Goal: Task Accomplishment & Management: Manage account settings

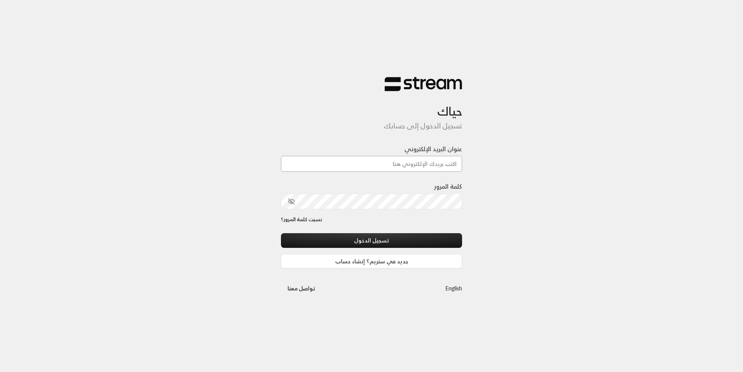
click at [383, 165] on input "عنوان البريد الإلكتروني" at bounding box center [371, 164] width 181 height 16
type input "[EMAIL_ADDRESS][DOMAIN_NAME]"
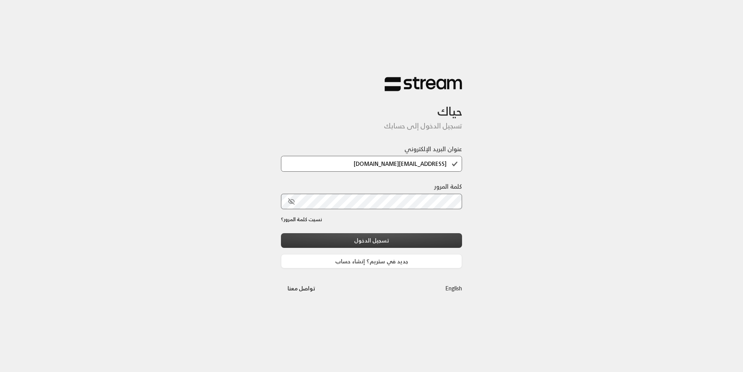
click at [374, 241] on button "تسجيل الدخول" at bounding box center [371, 240] width 181 height 14
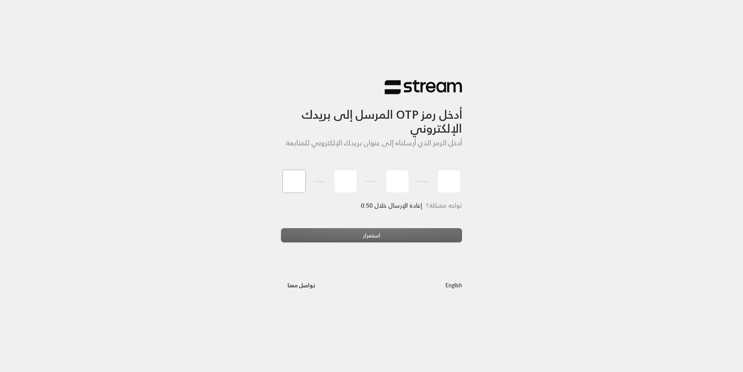
type input "5"
type input "0"
type input "6"
type input "9"
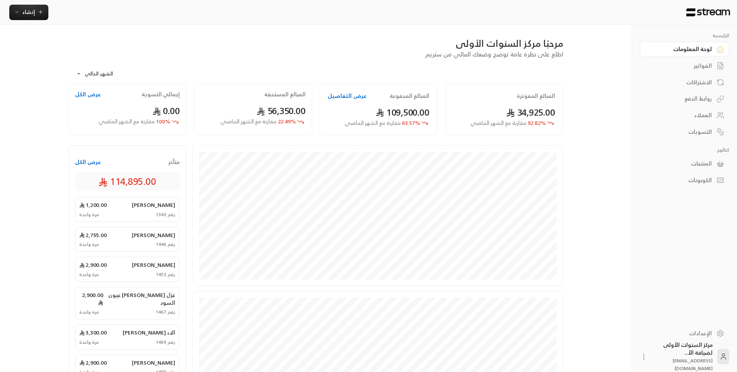
click at [706, 113] on div "العملاء" at bounding box center [681, 115] width 62 height 8
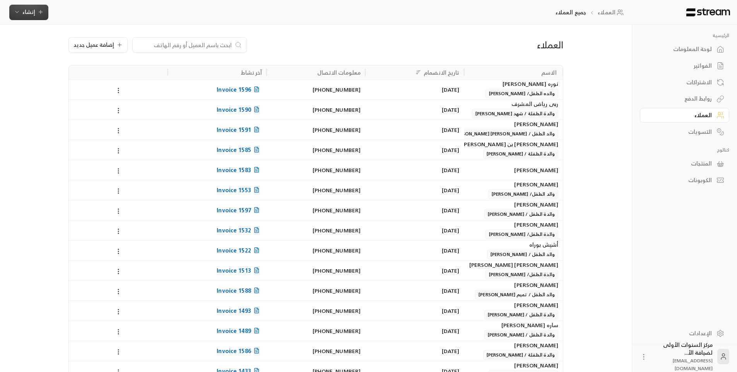
click at [38, 15] on span "إنشاء" at bounding box center [29, 12] width 30 height 10
click at [317, 27] on div "العملاء إضافة عميل جديد الاسم تاريخ الانضمام معلومات الاتصال آخر نشاط نوره بسام…" at bounding box center [316, 321] width 520 height 592
click at [124, 46] on button "إضافة عميل جديد" at bounding box center [97, 44] width 59 height 15
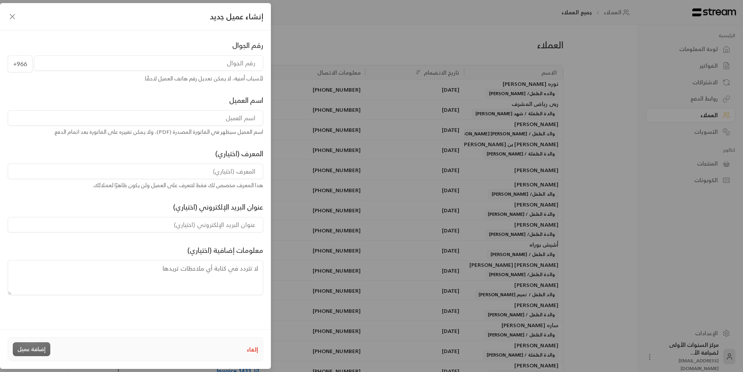
click at [234, 64] on input "tel" at bounding box center [148, 62] width 229 height 15
click at [390, 49] on div "إنشاء عميل جديد رقم الجوال +966 لأسباب أمنية، لا يمكن تعديل رقم هاتف العميل لاح…" at bounding box center [371, 186] width 743 height 372
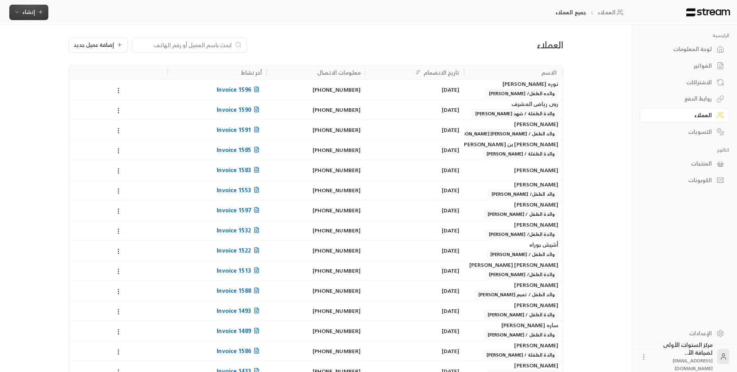
click at [31, 10] on span "إنشاء" at bounding box center [28, 12] width 13 height 10
click at [103, 70] on div "اشتراك" at bounding box center [67, 66] width 98 height 9
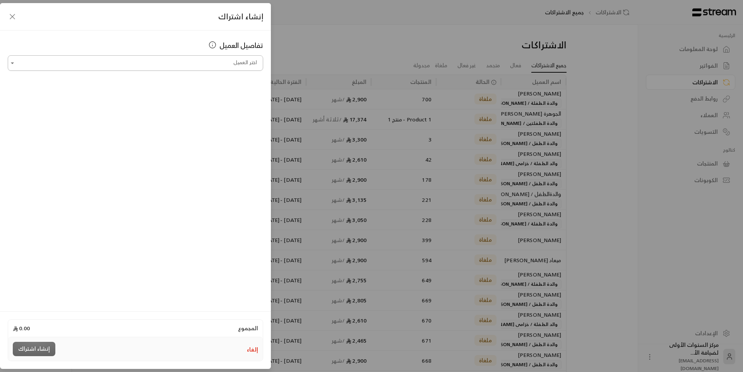
click at [238, 64] on input "اختر العميل" at bounding box center [135, 63] width 255 height 14
type input "*"
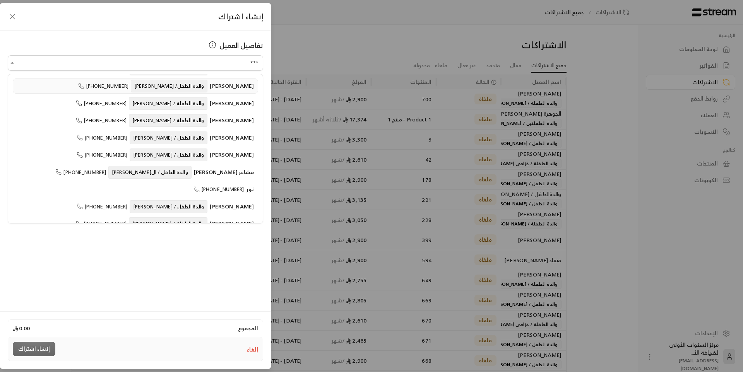
scroll to position [81, 0]
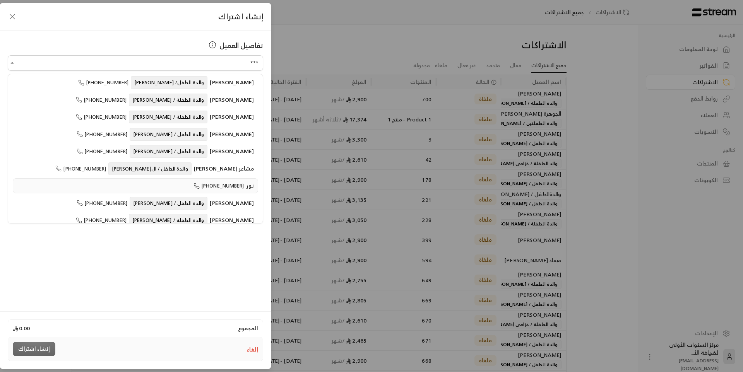
click at [217, 181] on span "+966555260036" at bounding box center [218, 185] width 51 height 9
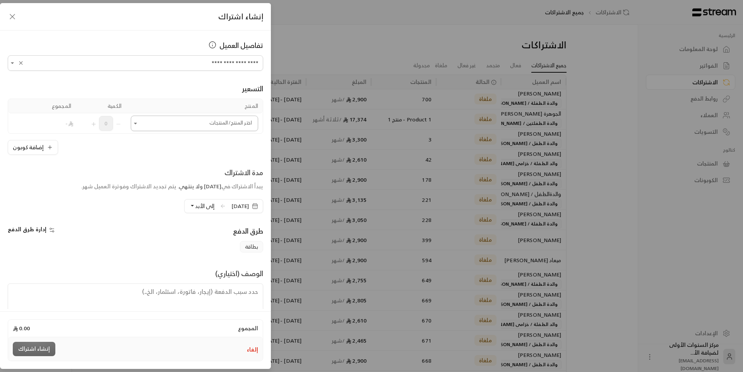
type input "**********"
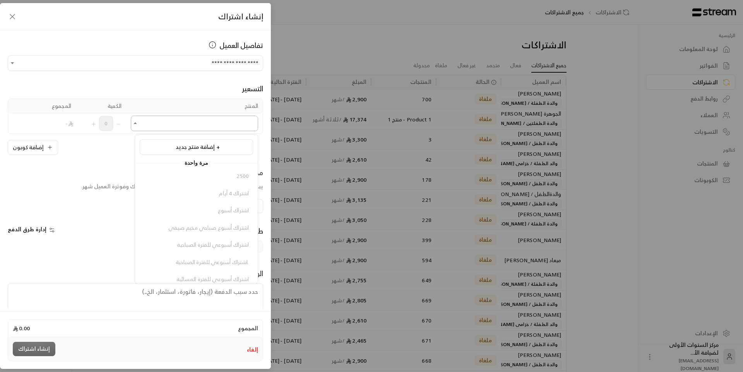
click at [235, 126] on input "اختر العميل" at bounding box center [194, 124] width 127 height 14
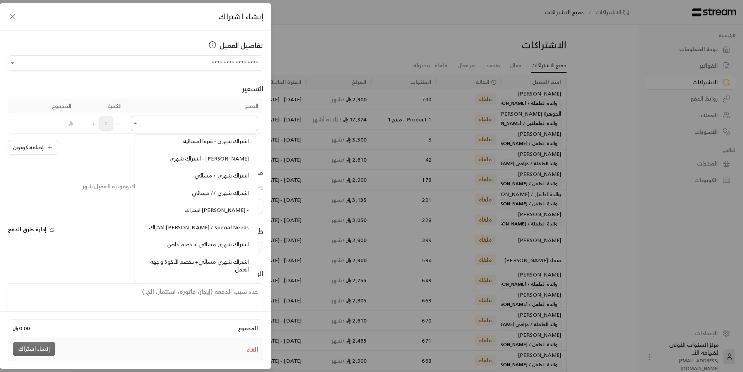
scroll to position [851, 0]
click at [217, 147] on span "اشتراك شهري - فترة المسائية" at bounding box center [216, 144] width 66 height 10
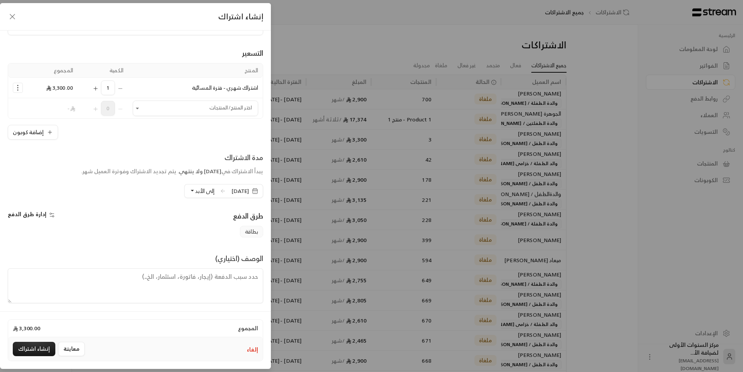
scroll to position [39, 0]
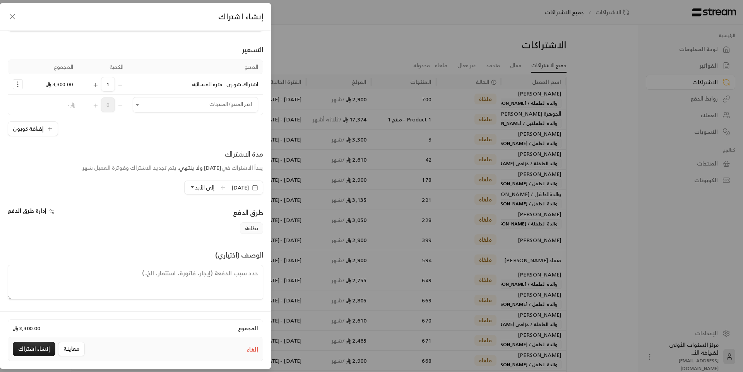
click at [249, 349] on button "إلغاء" at bounding box center [252, 350] width 11 height 8
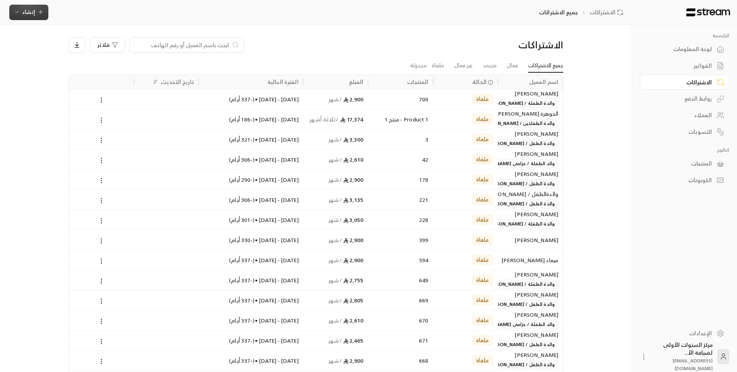
click at [36, 14] on span "إنشاء" at bounding box center [29, 12] width 30 height 10
click at [58, 50] on div "إنشاء فاتورة مرة واحدة بسهولة للمعاملات السريعة." at bounding box center [67, 48] width 98 height 15
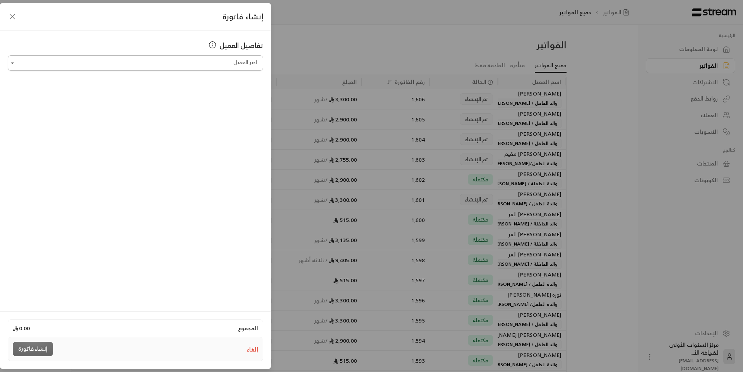
click at [225, 62] on input "اختر العميل" at bounding box center [135, 63] width 255 height 14
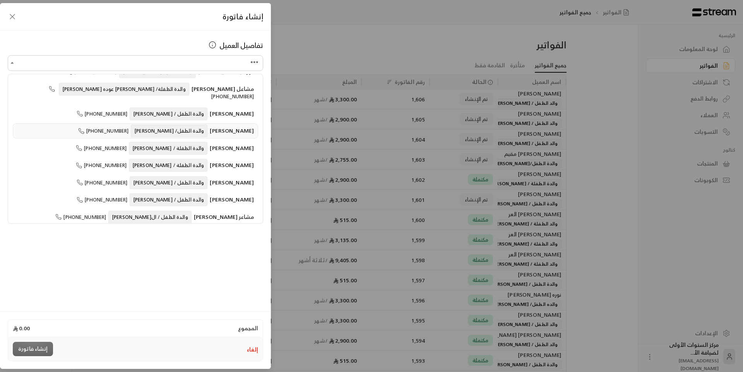
scroll to position [81, 0]
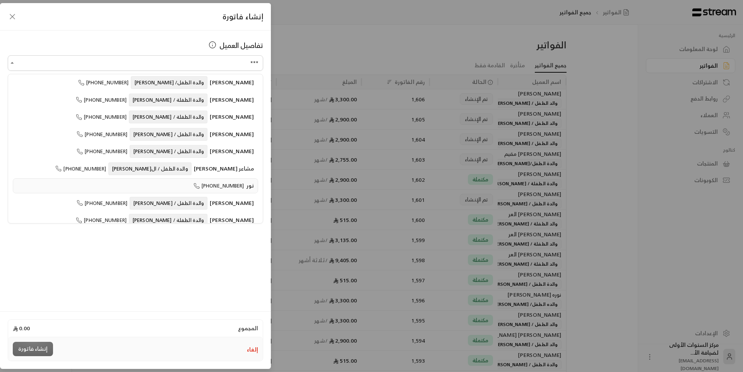
click at [220, 181] on span "+966555260036" at bounding box center [218, 185] width 51 height 9
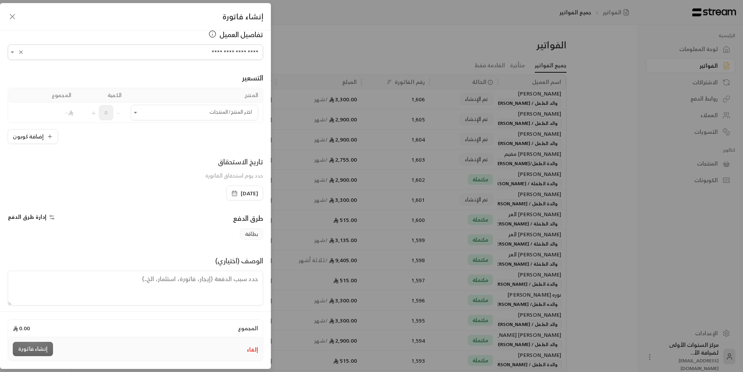
scroll to position [17, 0]
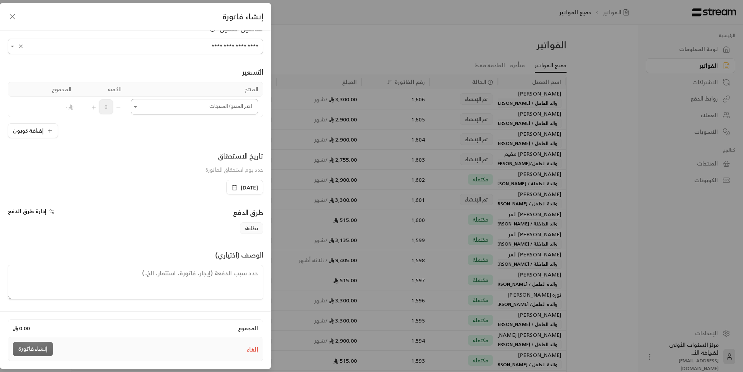
type input "**********"
click at [156, 111] on input "اختر العميل" at bounding box center [194, 107] width 127 height 14
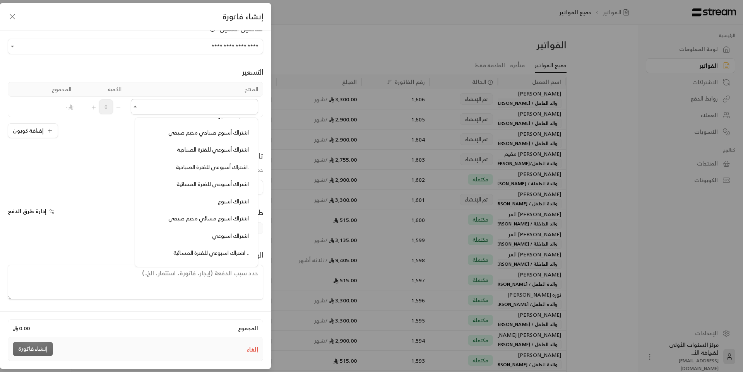
scroll to position [77, 0]
click at [207, 174] on li "اشتراك أسبوعي للفترة الصباحية." at bounding box center [196, 168] width 113 height 15
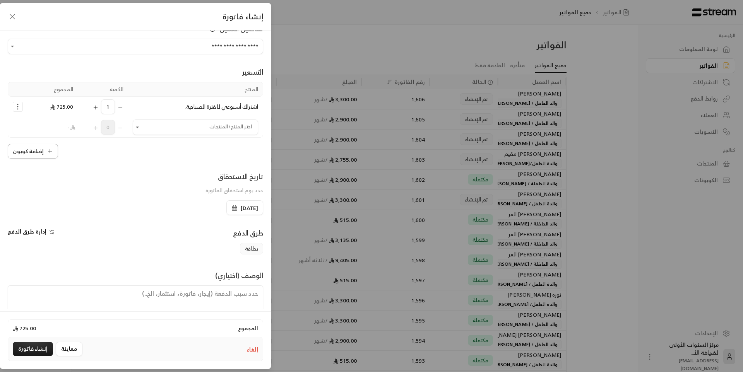
click at [38, 151] on button "إضافة كوبون" at bounding box center [33, 151] width 50 height 15
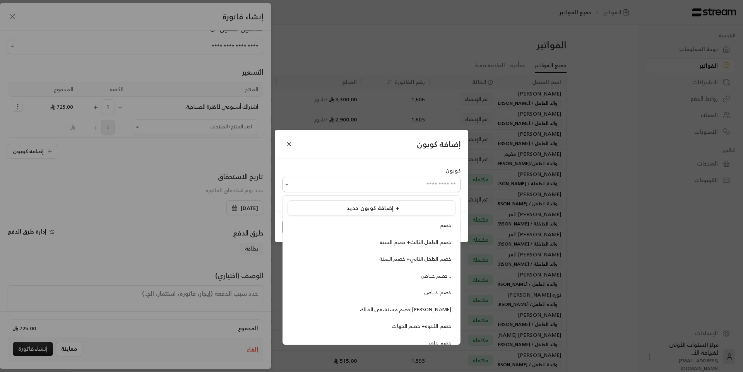
click at [361, 185] on input "اختر العميل" at bounding box center [371, 185] width 178 height 14
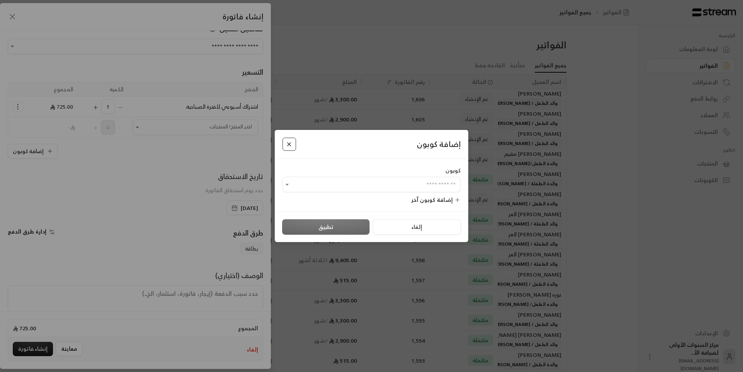
click at [285, 142] on button "Close" at bounding box center [289, 145] width 14 height 14
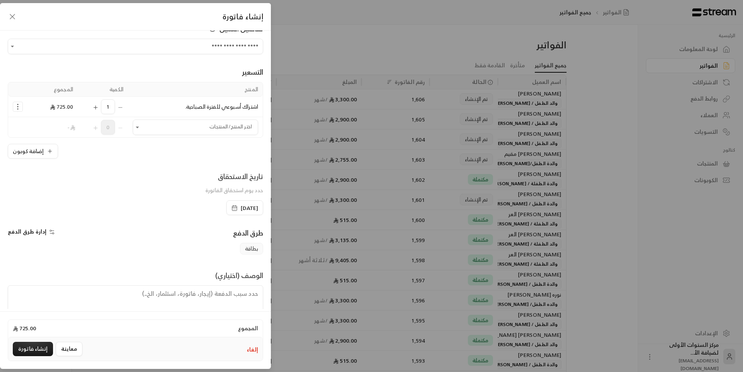
click at [166, 167] on div "**********" at bounding box center [135, 170] width 271 height 279
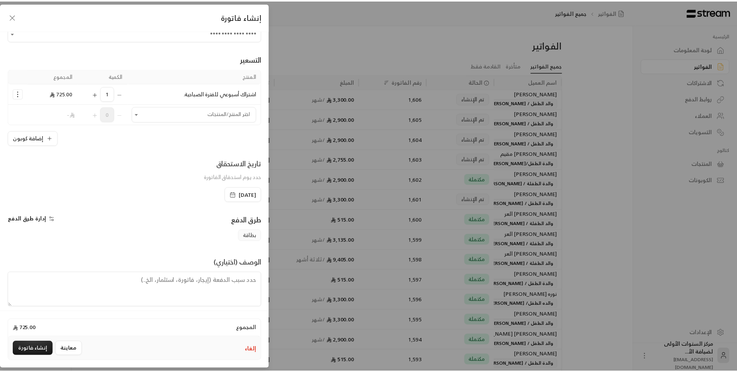
scroll to position [37, 0]
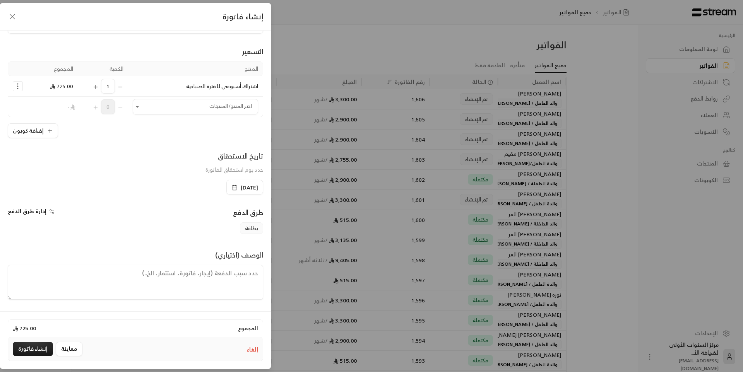
click at [45, 216] on span "إدارة طرق الدفع" at bounding box center [27, 211] width 39 height 10
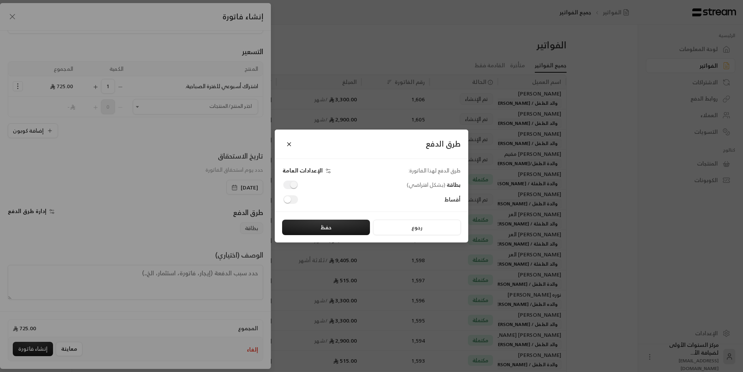
click at [306, 169] on span "الإعدادات العامة" at bounding box center [302, 170] width 40 height 7
click at [403, 229] on button "رجوع" at bounding box center [417, 227] width 88 height 15
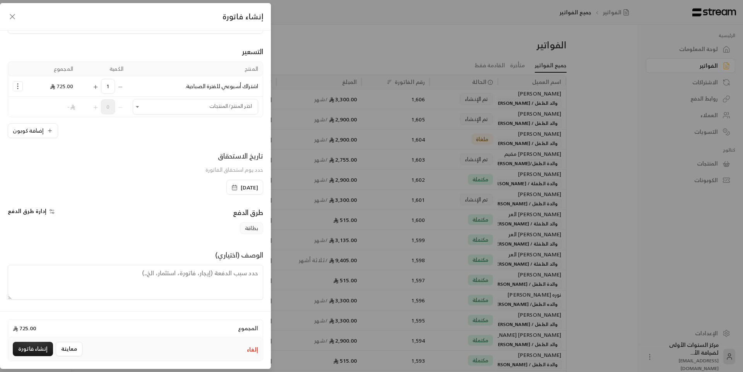
click at [9, 16] on icon "button" at bounding box center [12, 16] width 9 height 9
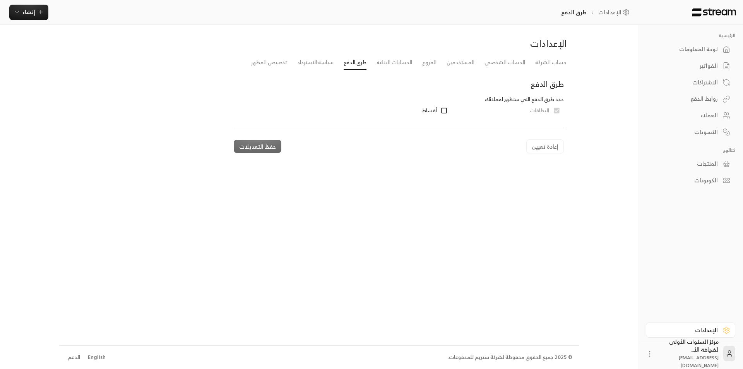
click at [707, 53] on div "لوحة المعلومات" at bounding box center [687, 49] width 62 height 8
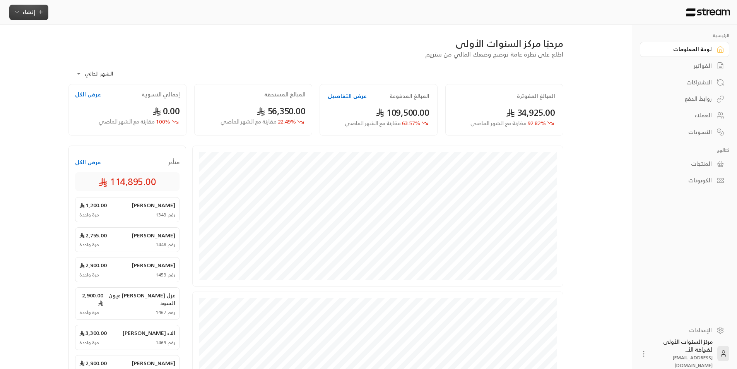
click at [22, 13] on span "إنشاء" at bounding box center [28, 12] width 13 height 10
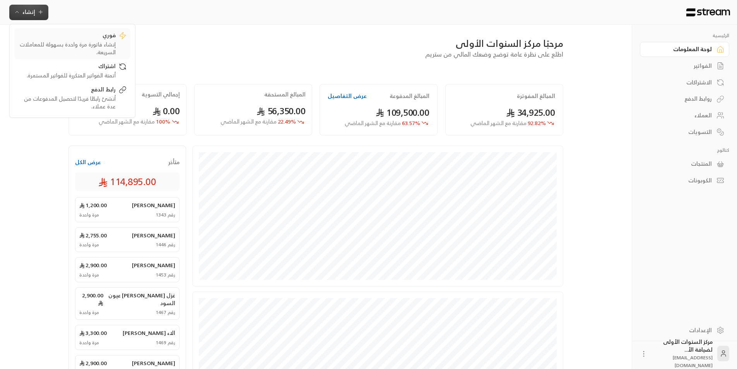
click at [96, 41] on div "إنشاء فاتورة مرة واحدة بسهولة للمعاملات السريعة." at bounding box center [67, 48] width 98 height 15
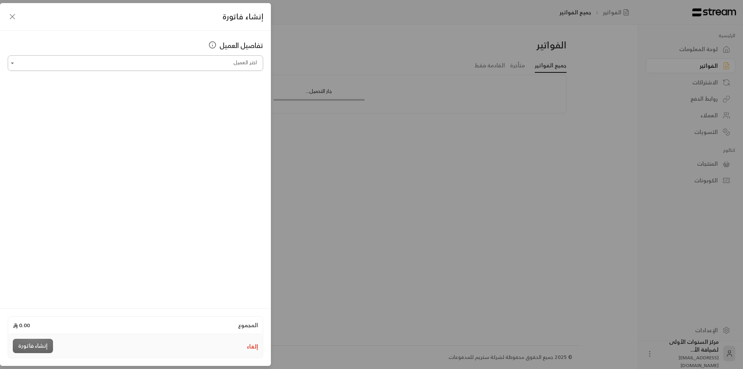
click at [180, 62] on input "اختر العميل" at bounding box center [135, 63] width 255 height 14
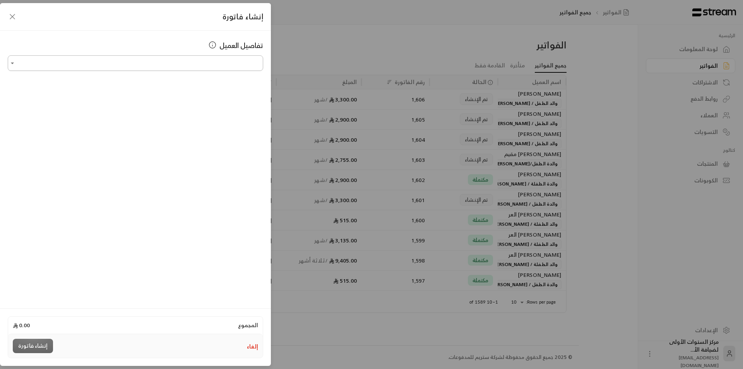
click at [200, 63] on input "اختر العميل" at bounding box center [135, 63] width 255 height 14
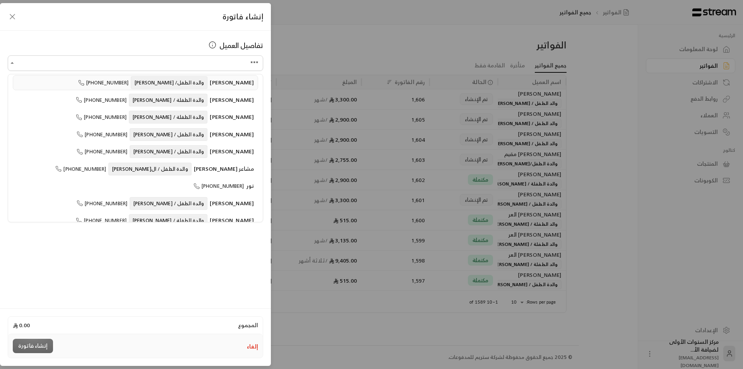
scroll to position [82, 0]
click at [212, 177] on li "نور +966555260036" at bounding box center [135, 184] width 245 height 15
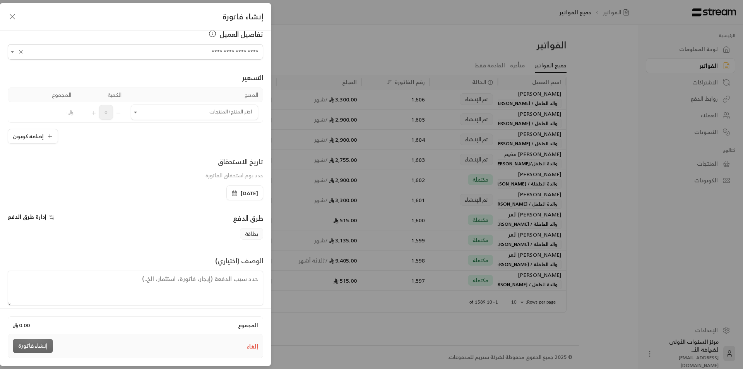
scroll to position [20, 0]
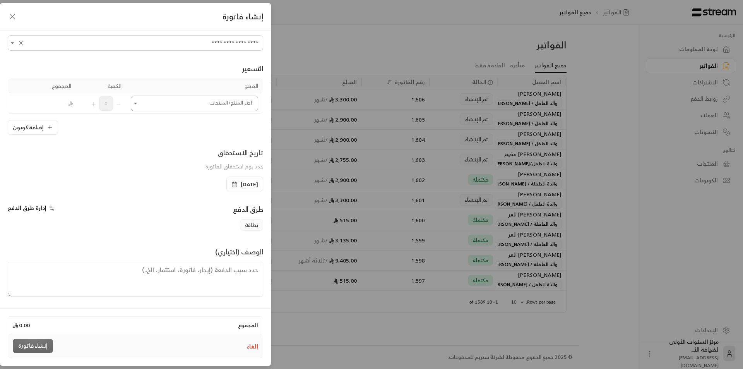
type input "**********"
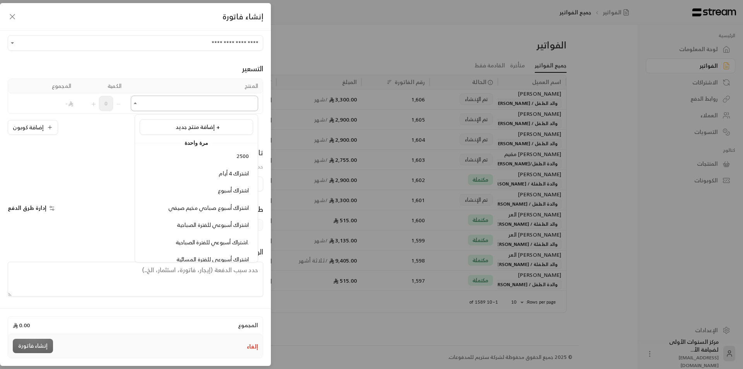
click at [167, 101] on input "اختر العميل" at bounding box center [194, 104] width 127 height 14
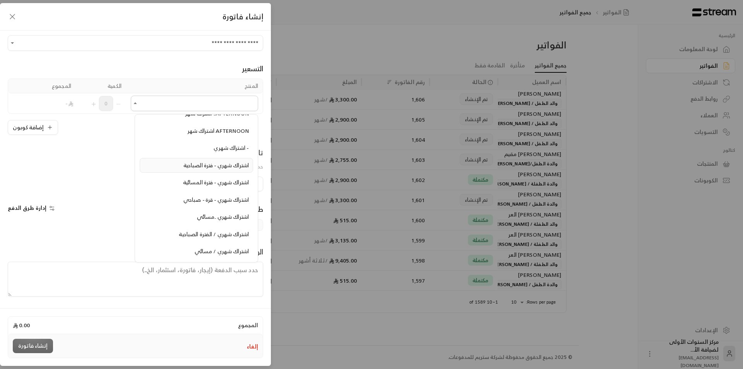
click at [206, 167] on span "اشتراك شهري - فترة الصباحية" at bounding box center [215, 165] width 65 height 10
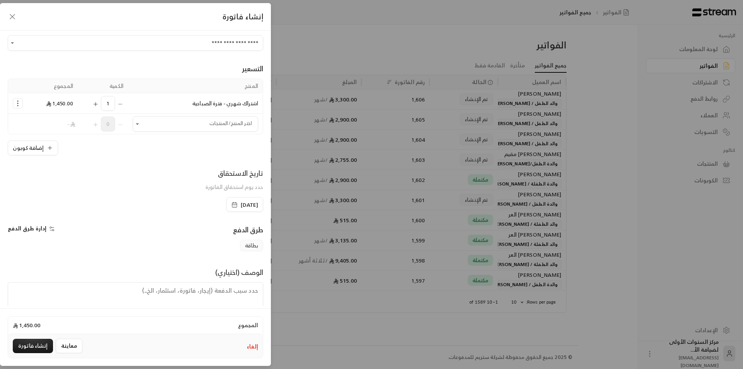
click at [22, 102] on icon "Selected Products" at bounding box center [18, 103] width 8 height 8
click at [48, 138] on span "إزالة المنتج" at bounding box center [50, 136] width 23 height 9
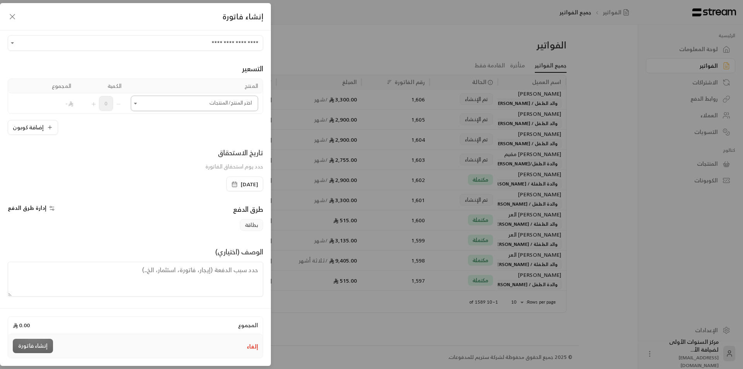
click at [183, 104] on input "اختر العميل" at bounding box center [194, 104] width 127 height 14
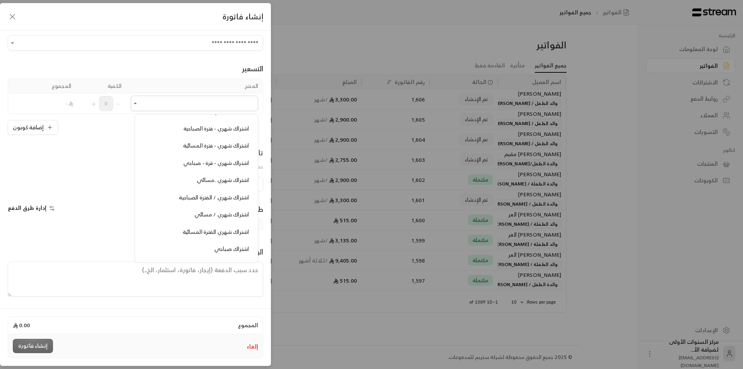
scroll to position [426, 0]
click at [211, 125] on span "اشتراك شهري - فترة الصباحية" at bounding box center [215, 127] width 65 height 10
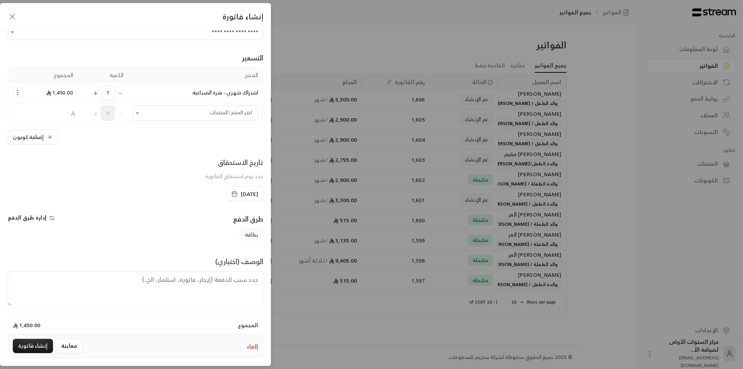
scroll to position [41, 0]
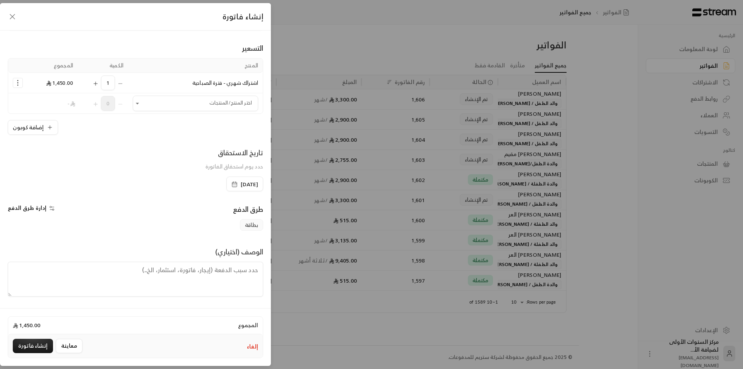
click at [247, 223] on span "بطاقة" at bounding box center [251, 225] width 23 height 12
click at [231, 187] on span "[DATE]" at bounding box center [244, 184] width 27 height 8
click at [139, 253] on div "الوصف (اختياري)" at bounding box center [135, 271] width 263 height 50
click at [63, 342] on button "معاينة" at bounding box center [69, 346] width 27 height 14
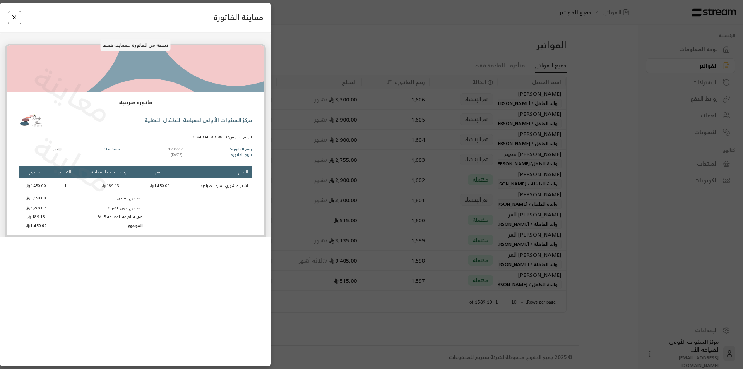
click at [12, 16] on button "Close" at bounding box center [15, 18] width 14 height 14
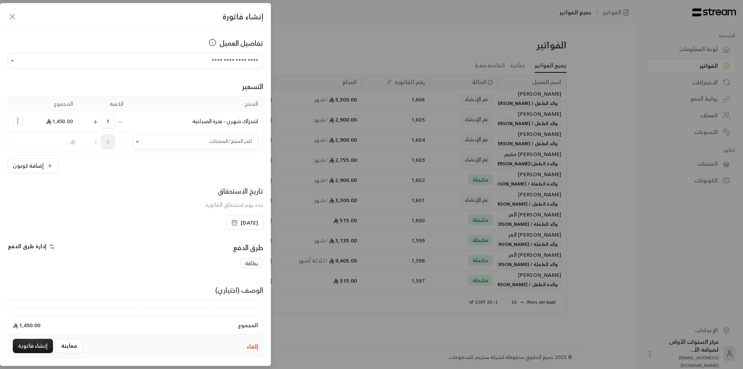
scroll to position [0, 0]
click at [19, 121] on icon "Selected Products" at bounding box center [18, 124] width 8 height 8
click at [53, 157] on span "إزالة المنتج" at bounding box center [50, 156] width 23 height 9
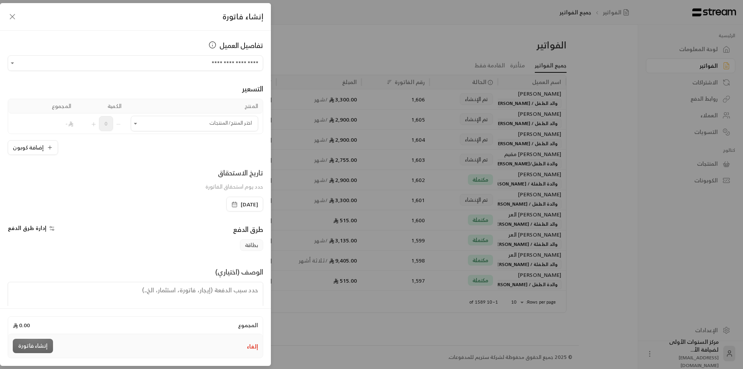
click at [114, 165] on div "**********" at bounding box center [135, 168] width 271 height 275
click at [12, 17] on icon "button" at bounding box center [12, 16] width 9 height 9
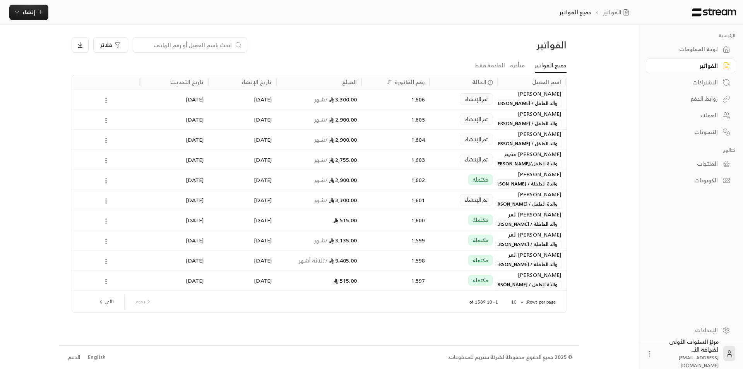
click at [341, 51] on div "فلاتر" at bounding box center [256, 44] width 369 height 15
click at [493, 42] on div "الفواتير" at bounding box center [507, 45] width 118 height 12
click at [705, 133] on div "التسويات" at bounding box center [687, 132] width 62 height 8
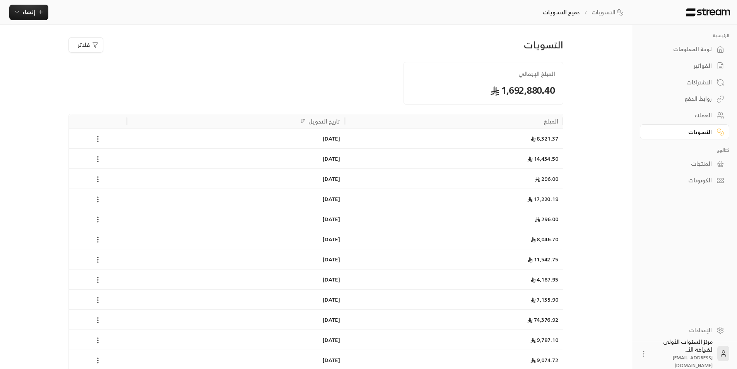
click at [700, 48] on div "لوحة المعلومات" at bounding box center [681, 49] width 62 height 8
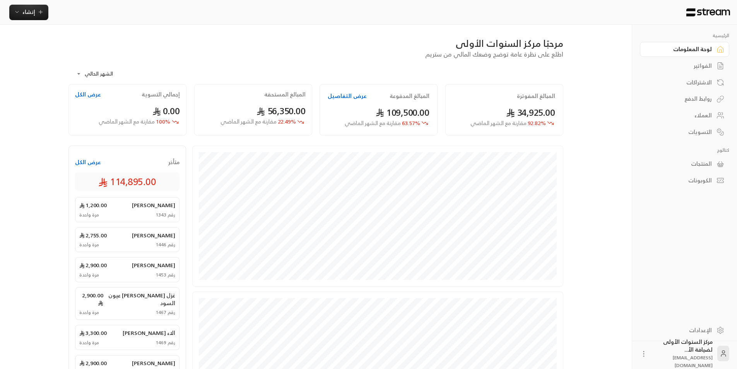
click at [700, 66] on div "الفواتير" at bounding box center [681, 66] width 62 height 8
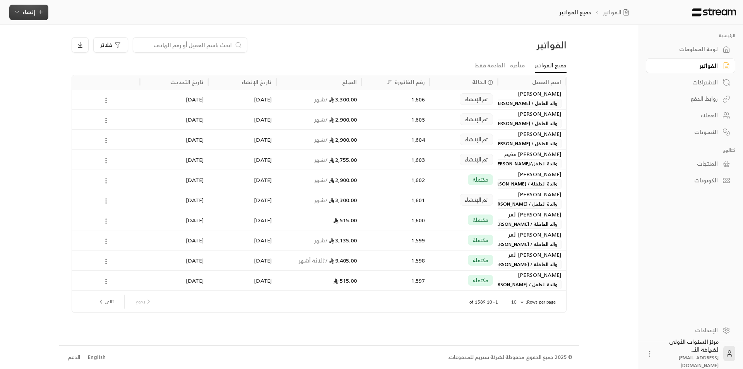
click at [19, 12] on icon "button" at bounding box center [17, 12] width 6 height 6
click at [98, 68] on div "اشتراك" at bounding box center [67, 66] width 98 height 9
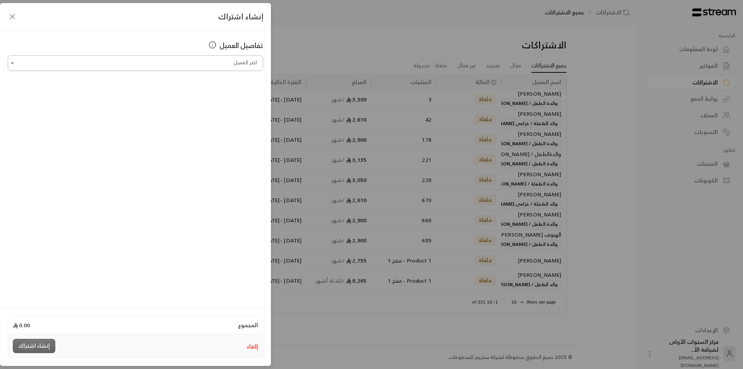
click at [195, 68] on input "اختر العميل" at bounding box center [135, 63] width 255 height 14
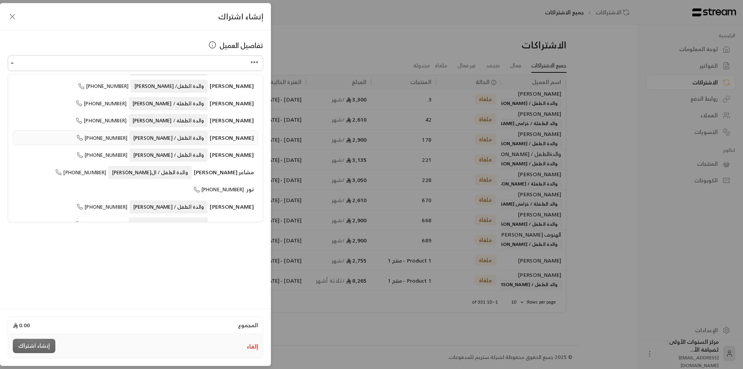
scroll to position [82, 0]
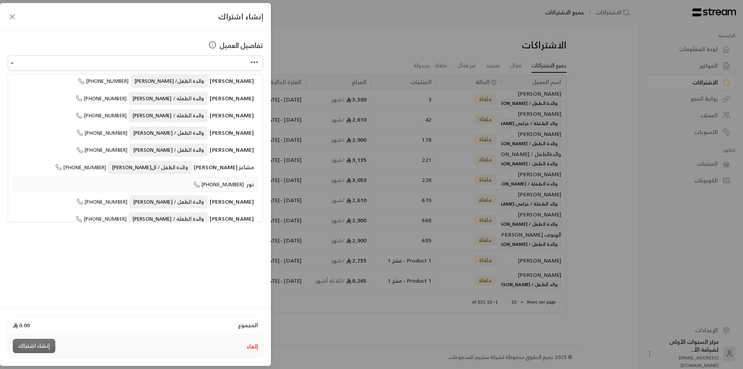
click at [200, 177] on li "نور +966555260036" at bounding box center [135, 184] width 245 height 15
type input "**********"
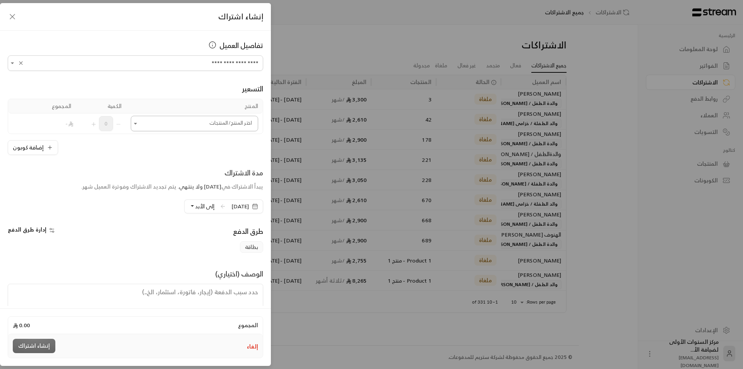
click at [188, 119] on input "اختر العميل" at bounding box center [194, 124] width 127 height 14
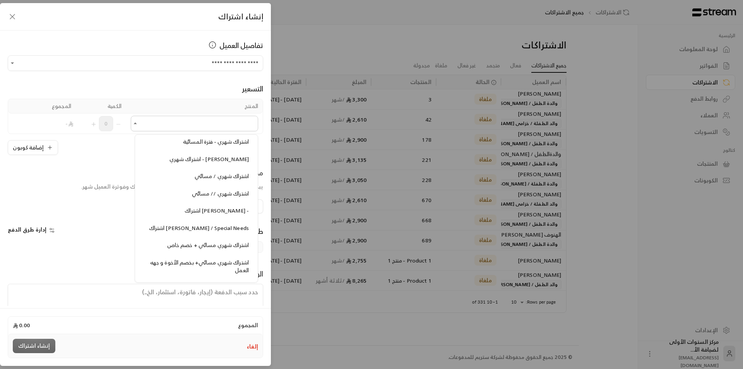
scroll to position [813, 0]
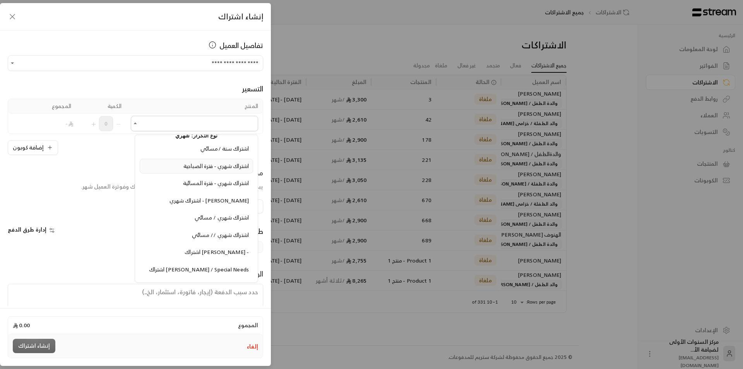
click at [209, 168] on span "اشتراك شهري - فترة الصباحية" at bounding box center [215, 166] width 65 height 10
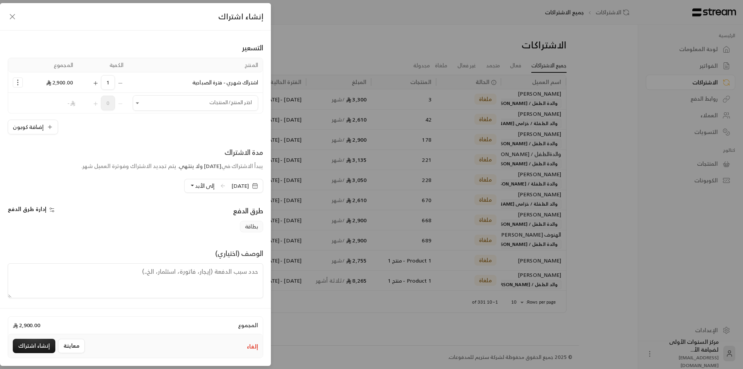
scroll to position [43, 0]
click at [38, 207] on span "إدارة طرق الدفع" at bounding box center [27, 207] width 39 height 10
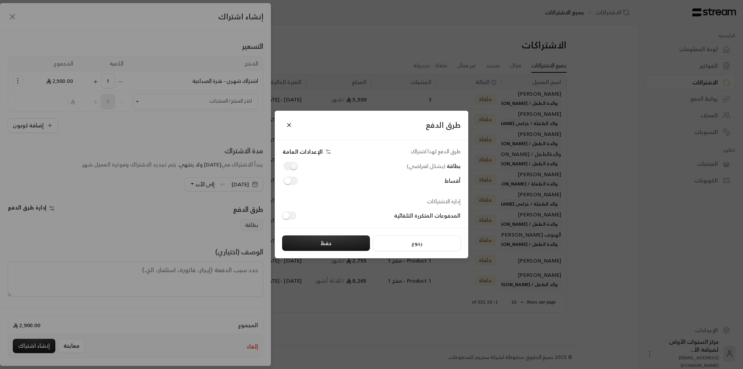
click at [296, 152] on span "الإعدادات العامة" at bounding box center [302, 151] width 40 height 7
click at [287, 125] on button "Close" at bounding box center [289, 125] width 14 height 14
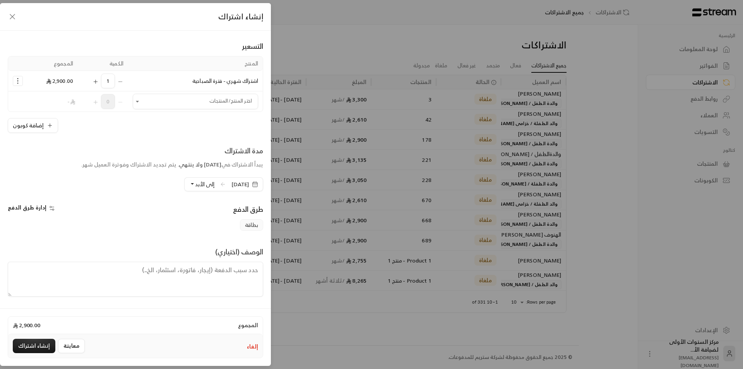
click at [8, 15] on icon "button" at bounding box center [12, 16] width 9 height 9
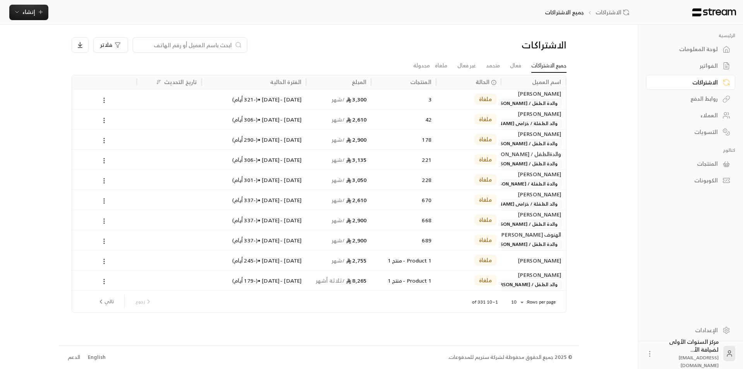
click at [272, 36] on div "الاشتراكات فلاتر جميع الاشتراكات فعال متجمد غير فعال ملغاة مجدولة اسم العميل ال…" at bounding box center [319, 185] width 520 height 320
click at [393, 34] on div "الاشتراكات فلاتر جميع الاشتراكات فعال متجمد غير فعال ملغاة مجدولة اسم العميل ال…" at bounding box center [319, 185] width 520 height 320
click at [705, 52] on div "لوحة المعلومات" at bounding box center [687, 49] width 62 height 8
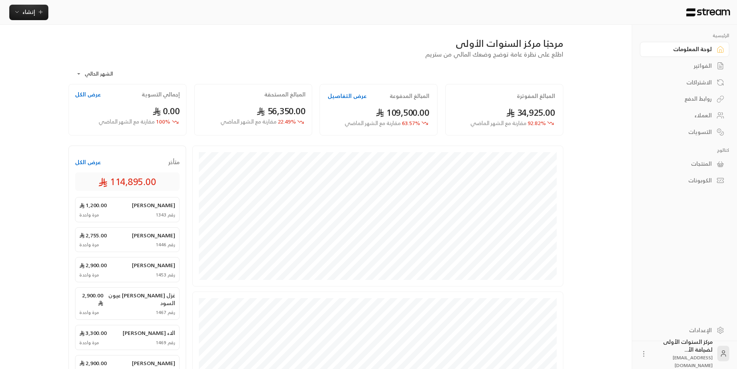
click at [705, 52] on div "لوحة المعلومات" at bounding box center [681, 49] width 62 height 8
click at [712, 67] on div "الفواتير" at bounding box center [681, 66] width 62 height 8
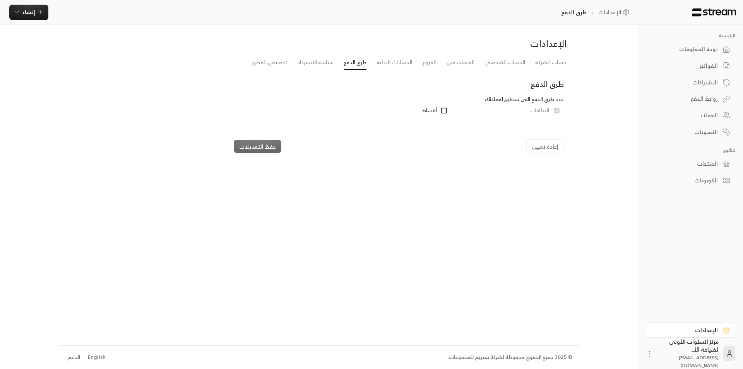
click at [696, 50] on div "لوحة المعلومات" at bounding box center [687, 49] width 62 height 8
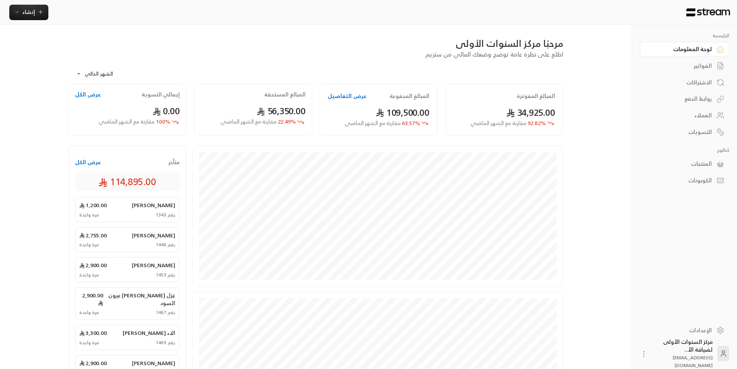
click at [715, 68] on link "الفواتير" at bounding box center [684, 65] width 89 height 15
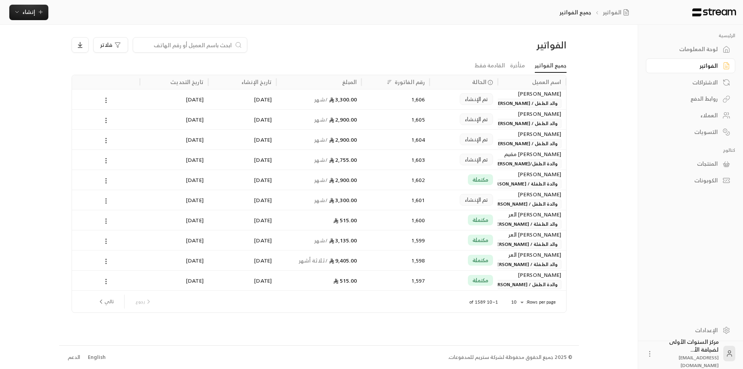
click at [370, 61] on ul "جميع الفواتير متأخرة القادمة فقط" at bounding box center [319, 66] width 495 height 14
click at [22, 14] on span "إنشاء" at bounding box center [28, 12] width 13 height 10
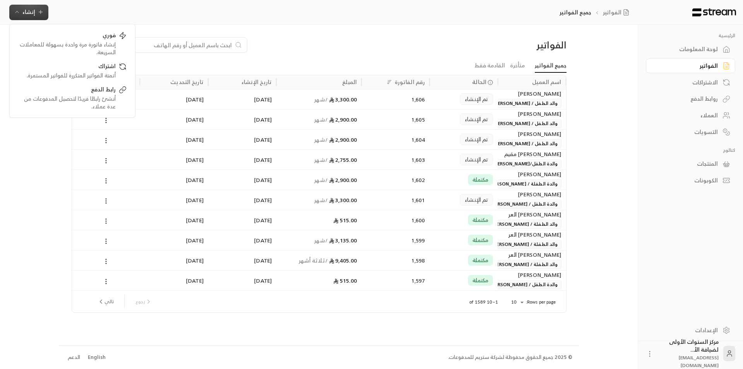
click at [284, 42] on div "فلاتر" at bounding box center [256, 44] width 369 height 15
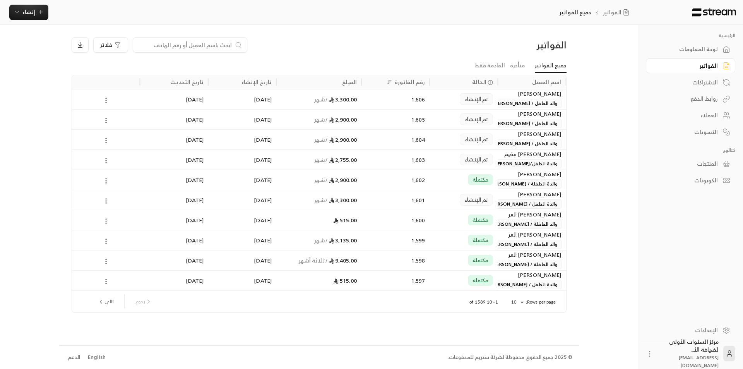
click at [506, 103] on span "والد الطفل / [PERSON_NAME]" at bounding box center [525, 103] width 71 height 9
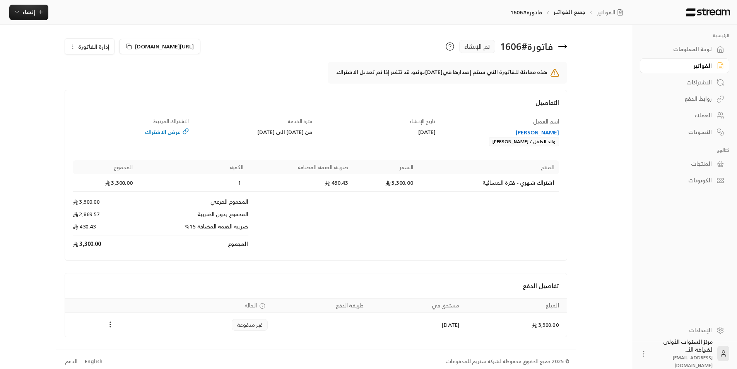
click at [684, 68] on div "الفواتير" at bounding box center [681, 66] width 62 height 8
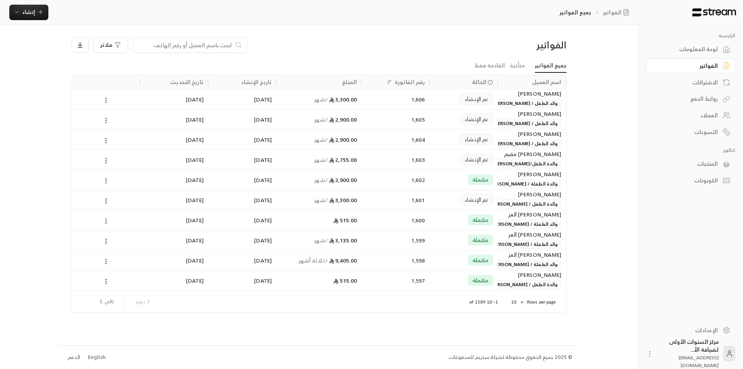
click at [513, 145] on span "والد الطفل / [PERSON_NAME]" at bounding box center [525, 143] width 71 height 9
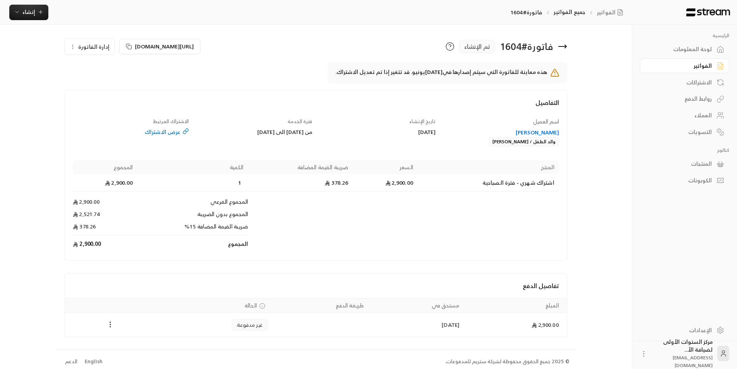
click at [103, 46] on span "إدارة الفاتورة" at bounding box center [93, 47] width 31 height 10
click at [112, 82] on span "إلغاء" at bounding box center [109, 83] width 10 height 6
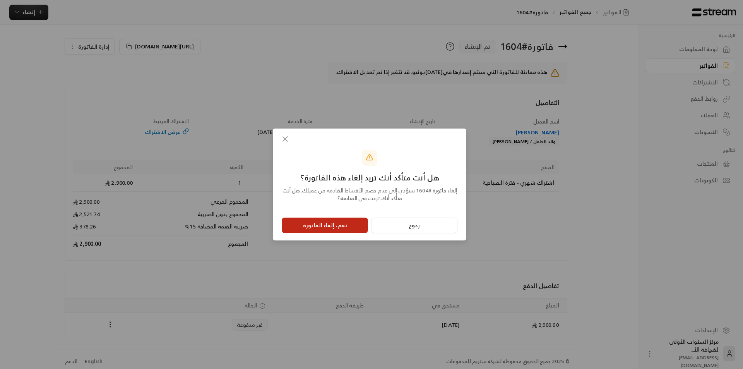
click at [324, 226] on button "نعم، إلغاء الفاتورة" at bounding box center [325, 224] width 86 height 15
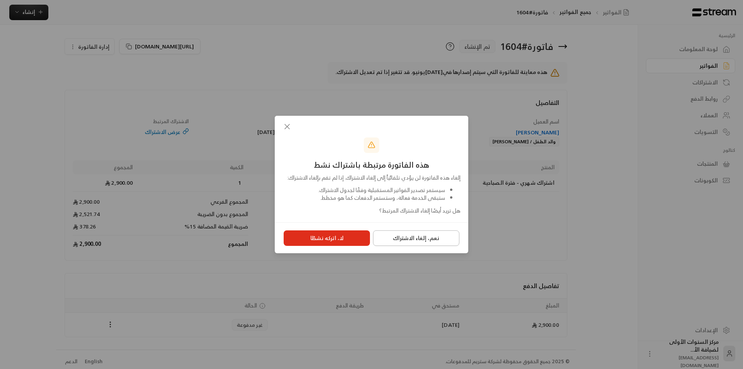
click at [403, 245] on button "نعم، إلغاء الاشتراك" at bounding box center [416, 237] width 86 height 15
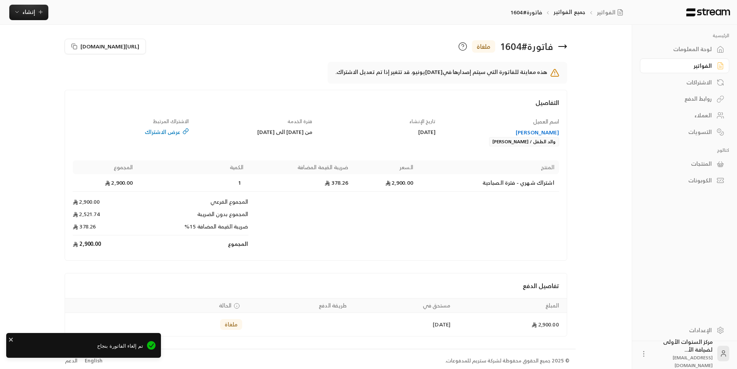
click at [565, 48] on icon at bounding box center [566, 46] width 2 height 3
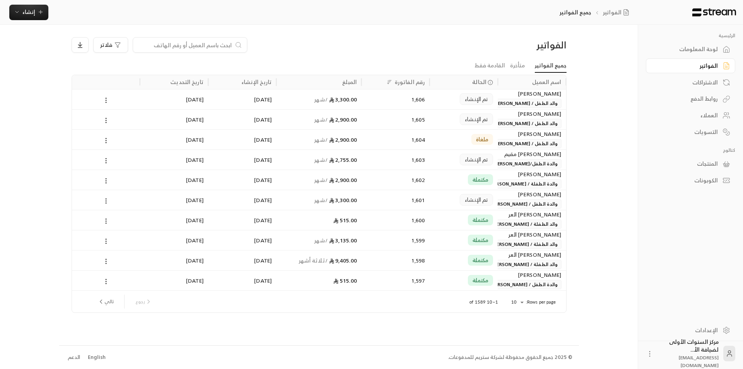
click at [407, 158] on div "1,603" at bounding box center [395, 160] width 59 height 20
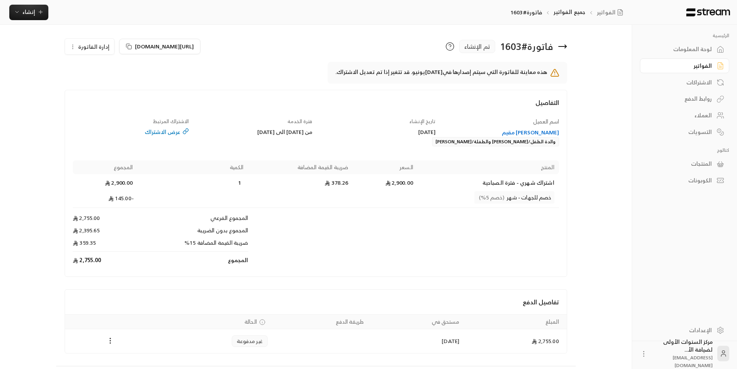
click at [513, 130] on div "[PERSON_NAME] مقيم" at bounding box center [501, 132] width 116 height 8
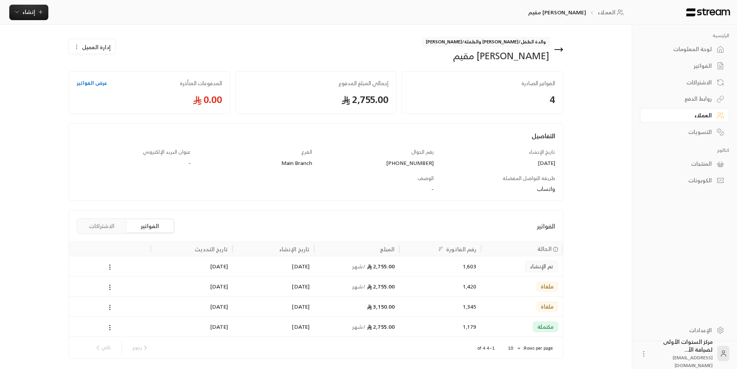
click at [100, 229] on button "الاشتراكات" at bounding box center [102, 226] width 46 height 12
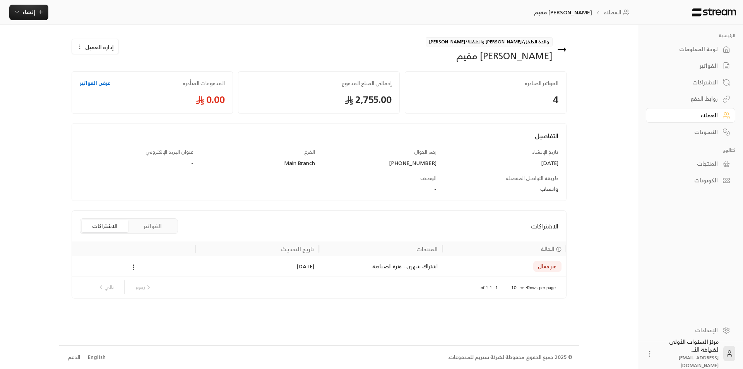
click at [166, 228] on button "الفواتير" at bounding box center [153, 226] width 46 height 12
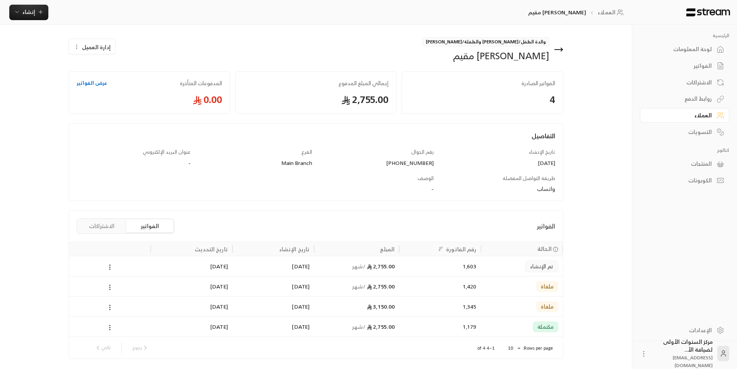
click at [404, 274] on div "1,603" at bounding box center [440, 266] width 72 height 20
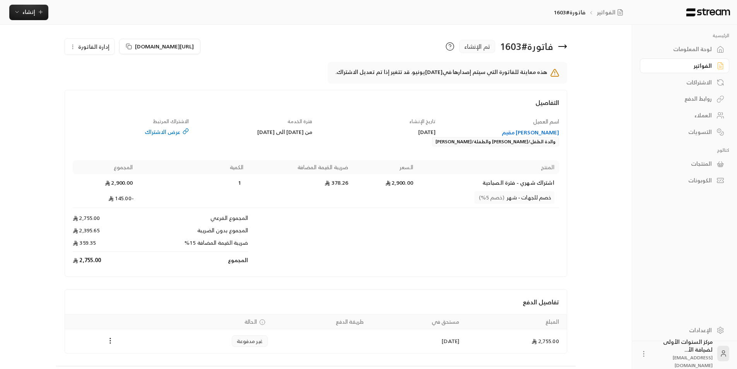
click at [99, 47] on span "إدارة الفاتورة" at bounding box center [93, 47] width 31 height 10
click at [113, 85] on span "إلغاء" at bounding box center [109, 83] width 10 height 6
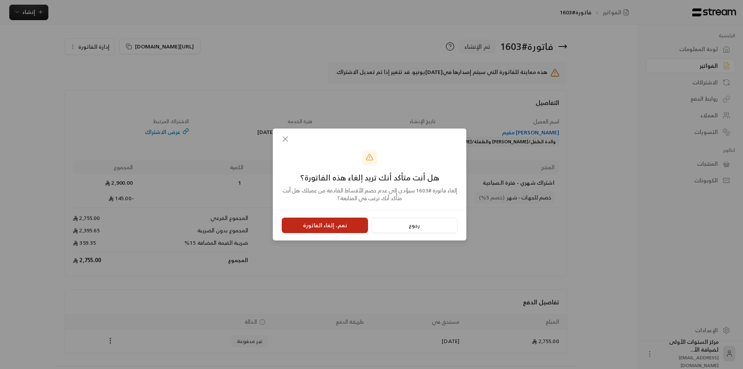
click at [356, 224] on button "نعم، إلغاء الفاتورة" at bounding box center [325, 224] width 86 height 15
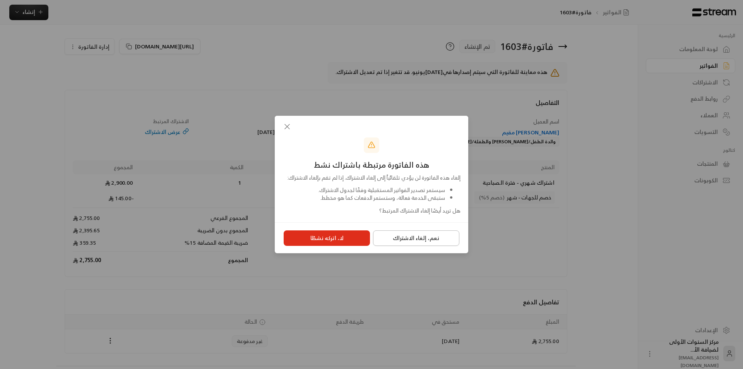
click at [399, 241] on button "نعم، إلغاء الاشتراك" at bounding box center [416, 237] width 86 height 15
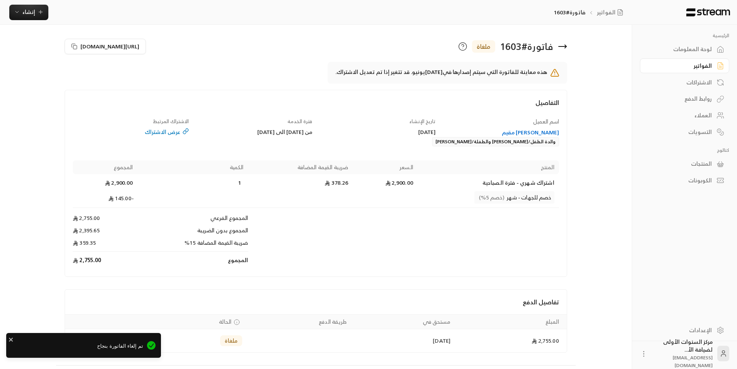
click at [564, 45] on icon at bounding box center [562, 46] width 9 height 9
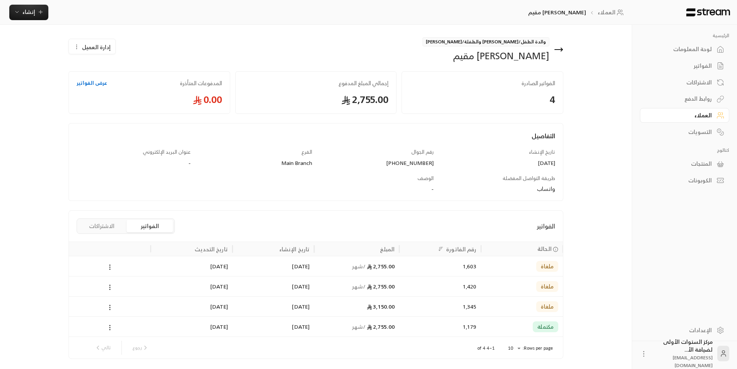
click at [99, 226] on button "الاشتراكات" at bounding box center [102, 226] width 46 height 12
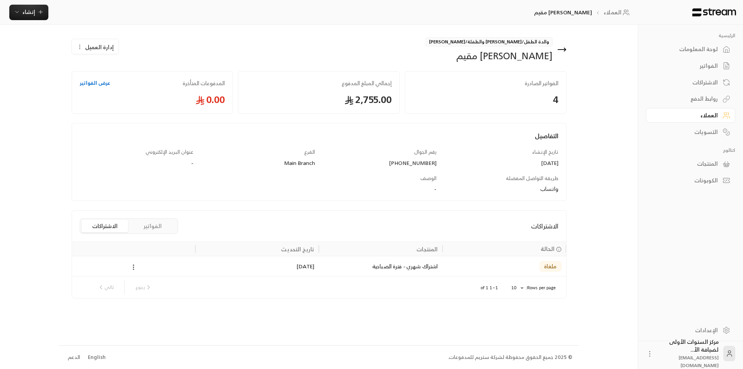
click at [566, 48] on icon at bounding box center [561, 49] width 9 height 9
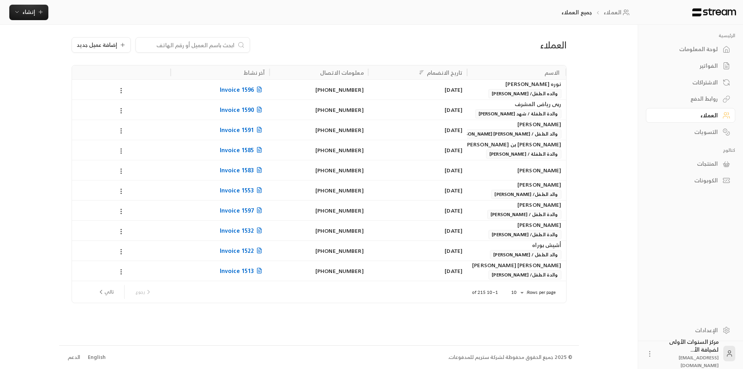
click at [699, 79] on div "الاشتراكات" at bounding box center [687, 83] width 62 height 8
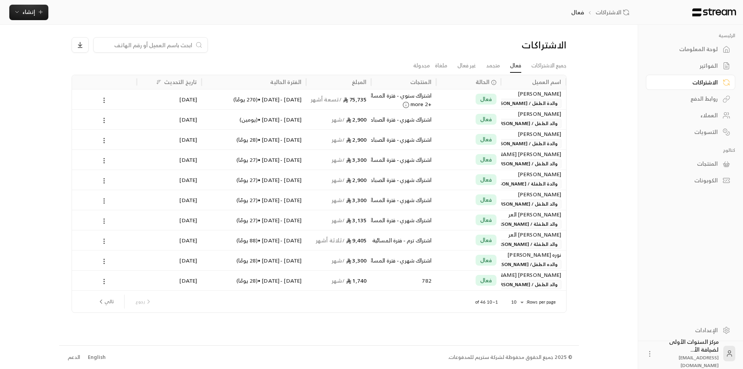
click at [701, 65] on div "الفواتير" at bounding box center [687, 66] width 62 height 8
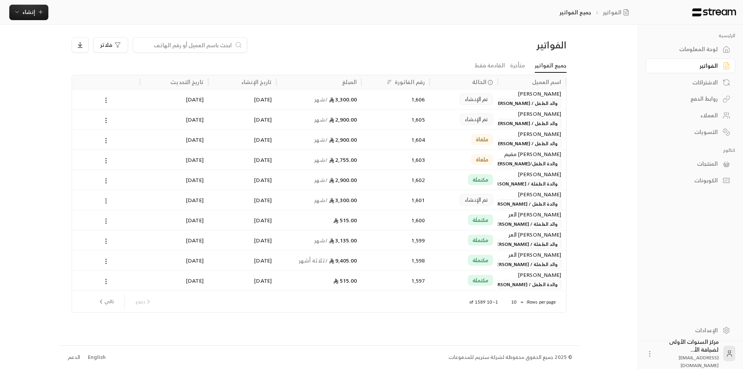
click at [710, 118] on div "العملاء" at bounding box center [687, 115] width 62 height 8
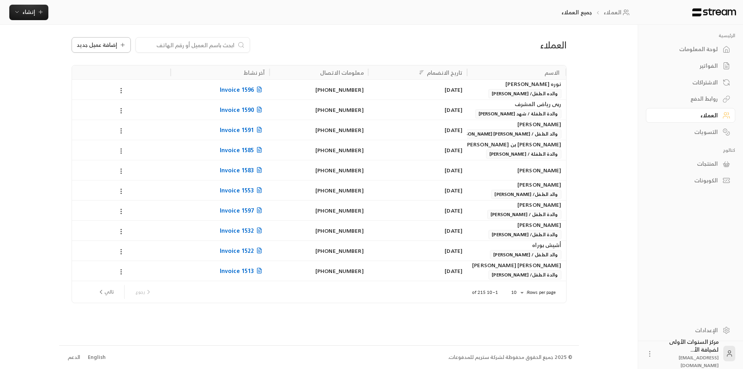
click at [96, 46] on span "إضافة عميل جديد" at bounding box center [97, 44] width 41 height 5
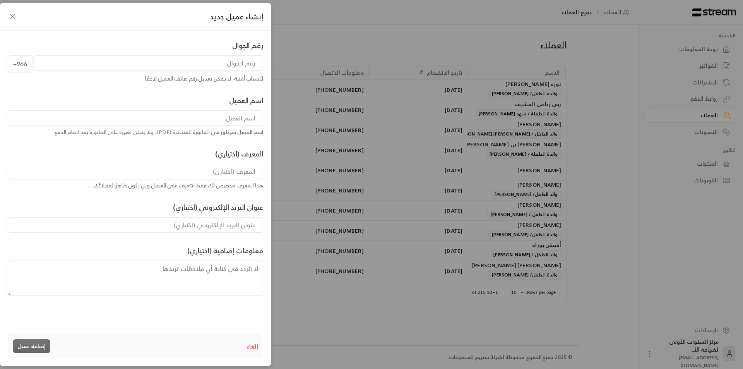
click at [223, 63] on input "tel" at bounding box center [148, 62] width 229 height 15
click at [231, 121] on input at bounding box center [135, 117] width 255 height 15
type input "[PERSON_NAME]"
click at [223, 62] on input "tel" at bounding box center [148, 62] width 229 height 15
type input "562266055"
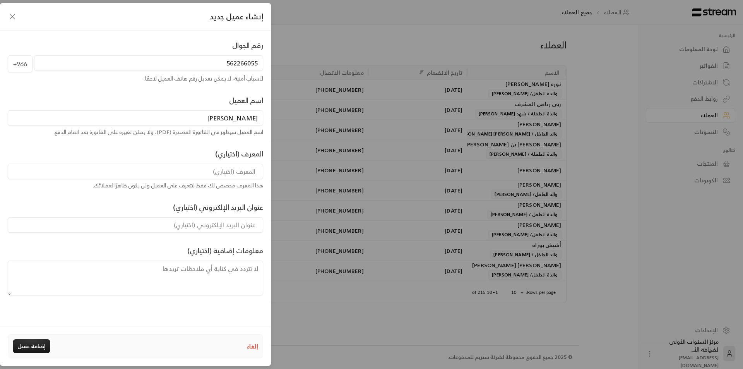
click at [234, 169] on input at bounding box center [135, 171] width 255 height 15
type input "والدة الطفلة/ فهدة بندر الحقيلي"
click at [32, 342] on button "إضافة عميل" at bounding box center [32, 346] width 38 height 14
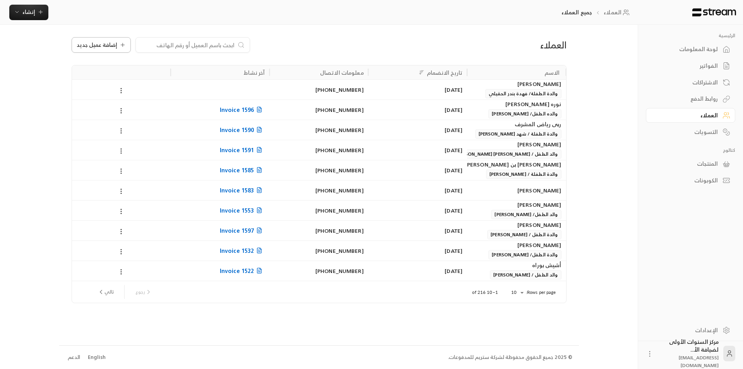
click at [79, 47] on span "إضافة عميل جديد" at bounding box center [97, 44] width 41 height 5
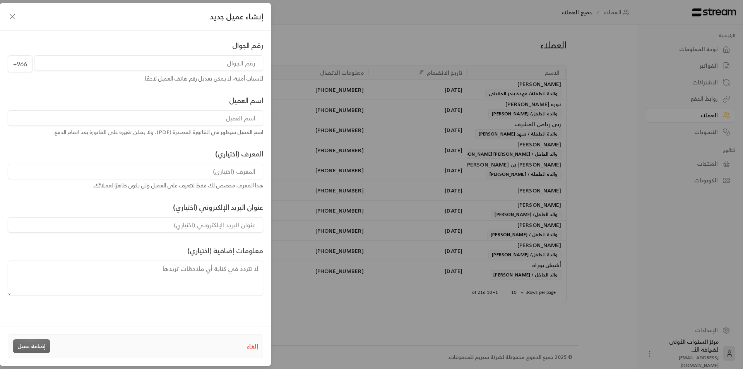
click at [189, 68] on input "tel" at bounding box center [148, 62] width 229 height 15
type input "532534981"
click at [229, 122] on input at bounding box center [135, 117] width 255 height 15
type input "[PERSON_NAME] معجب الدوسري"
click at [213, 171] on input at bounding box center [135, 171] width 255 height 15
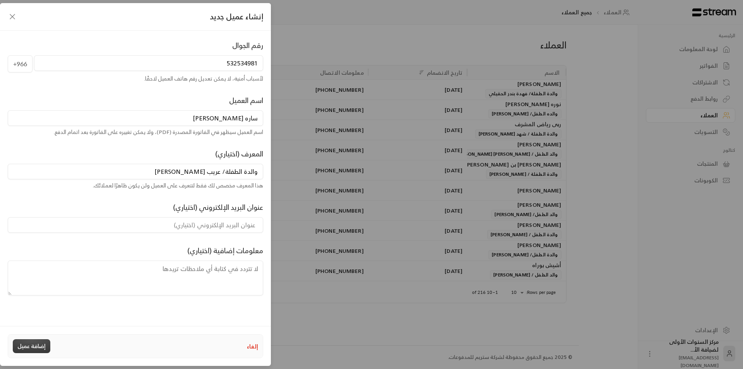
type input "والدة الطفلة/ [PERSON_NAME]"
click at [33, 342] on button "إضافة عميل" at bounding box center [32, 346] width 38 height 14
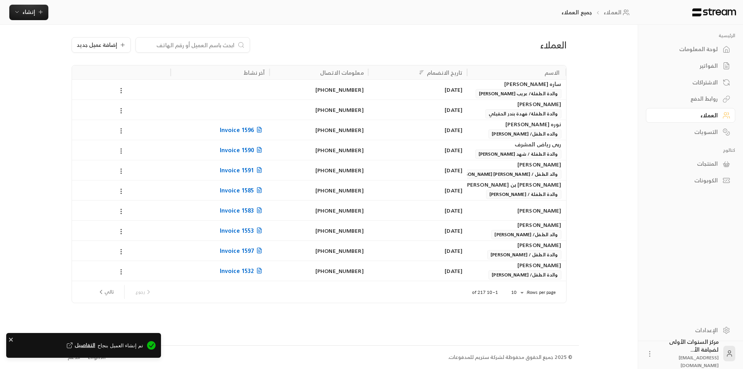
click at [713, 50] on div "لوحة المعلومات" at bounding box center [687, 49] width 62 height 8
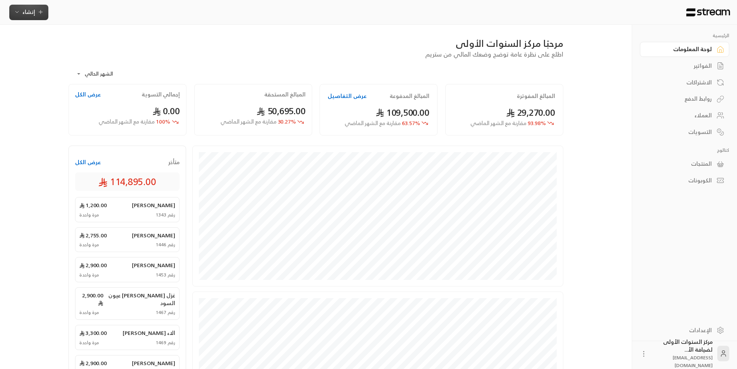
click at [32, 16] on span "إنشاء" at bounding box center [28, 12] width 13 height 10
click at [94, 67] on div "اشتراك" at bounding box center [67, 66] width 98 height 9
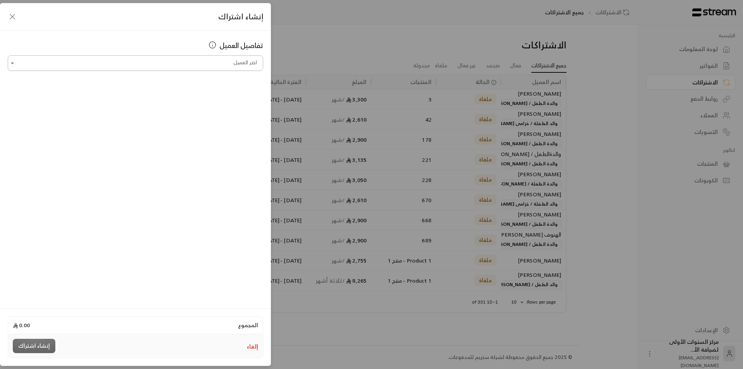
click at [230, 63] on input "اختر العميل" at bounding box center [135, 63] width 255 height 14
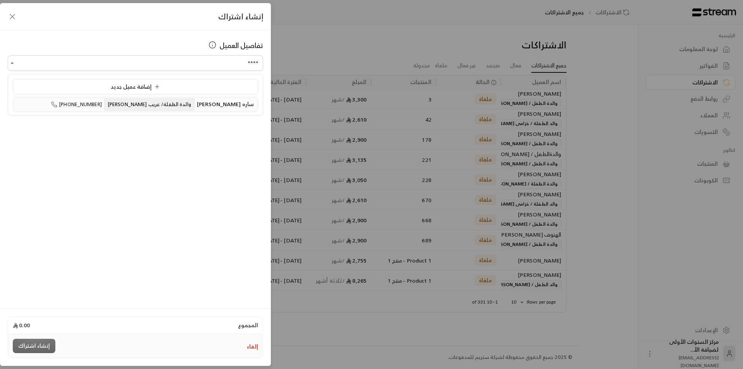
click at [237, 101] on span "[PERSON_NAME] معجب الدوسري" at bounding box center [225, 104] width 57 height 10
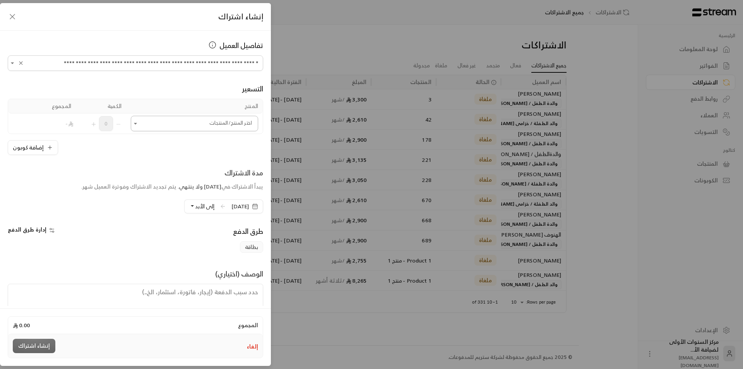
type input "**********"
click at [226, 127] on input "اختر العميل" at bounding box center [194, 124] width 127 height 14
type input "**"
click at [254, 345] on button "إلغاء" at bounding box center [252, 346] width 11 height 8
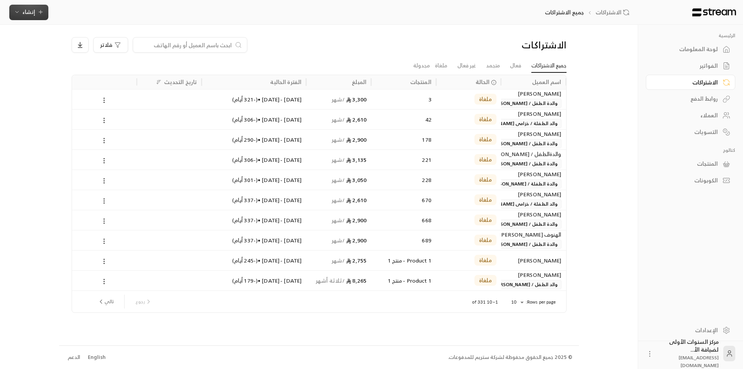
click at [29, 17] on button "إنشاء" at bounding box center [28, 12] width 39 height 15
click at [73, 44] on div "إنشاء فاتورة مرة واحدة بسهولة للمعاملات السريعة." at bounding box center [67, 48] width 98 height 15
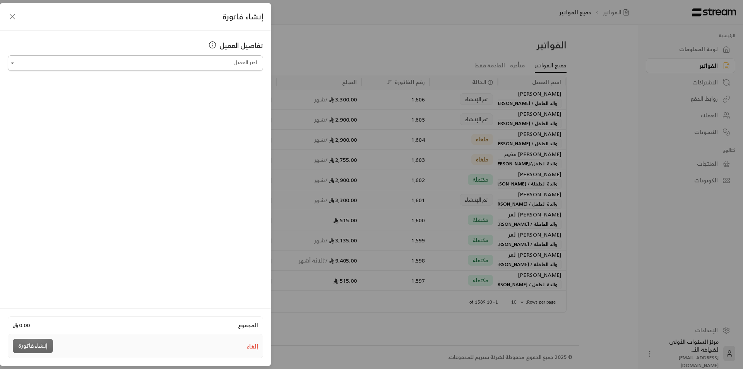
click at [215, 66] on input "اختر العميل" at bounding box center [135, 63] width 255 height 14
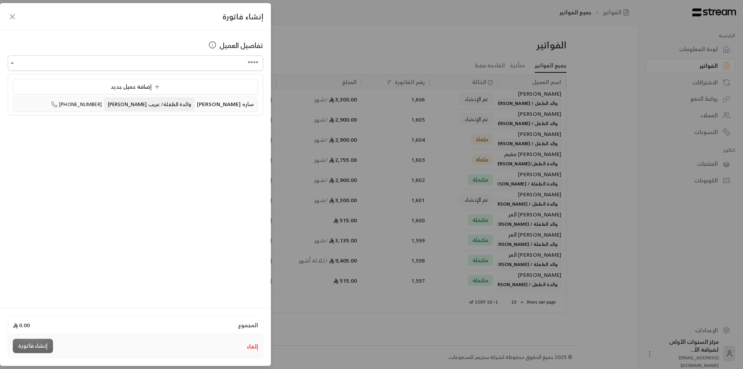
click at [204, 101] on span "[PERSON_NAME] معجب الدوسري" at bounding box center [225, 104] width 57 height 10
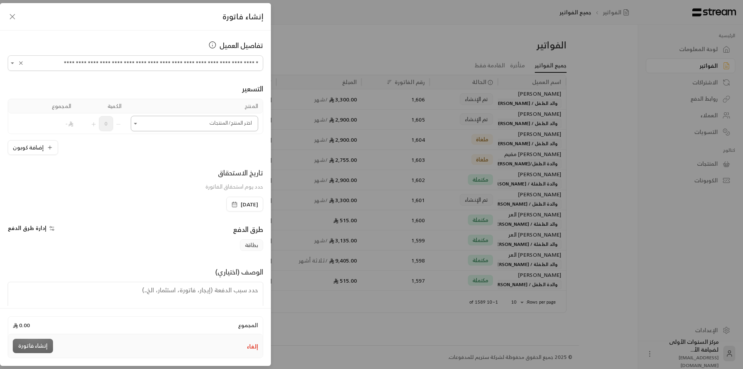
type input "**********"
click at [203, 122] on input "اختر العميل" at bounding box center [194, 124] width 127 height 14
click at [217, 180] on span "اشتراك شهري - قرة - صباحي" at bounding box center [215, 176] width 65 height 10
type input "**"
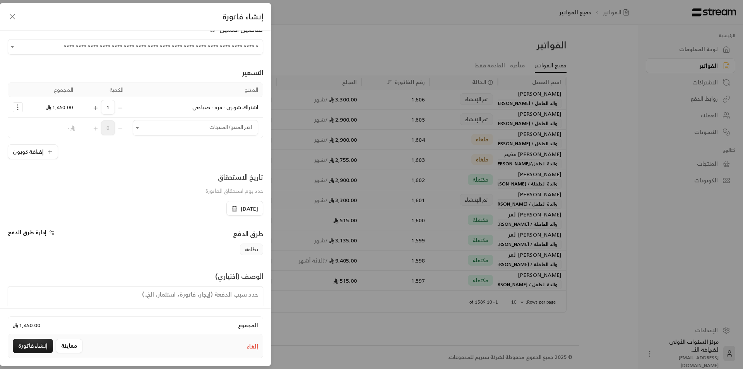
scroll to position [41, 0]
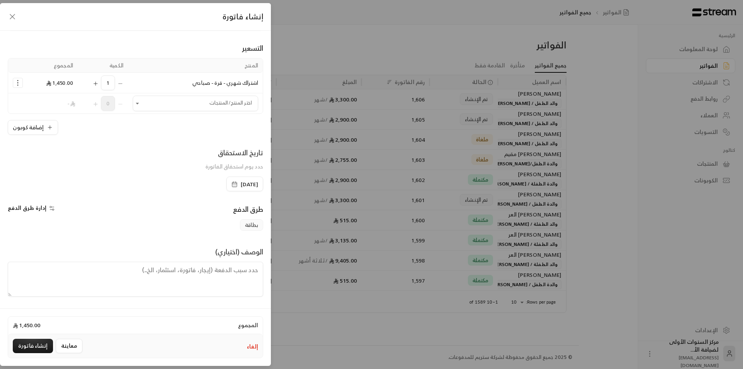
click at [252, 273] on textarea at bounding box center [135, 279] width 255 height 35
drag, startPoint x: 166, startPoint y: 276, endPoint x: 202, endPoint y: 274, distance: 36.9
click at [202, 274] on textarea "من تاريخ 2/ 9 /2025 حتى تاريخ" at bounding box center [135, 279] width 255 height 35
click at [164, 274] on textarea "من تاريخ 2/ 9 /2025 حتى تاريخ" at bounding box center [135, 279] width 255 height 35
click at [173, 271] on textarea "من تاريخ 2/ 9 /2025 حتى تاريخ 1/ 10 /2025" at bounding box center [135, 279] width 255 height 35
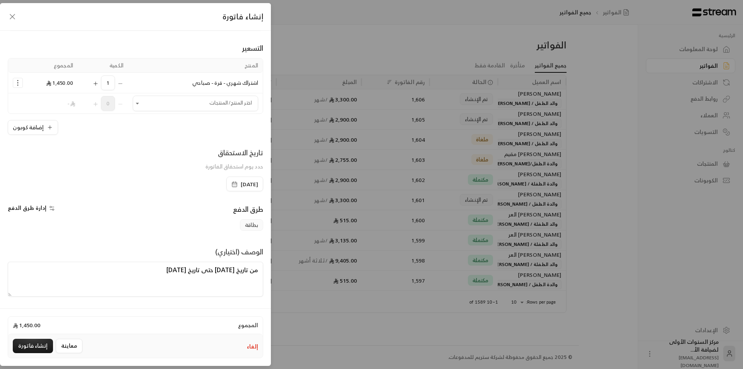
click at [159, 284] on textarea "من تاريخ 2/ 9 /2025 حتى تاريخ 1/ 10 /2025" at bounding box center [135, 279] width 255 height 35
type textarea "من تاريخ 2/ 9 /2025 حتى تاريخ 1/ 10 /2025"
click at [40, 348] on button "إنشاء فاتورة" at bounding box center [33, 346] width 40 height 14
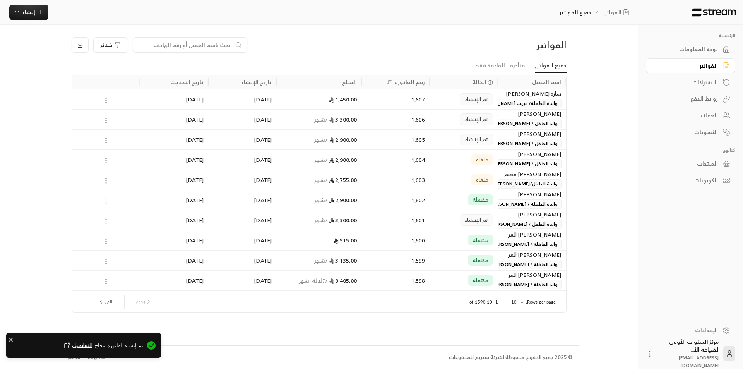
click at [524, 101] on span "والدة الطفلة/ [PERSON_NAME]" at bounding box center [519, 103] width 86 height 9
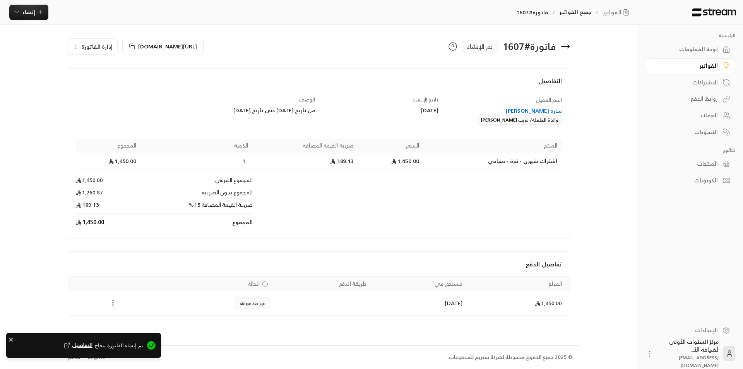
click at [114, 306] on icon "Payments" at bounding box center [113, 303] width 8 height 8
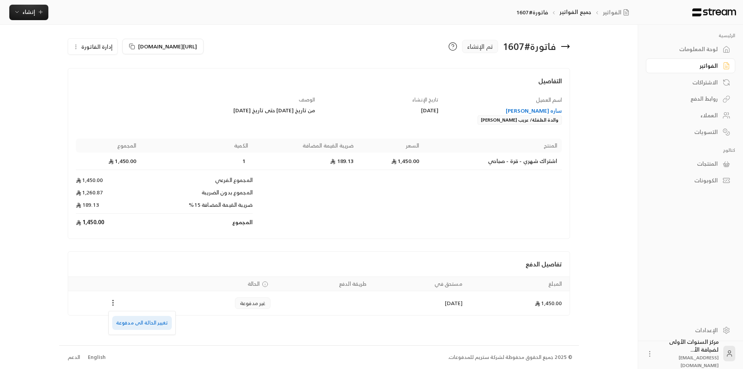
click at [135, 324] on li "تغيير الحالة الى مدفوعة" at bounding box center [142, 323] width 60 height 14
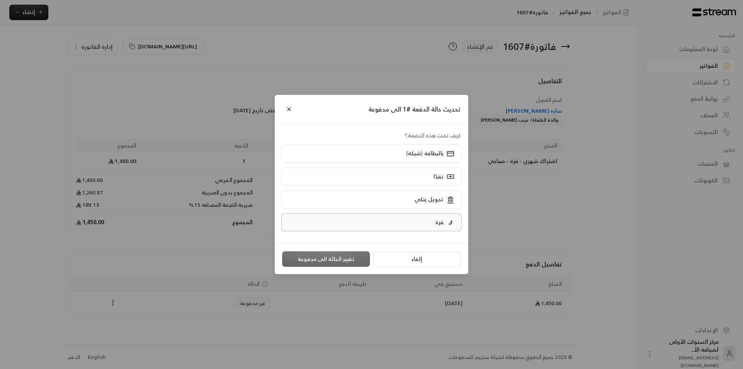
click at [411, 223] on label "قرة" at bounding box center [371, 222] width 181 height 18
click at [353, 259] on button "تغيير الحالة الى مدفوعة" at bounding box center [326, 258] width 88 height 15
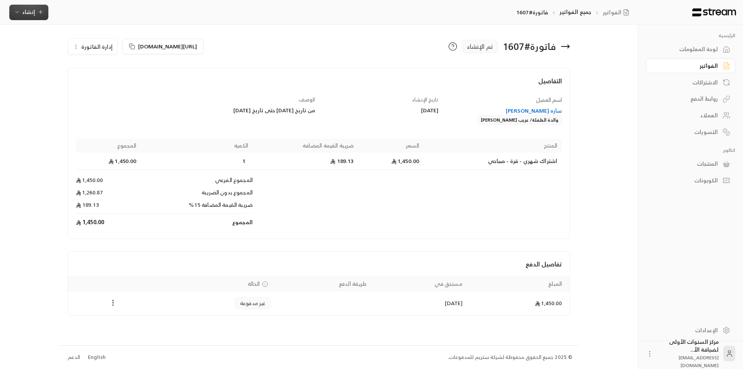
click at [28, 14] on span "إنشاء" at bounding box center [28, 12] width 13 height 10
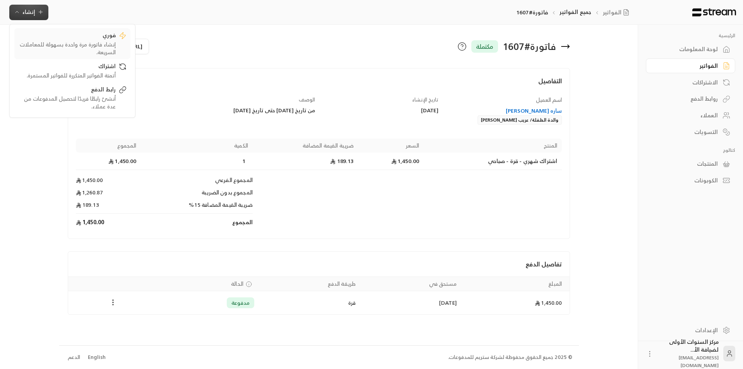
click at [93, 44] on div "إنشاء فاتورة مرة واحدة بسهولة للمعاملات السريعة." at bounding box center [67, 48] width 98 height 15
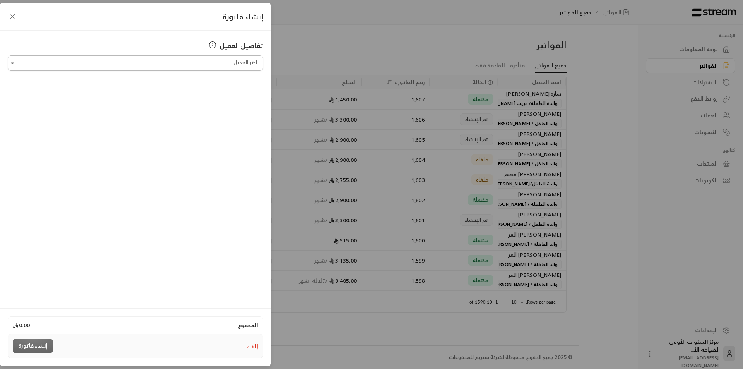
click at [182, 65] on input "اختر العميل" at bounding box center [135, 63] width 255 height 14
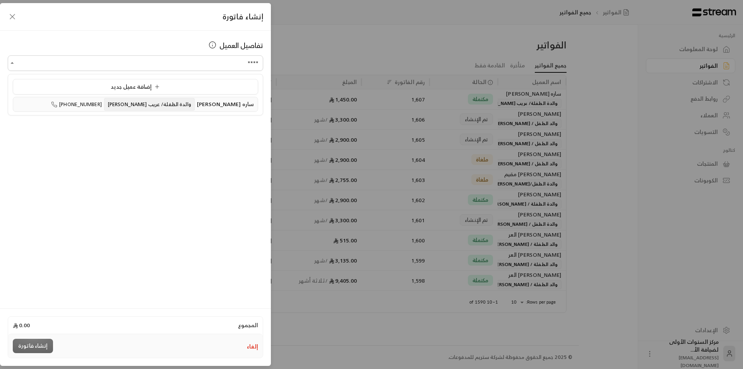
click at [193, 110] on li "ساره سعود معجب الدوسري والدة الطفلة/ عريب ماجد بن راشد الدوسري +966532534981" at bounding box center [135, 104] width 245 height 15
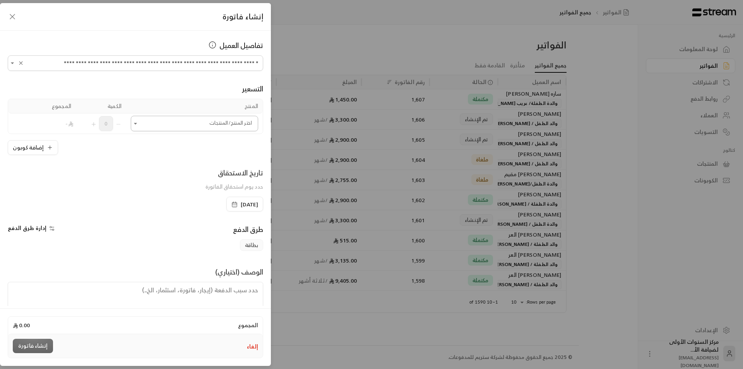
type input "**********"
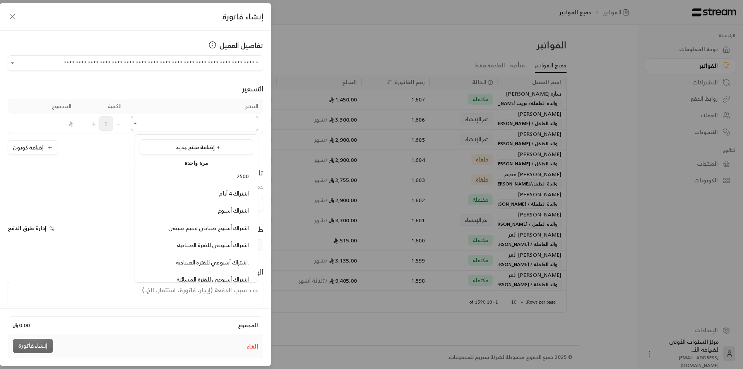
click at [213, 121] on input "اختر العميل" at bounding box center [194, 124] width 127 height 14
type input "*"
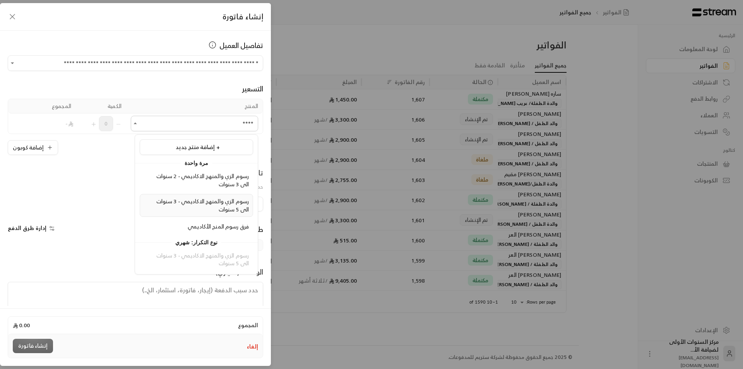
click at [215, 202] on span "رسوم الزي والمنهج الاكاديمي - 3 سنوات الى 5 سنوات" at bounding box center [202, 205] width 92 height 18
type input "****"
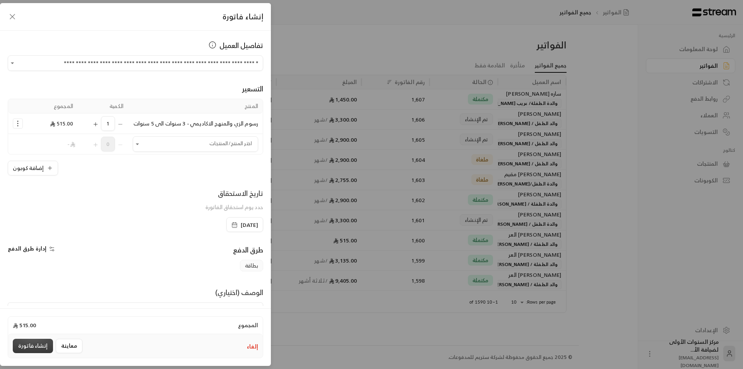
click at [35, 345] on button "إنشاء فاتورة" at bounding box center [33, 346] width 40 height 14
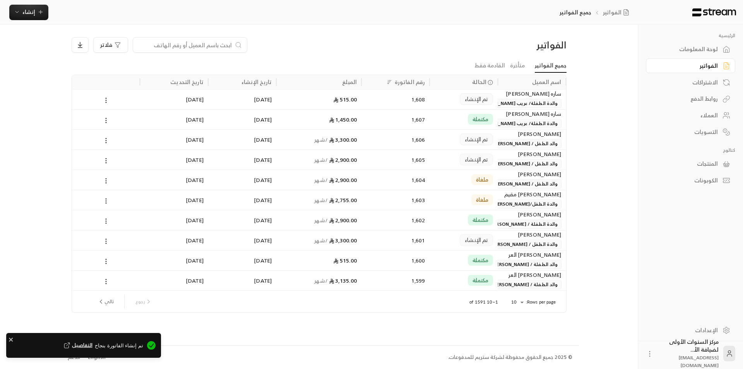
click at [495, 100] on div "تم الإنشاء" at bounding box center [464, 99] width 68 height 20
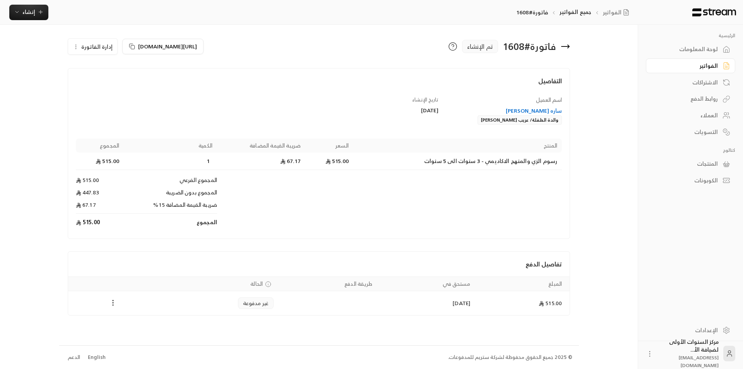
click at [112, 306] on icon "Payments" at bounding box center [113, 303] width 8 height 8
click at [145, 325] on li "تغيير الحالة الى مدفوعة" at bounding box center [142, 323] width 60 height 14
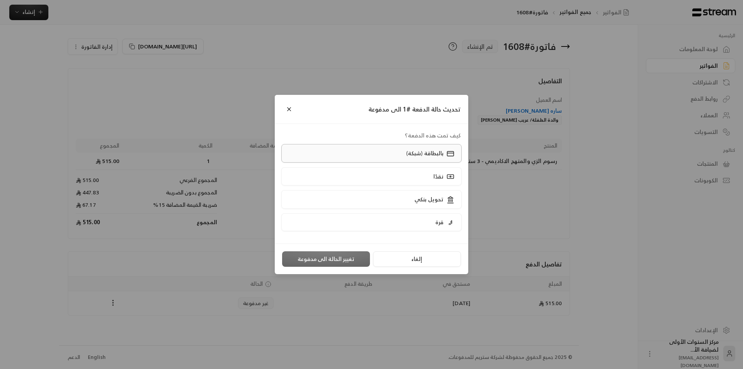
click at [380, 155] on label "بالبطاقة (شبكة)" at bounding box center [371, 153] width 181 height 18
click at [333, 255] on button "تغيير الحالة الى مدفوعة" at bounding box center [326, 258] width 88 height 15
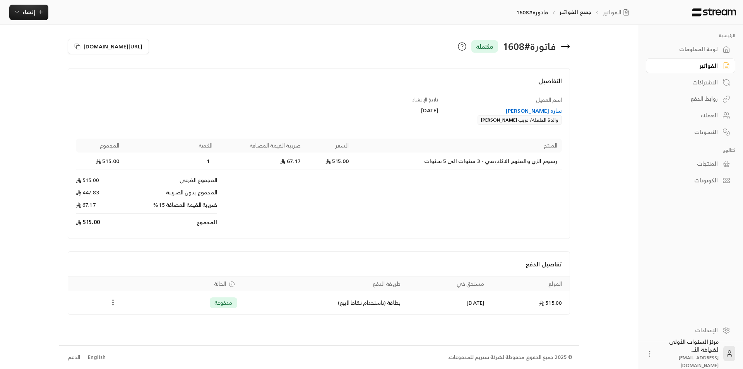
click at [320, 230] on td "Products" at bounding box center [389, 222] width 345 height 17
click at [520, 90] on h4 "التفاصيل" at bounding box center [319, 84] width 486 height 17
click at [564, 48] on icon at bounding box center [565, 46] width 9 height 9
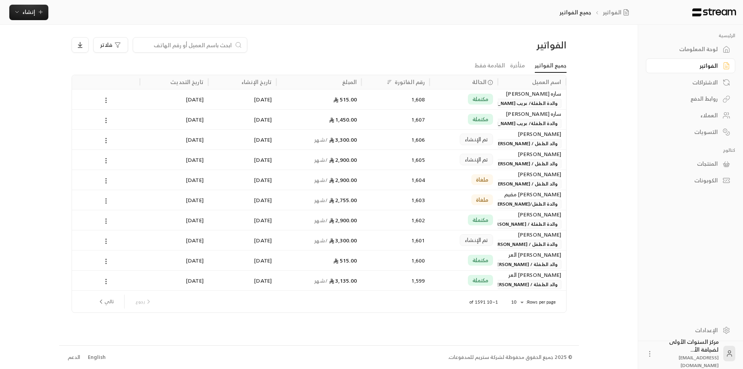
click at [415, 51] on div "فلاتر" at bounding box center [256, 44] width 369 height 15
click at [697, 52] on div "لوحة المعلومات" at bounding box center [687, 49] width 62 height 8
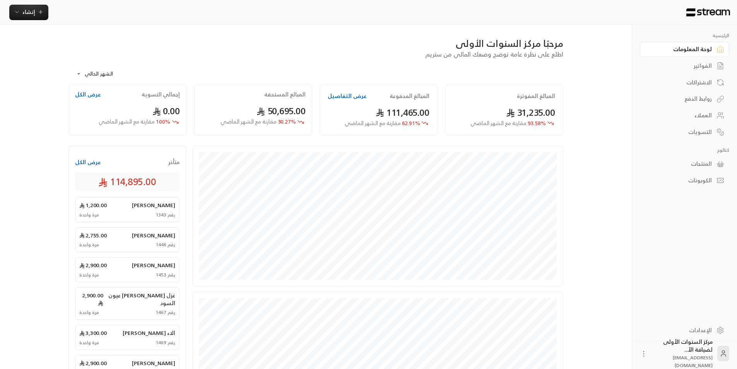
click at [697, 72] on link "الفواتير" at bounding box center [684, 65] width 89 height 15
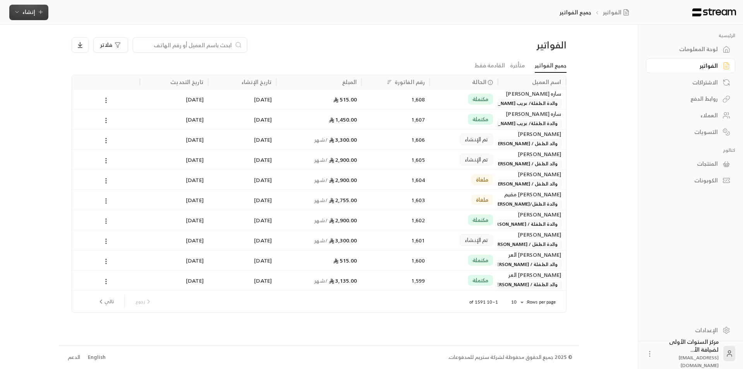
click at [21, 18] on button "إنشاء" at bounding box center [28, 12] width 39 height 15
click at [97, 42] on div "إنشاء فاتورة مرة واحدة بسهولة للمعاملات السريعة." at bounding box center [67, 48] width 98 height 15
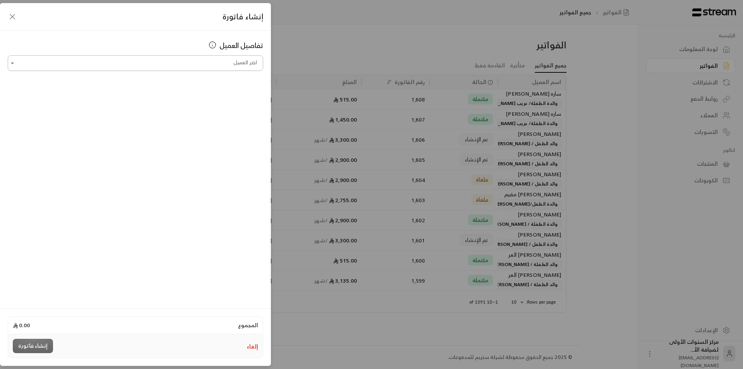
click at [168, 61] on input "اختر العميل" at bounding box center [135, 63] width 255 height 14
click at [155, 110] on span "والدة الطفلة/ فهدة بندر الحقيلي" at bounding box center [168, 104] width 79 height 13
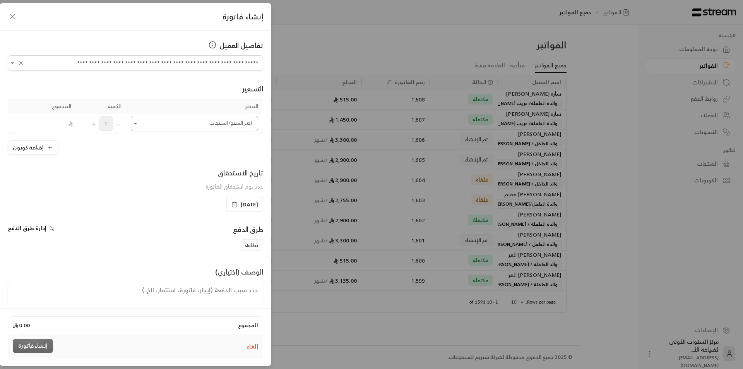
type input "**********"
click at [198, 127] on input "اختر العميل" at bounding box center [194, 124] width 127 height 14
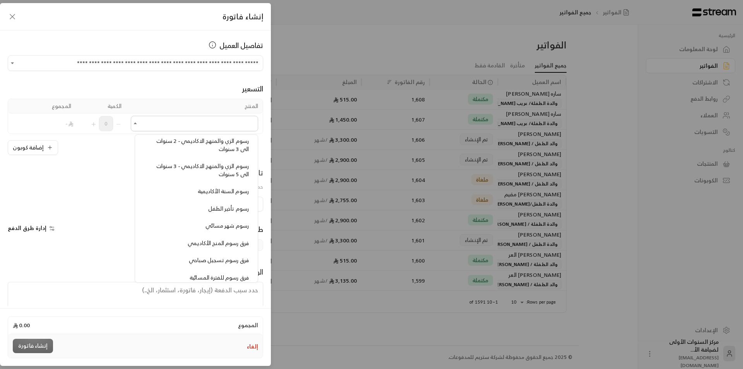
scroll to position [697, 0]
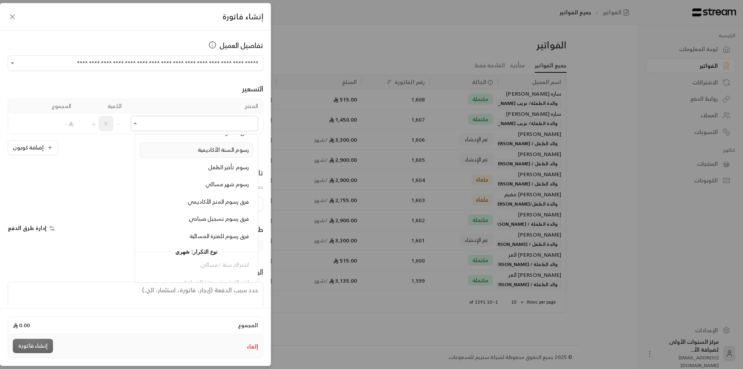
click at [215, 155] on li "رسوم السنة الأكاديمية" at bounding box center [196, 149] width 113 height 15
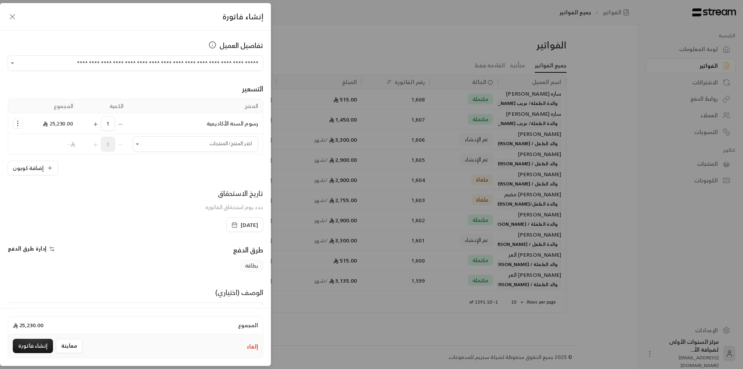
click at [21, 121] on icon "Selected Products" at bounding box center [18, 124] width 8 height 8
click at [50, 158] on span "إزالة المنتج" at bounding box center [50, 156] width 23 height 9
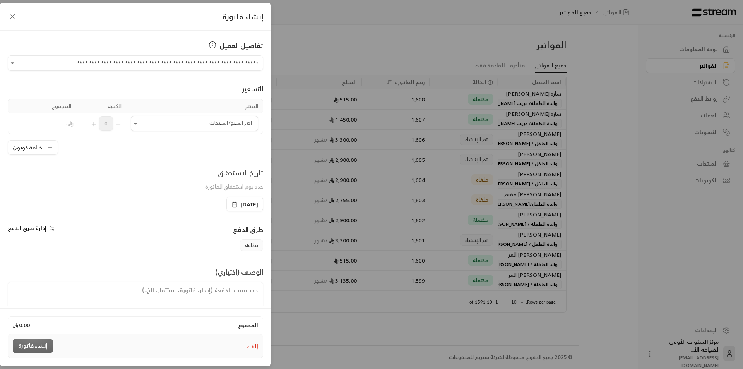
click at [252, 348] on button "إلغاء" at bounding box center [252, 346] width 11 height 8
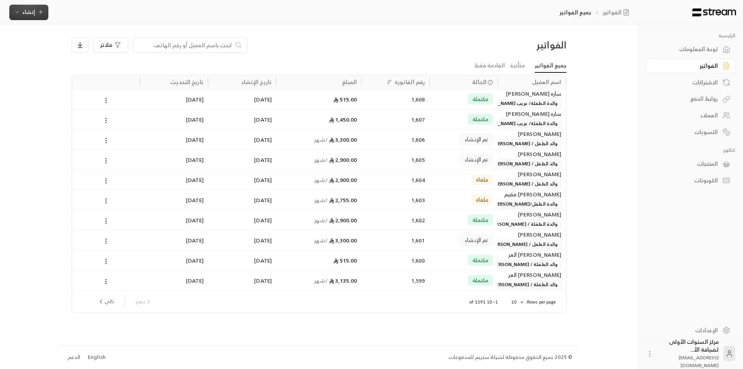
click at [40, 14] on icon "button" at bounding box center [41, 12] width 6 height 6
click at [91, 75] on div "أتمتة الفواتير المتكررة للفواتير المستمرة." at bounding box center [67, 76] width 98 height 8
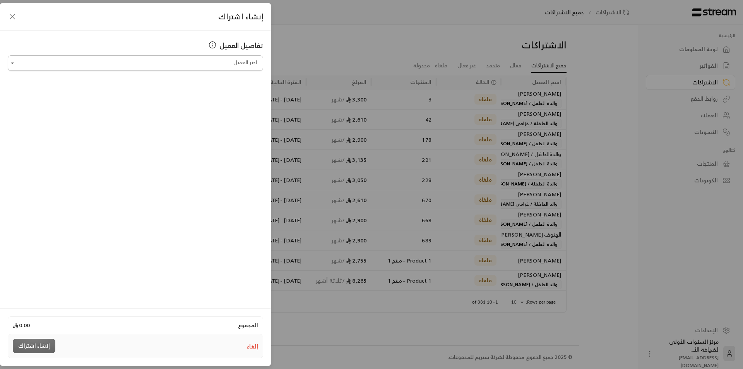
click at [185, 66] on input "اختر العميل" at bounding box center [135, 63] width 255 height 14
click at [179, 100] on span "والدة الطفلة/ فهدة بندر الحقيلي" at bounding box center [168, 104] width 79 height 13
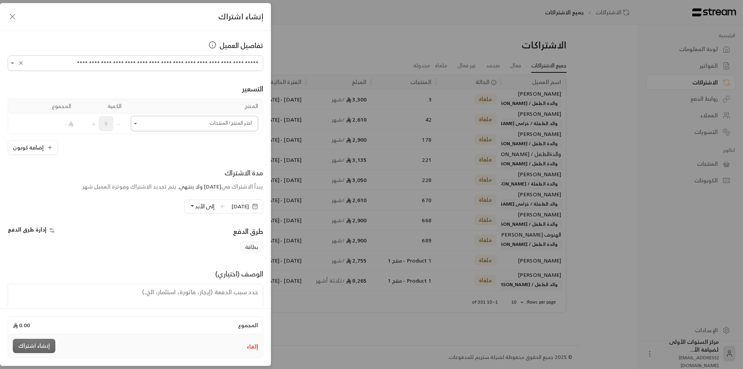
type input "**********"
click at [205, 127] on input "اختر العميل" at bounding box center [194, 124] width 127 height 14
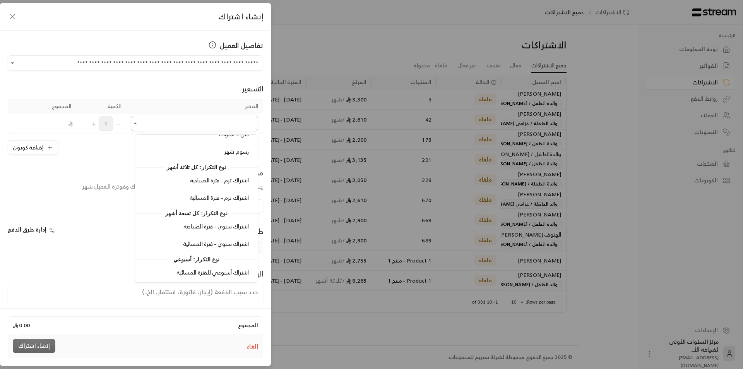
scroll to position [1051, 0]
click at [216, 243] on span "اشتراك سنوي - فترة المسائية" at bounding box center [216, 243] width 66 height 10
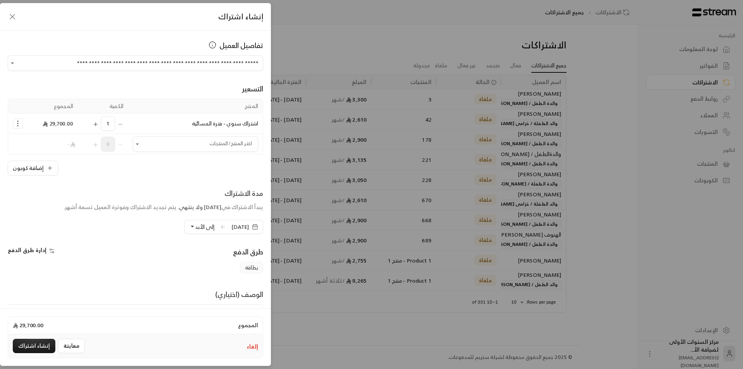
click at [22, 124] on icon "Selected Products" at bounding box center [18, 124] width 8 height 8
click at [46, 143] on span "إضافة كوبون" at bounding box center [48, 142] width 29 height 9
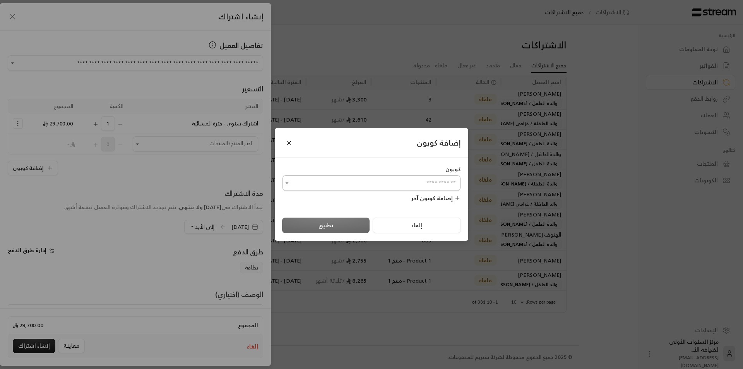
click at [385, 186] on input "اختر العميل" at bounding box center [371, 183] width 178 height 14
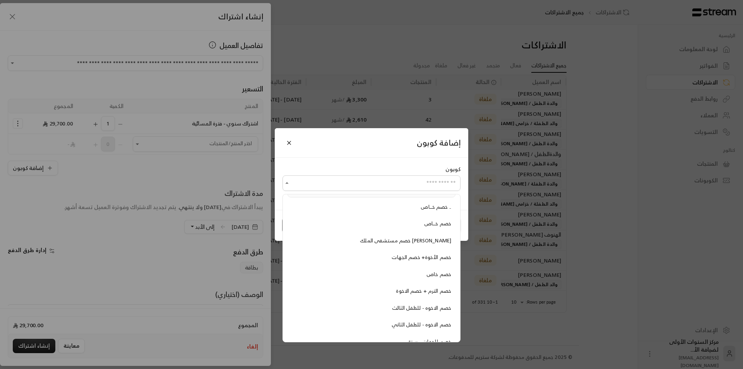
scroll to position [0, 0]
click at [392, 207] on span "إضافة كوبون جديد +" at bounding box center [372, 206] width 53 height 10
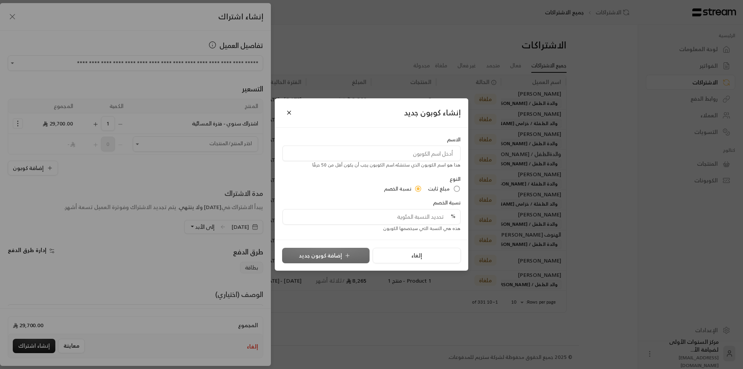
click at [433, 156] on input at bounding box center [371, 153] width 178 height 15
type input "جمعية الوداد"
click at [417, 221] on input "tel" at bounding box center [369, 216] width 163 height 15
type input "50"
click at [344, 251] on button "إضافة كوبون جديد" at bounding box center [325, 255] width 87 height 15
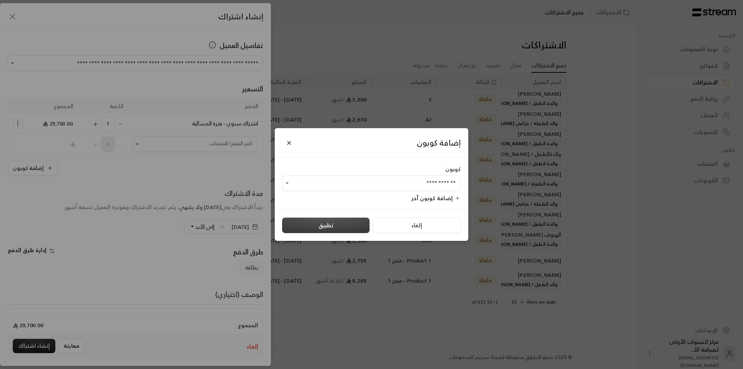
click at [343, 226] on button "تطبيق" at bounding box center [325, 224] width 87 height 15
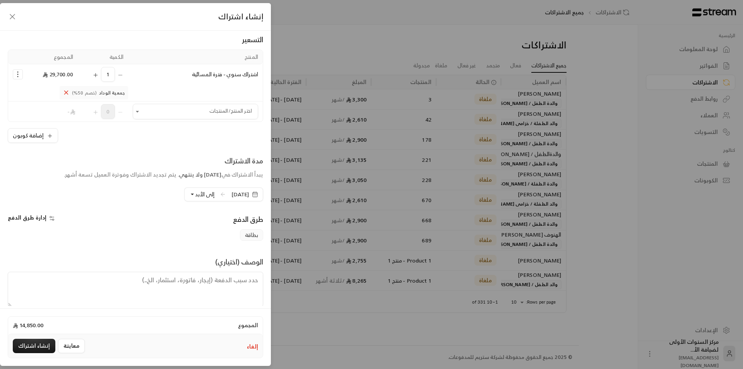
scroll to position [59, 0]
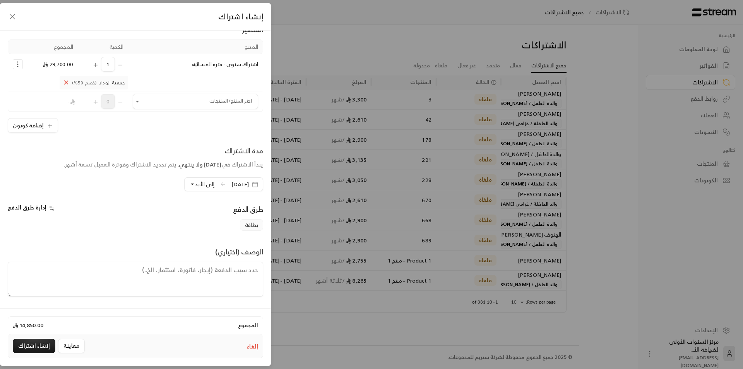
click at [189, 183] on button "إلى الأبد" at bounding box center [201, 184] width 25 height 13
click at [36, 343] on button "إنشاء اشتراك" at bounding box center [34, 346] width 43 height 14
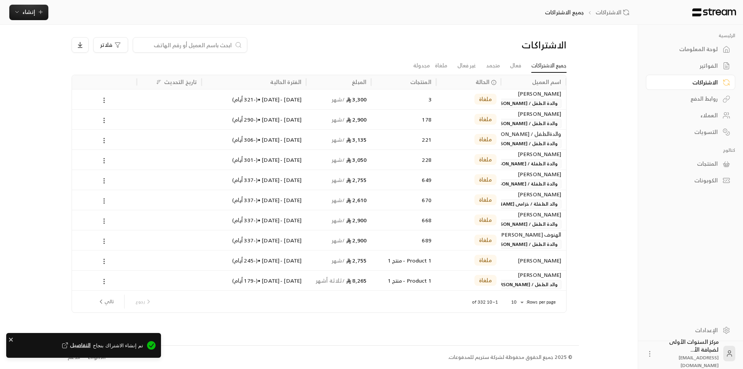
click at [680, 46] on div "لوحة المعلومات" at bounding box center [687, 49] width 62 height 8
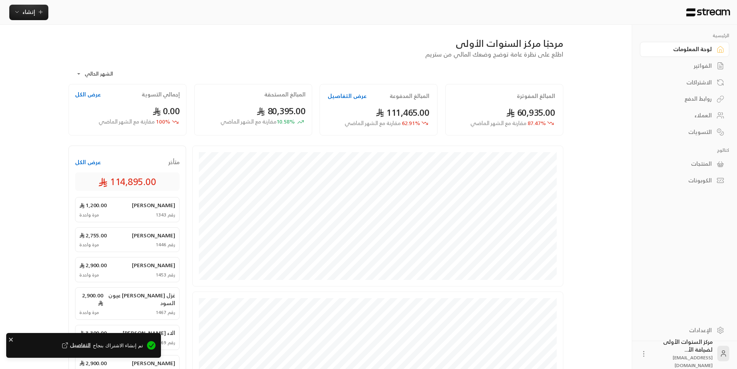
click at [697, 65] on div "الفواتير" at bounding box center [681, 66] width 62 height 8
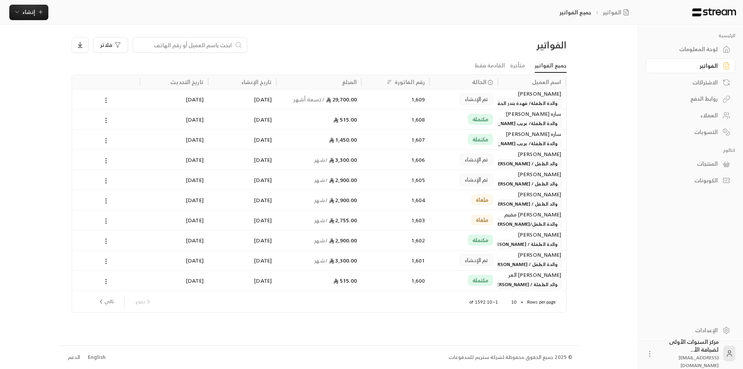
click at [514, 99] on span "والدة الطفلة/ فهدة بندر الحقيلي" at bounding box center [523, 103] width 76 height 9
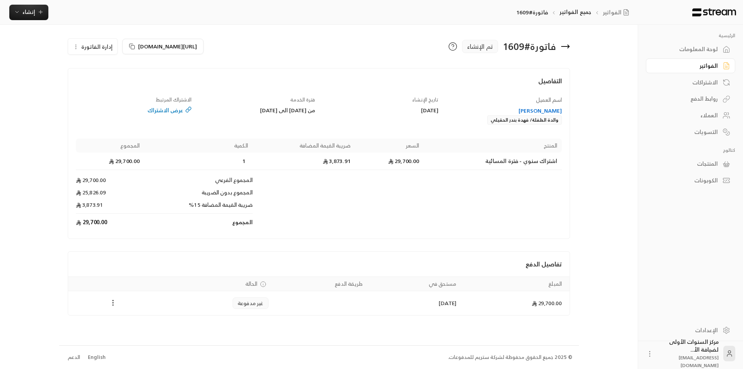
click at [113, 304] on icon "Payments" at bounding box center [113, 303] width 8 height 8
click at [144, 252] on div at bounding box center [371, 184] width 743 height 369
click at [99, 49] on span "إدارة الفاتورة" at bounding box center [96, 47] width 31 height 10
click at [112, 83] on span "إلغاء" at bounding box center [113, 83] width 10 height 6
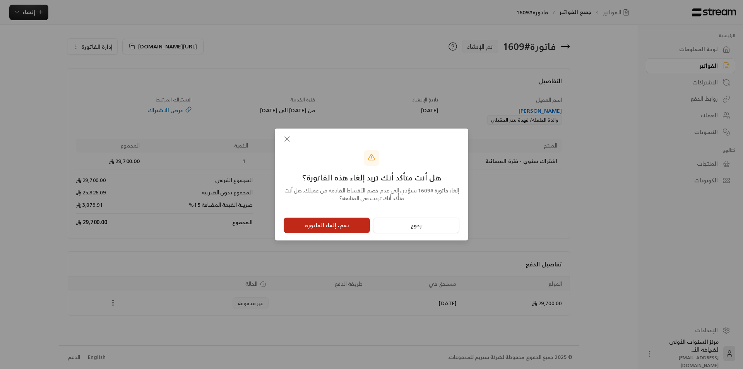
click at [346, 229] on button "نعم، إلغاء الفاتورة" at bounding box center [327, 224] width 86 height 15
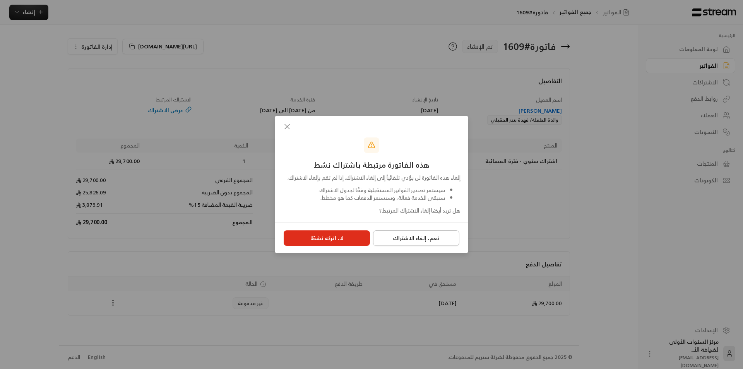
click at [393, 243] on button "نعم، إلغاء الاشتراك" at bounding box center [416, 237] width 86 height 15
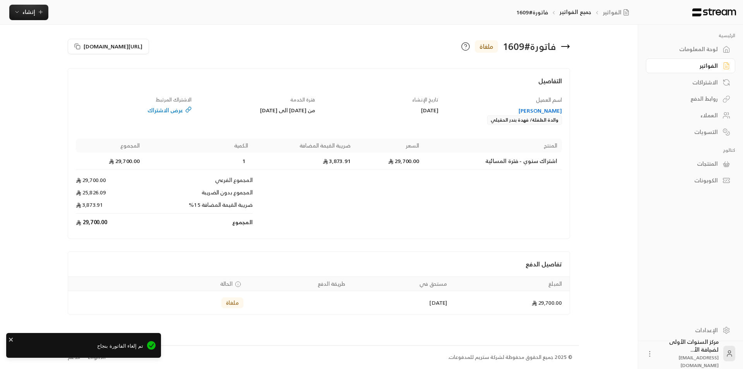
click at [569, 45] on icon at bounding box center [565, 46] width 9 height 9
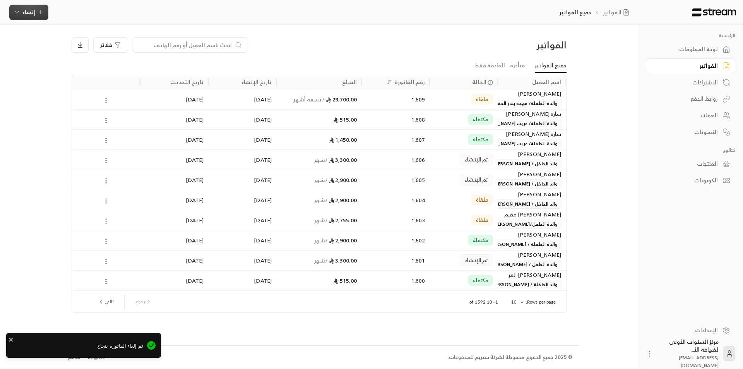
click at [37, 5] on button "إنشاء" at bounding box center [28, 12] width 39 height 15
click at [99, 73] on div "أتمتة الفواتير المتكررة للفواتير المستمرة." at bounding box center [67, 76] width 98 height 8
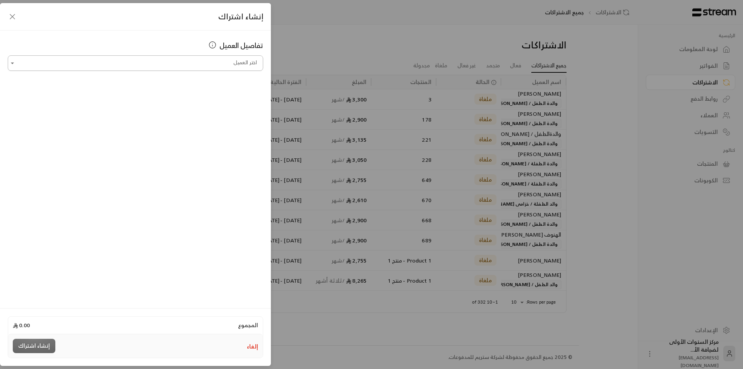
click at [192, 64] on input "اختر العميل" at bounding box center [135, 63] width 255 height 14
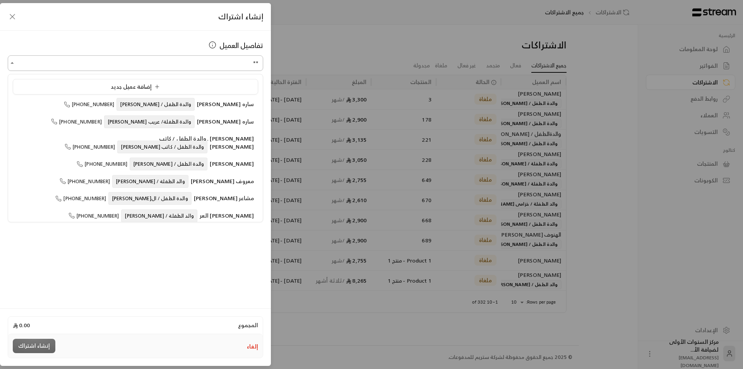
type input "*"
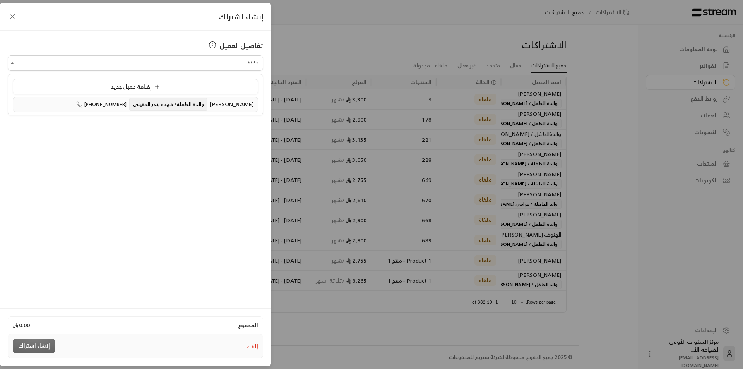
click at [177, 104] on span "والدة الطفلة/ فهدة بندر الحقيلي" at bounding box center [168, 104] width 79 height 13
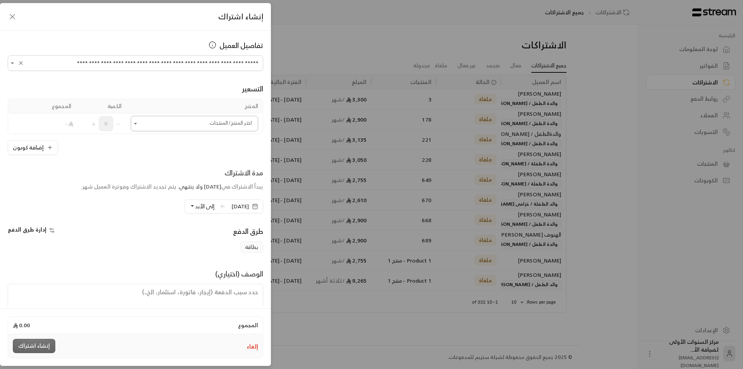
type input "**********"
click at [179, 124] on input "اختر العميل" at bounding box center [194, 124] width 127 height 14
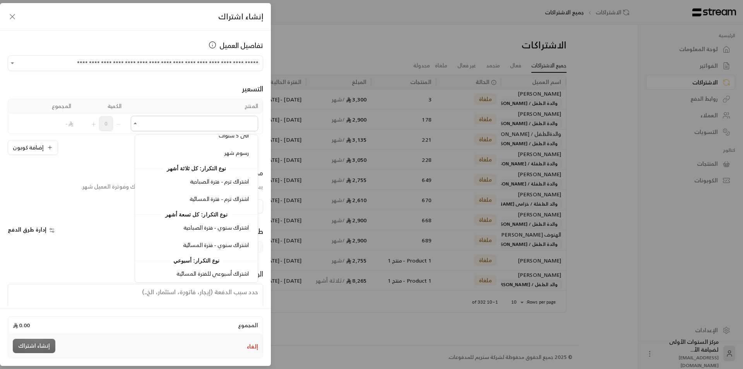
scroll to position [1051, 0]
click at [205, 241] on span "اشتراك سنوي - فترة المسائية" at bounding box center [216, 243] width 66 height 10
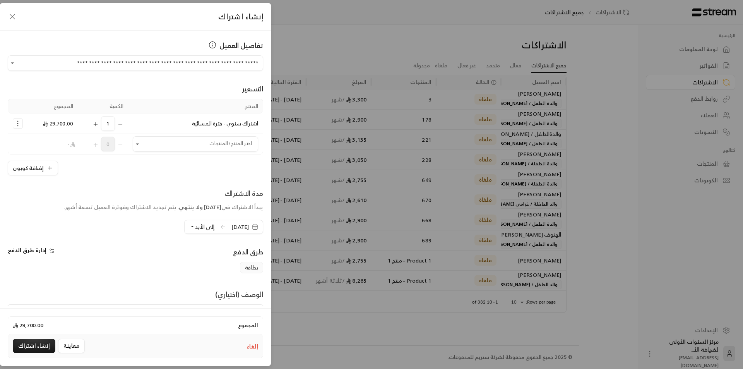
click at [22, 123] on icon "Selected Products" at bounding box center [18, 124] width 8 height 8
click at [51, 142] on span "إضافة كوبون" at bounding box center [48, 142] width 29 height 9
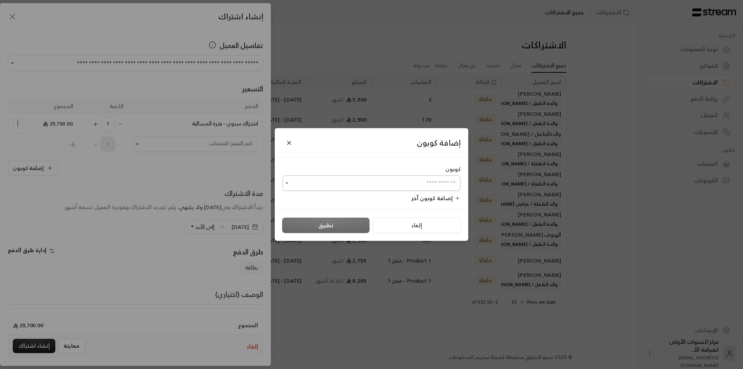
click at [362, 183] on input "اختر العميل" at bounding box center [371, 183] width 178 height 14
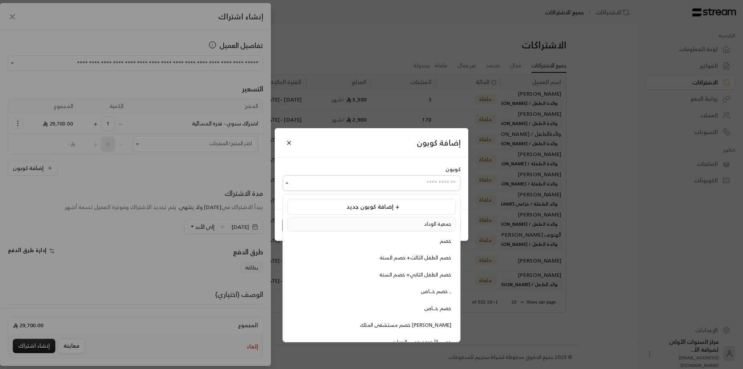
click at [399, 217] on li "جمعية الوداد" at bounding box center [372, 224] width 168 height 15
type input "**********"
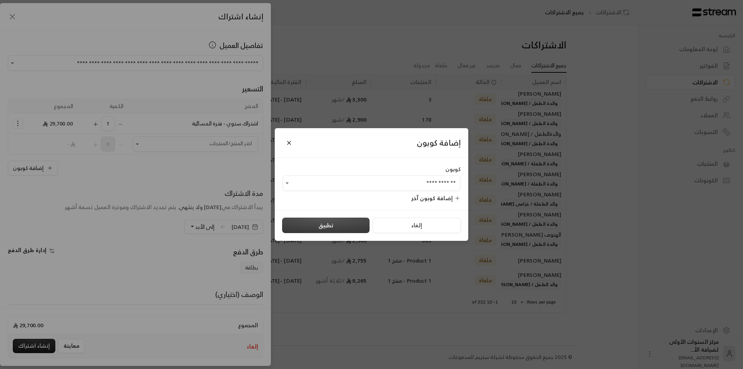
click at [335, 225] on button "تطبيق" at bounding box center [325, 224] width 87 height 15
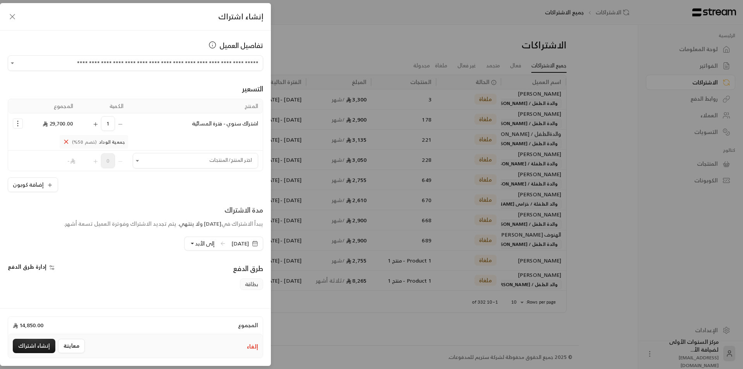
click at [140, 277] on div "طرق الدفع" at bounding box center [201, 270] width 132 height 15
click at [64, 344] on button "معاينة" at bounding box center [71, 346] width 27 height 14
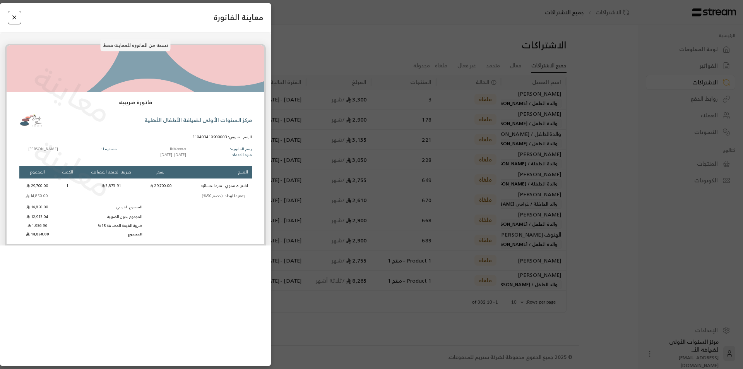
click at [12, 23] on button "Close" at bounding box center [15, 18] width 14 height 14
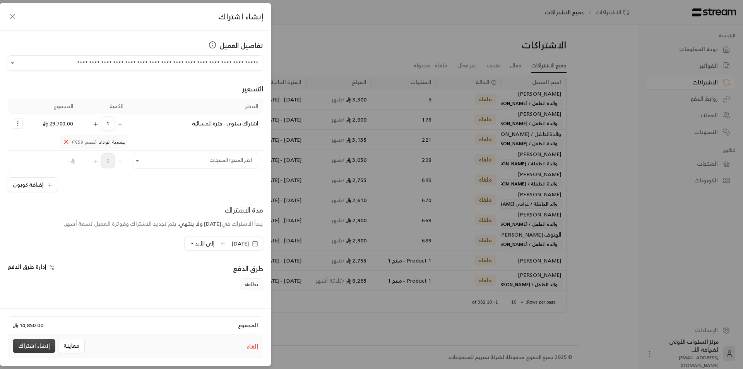
click at [30, 344] on button "إنشاء اشتراك" at bounding box center [34, 346] width 43 height 14
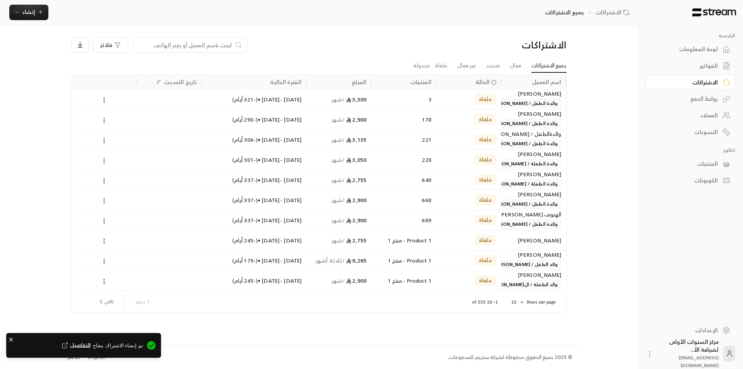
click at [700, 50] on div "لوحة المعلومات" at bounding box center [687, 49] width 62 height 8
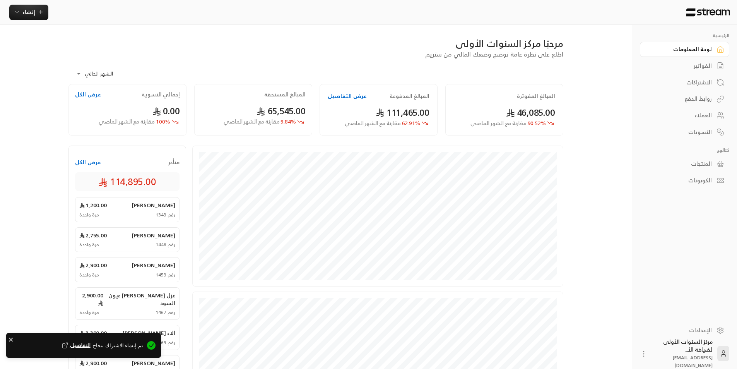
click at [711, 65] on div "الفواتير" at bounding box center [681, 66] width 62 height 8
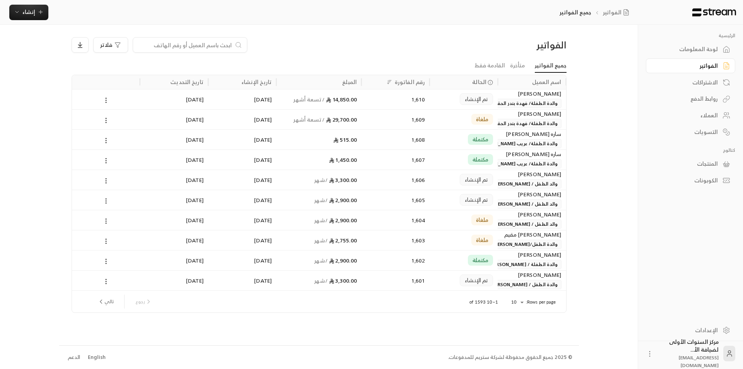
click at [539, 105] on span "والدة الطفلة/ فهدة بندر الحقيلي" at bounding box center [523, 103] width 76 height 9
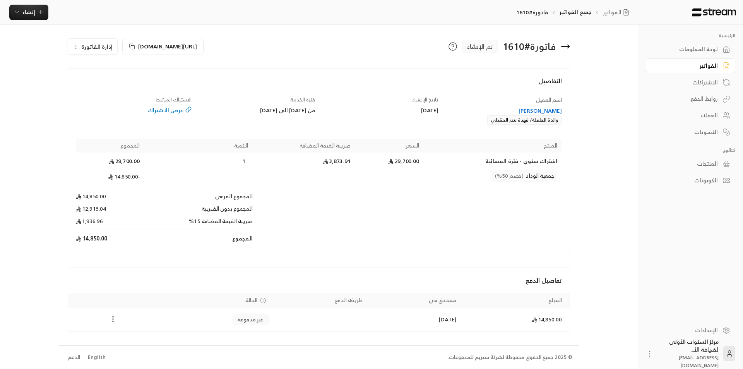
click at [113, 318] on icon "Payments" at bounding box center [113, 319] width 8 height 8
click at [141, 341] on li "تغيير الحالة الى مدفوعة" at bounding box center [142, 339] width 60 height 14
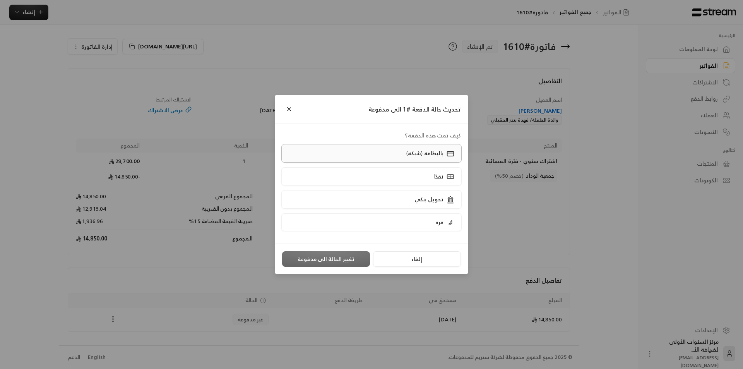
click at [369, 156] on label "بالبطاقة (شبكة)" at bounding box center [371, 153] width 181 height 18
click at [336, 258] on button "تغيير الحالة الى مدفوعة" at bounding box center [326, 258] width 88 height 15
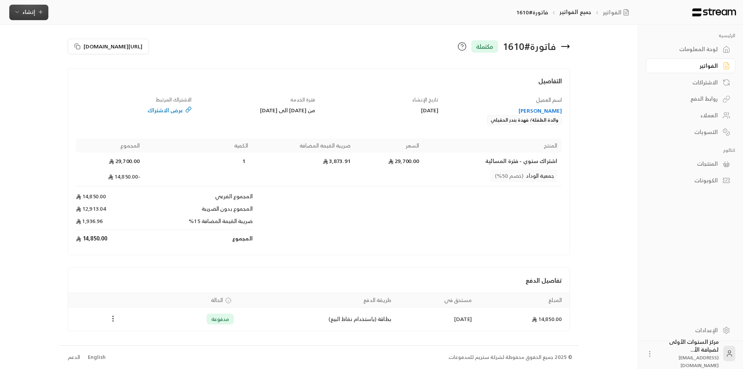
click at [21, 14] on span "إنشاء" at bounding box center [29, 12] width 30 height 10
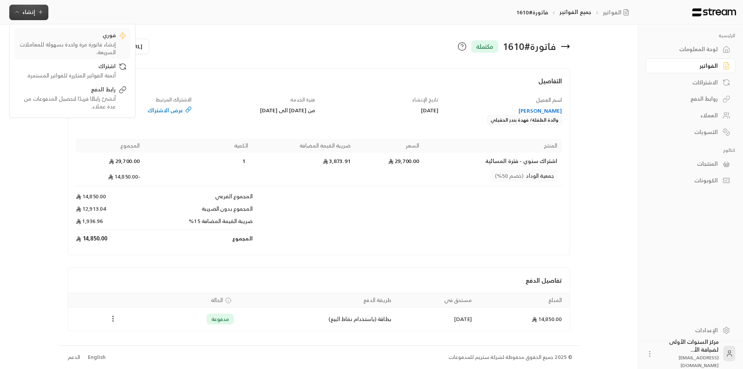
click at [61, 39] on div "فوري" at bounding box center [67, 35] width 98 height 9
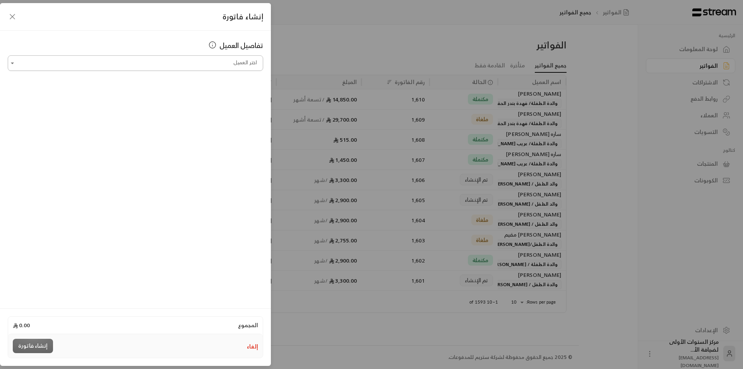
click at [212, 65] on input "اختر العميل" at bounding box center [135, 63] width 255 height 14
click at [210, 100] on span "[PERSON_NAME]" at bounding box center [232, 104] width 44 height 10
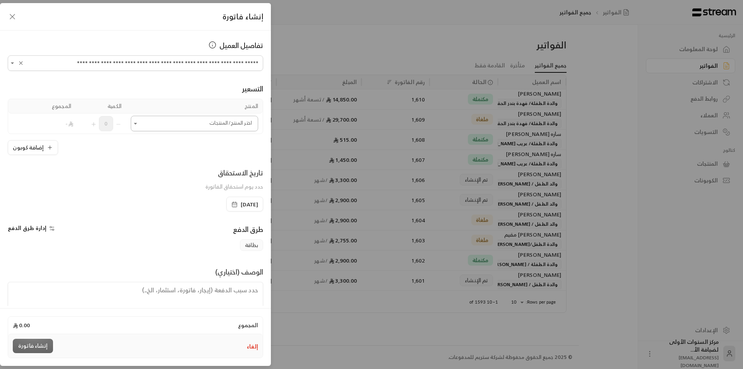
type input "**********"
click at [193, 117] on input "اختر العميل" at bounding box center [194, 124] width 127 height 14
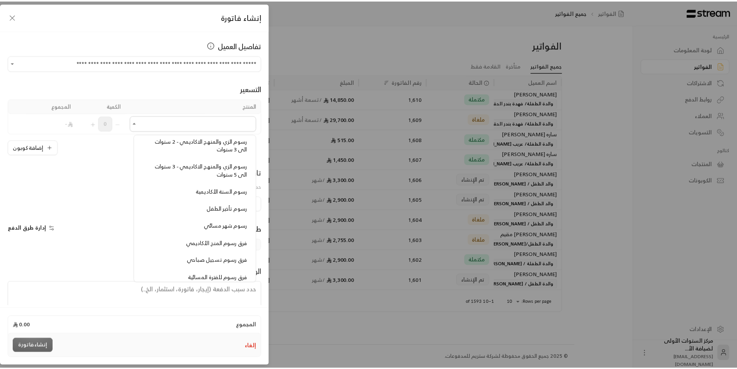
scroll to position [658, 0]
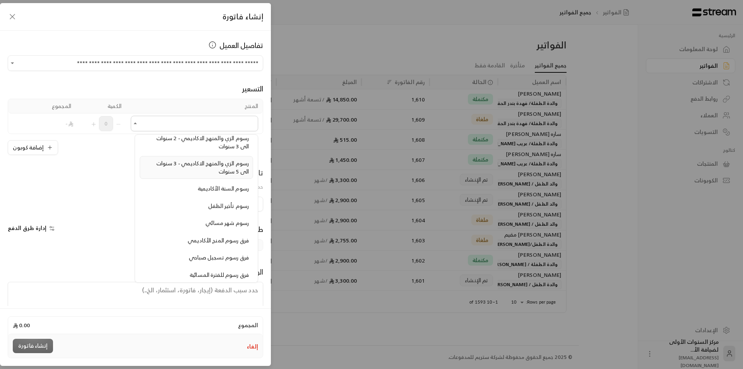
click at [202, 168] on span "رسوم الزي والمنهج الاكاديمي - 3 سنوات الى 5 سنوات" at bounding box center [202, 167] width 92 height 18
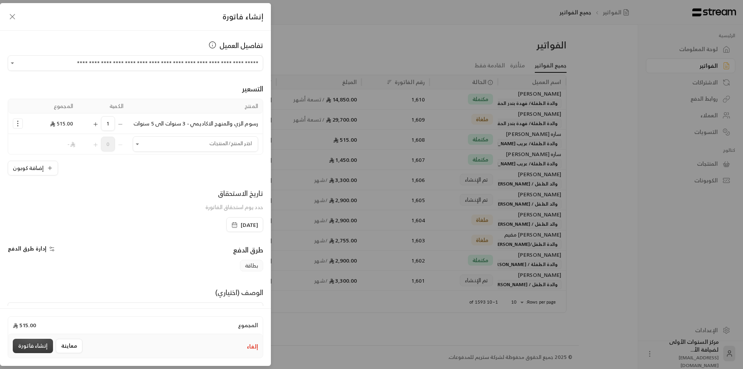
click at [39, 341] on button "إنشاء فاتورة" at bounding box center [33, 346] width 40 height 14
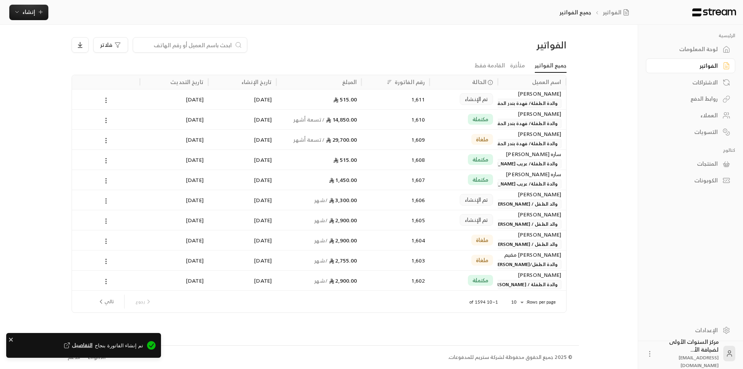
click at [513, 102] on span "والدة الطفلة/ فهدة بندر الحقيلي" at bounding box center [523, 103] width 76 height 9
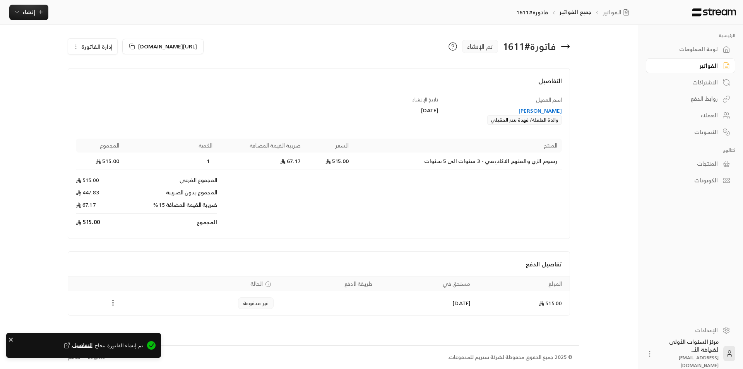
click at [109, 300] on icon "Payments" at bounding box center [113, 303] width 8 height 8
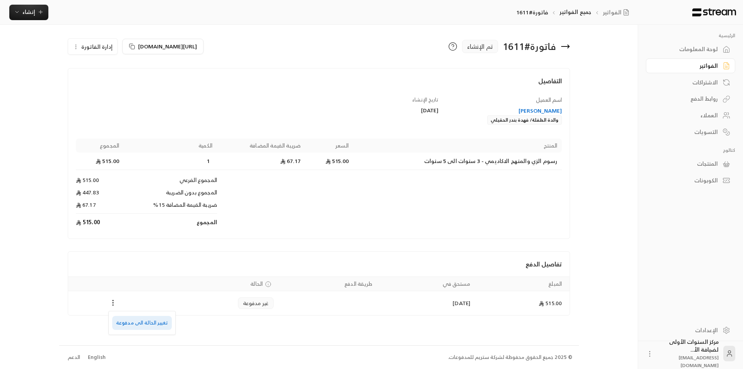
click at [139, 316] on li "تغيير الحالة الى مدفوعة" at bounding box center [142, 323] width 60 height 14
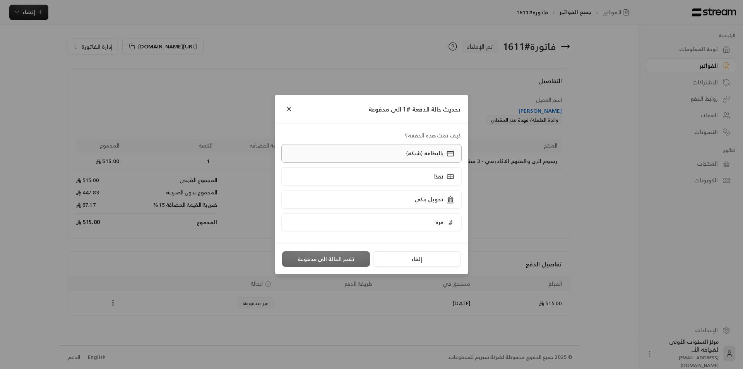
click at [373, 154] on label "بالبطاقة (شبكة)" at bounding box center [371, 153] width 181 height 18
click at [326, 257] on button "تغيير الحالة الى مدفوعة" at bounding box center [326, 258] width 88 height 15
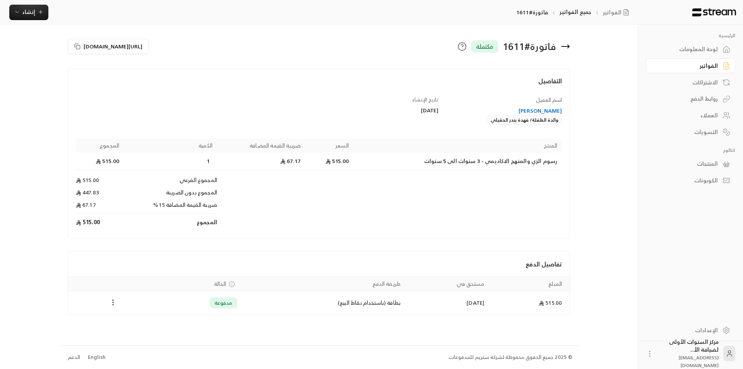
click at [712, 49] on div "لوحة المعلومات" at bounding box center [687, 49] width 62 height 8
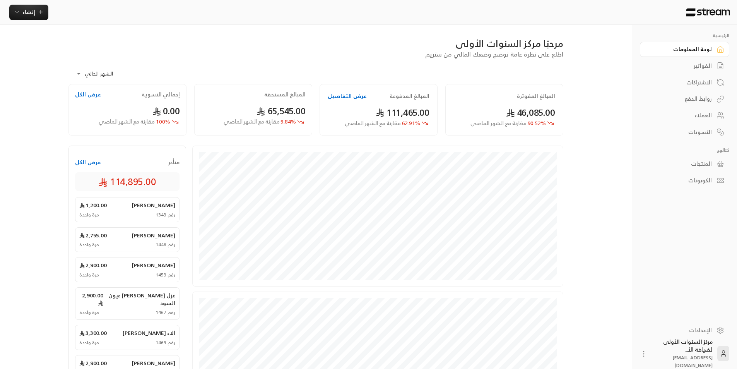
click at [705, 67] on div "الفواتير" at bounding box center [681, 66] width 62 height 8
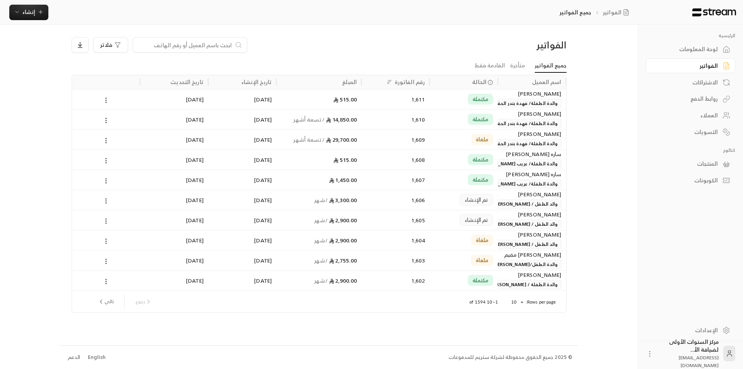
click at [615, 90] on div "الرئيسية لوحة المعلومات الفواتير الاشتراكات روابط الدفع العملاء التسويات كتالوج…" at bounding box center [371, 184] width 625 height 369
click at [698, 52] on div "لوحة المعلومات" at bounding box center [687, 49] width 62 height 8
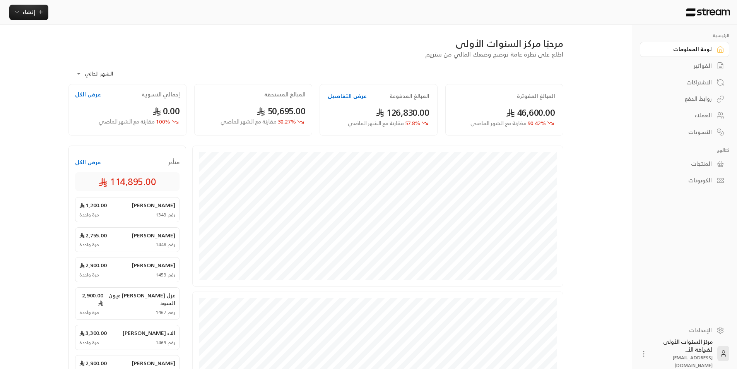
click at [696, 63] on div "الفواتير" at bounding box center [681, 66] width 62 height 8
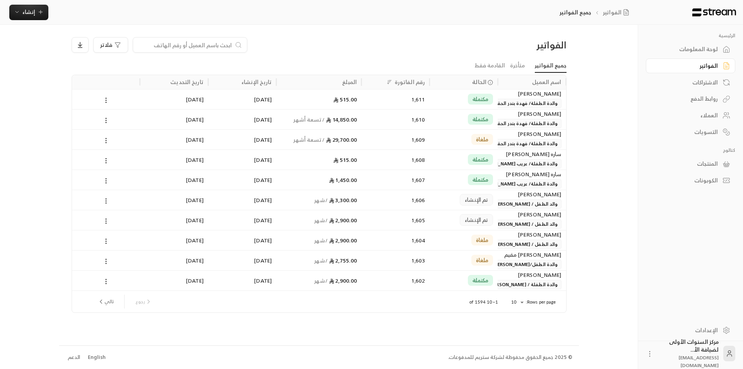
click at [217, 43] on input at bounding box center [185, 45] width 94 height 9
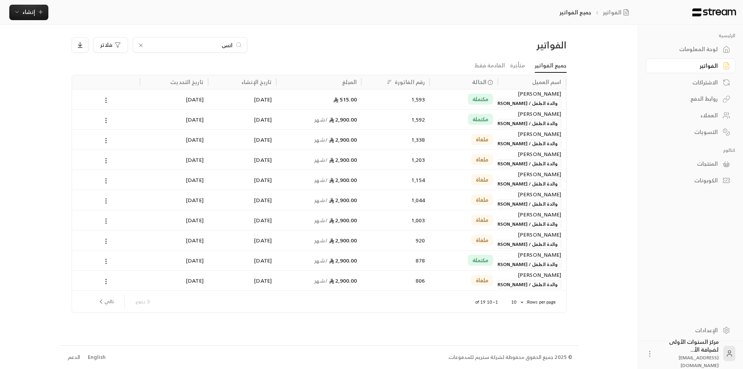
type input "انس"
click at [500, 119] on div "الاء حسين شعراوي والدة الطفل / انس امير" at bounding box center [532, 119] width 68 height 20
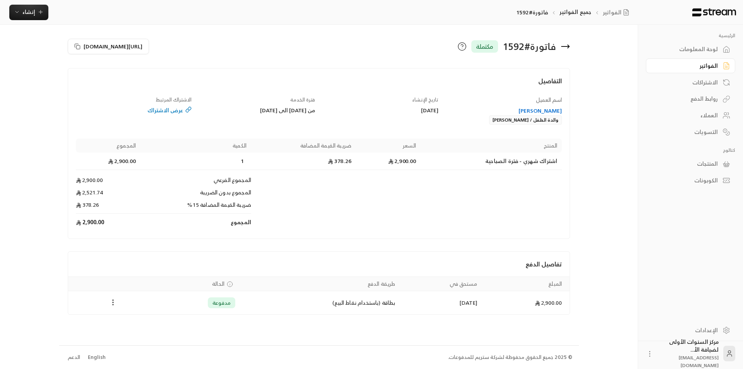
click at [571, 48] on div "فاتورة # 1592 مكتملة" at bounding box center [446, 46] width 255 height 19
click at [702, 64] on div "الفواتير" at bounding box center [687, 66] width 62 height 8
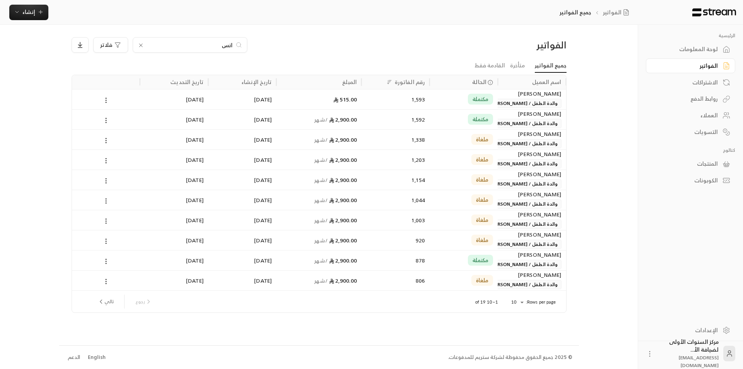
click at [222, 46] on input "انس" at bounding box center [190, 45] width 86 height 9
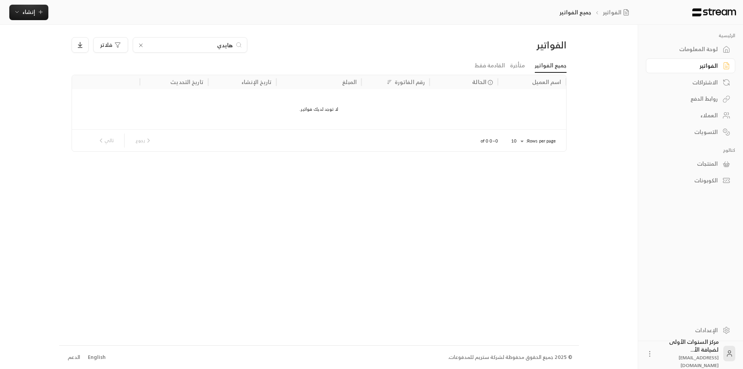
type input "هايدي"
click at [685, 50] on div "لوحة المعلومات" at bounding box center [687, 49] width 62 height 8
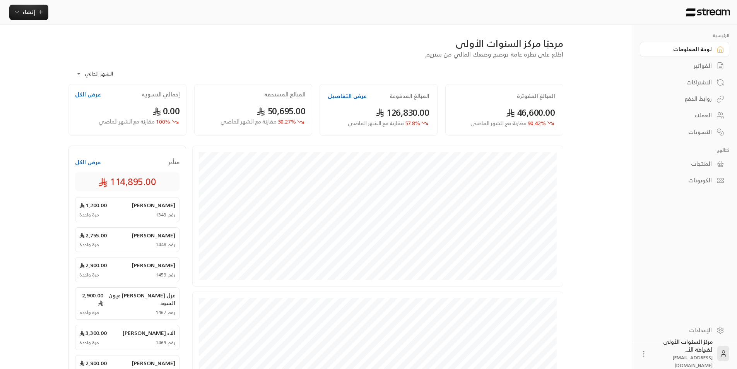
click at [582, 77] on div "**********" at bounding box center [368, 273] width 625 height 546
click at [704, 71] on link "الفواتير" at bounding box center [684, 65] width 89 height 15
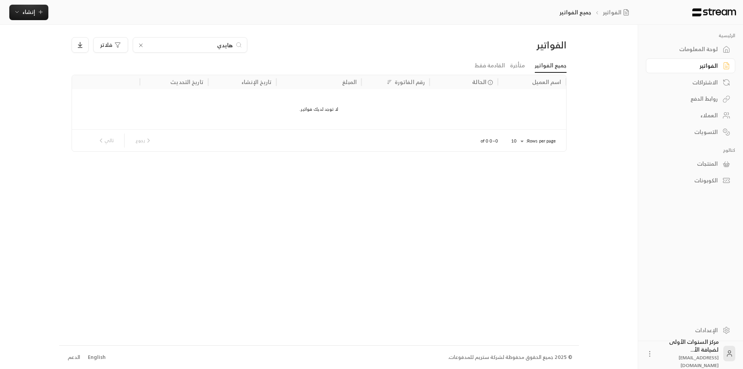
click at [220, 44] on input "هايدي" at bounding box center [190, 45] width 86 height 9
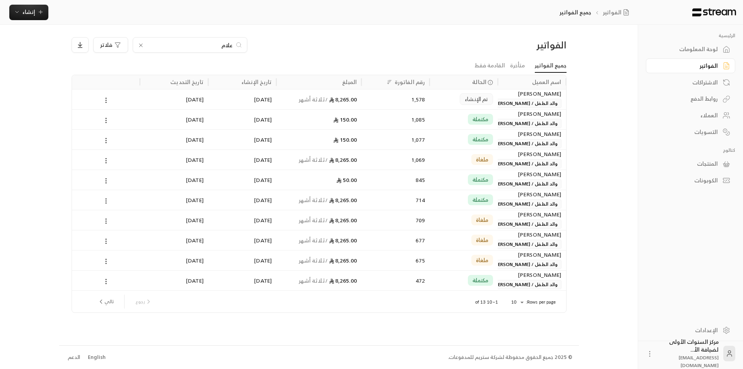
type input "علام"
click at [479, 103] on span "تم الإنشاء" at bounding box center [476, 99] width 23 height 8
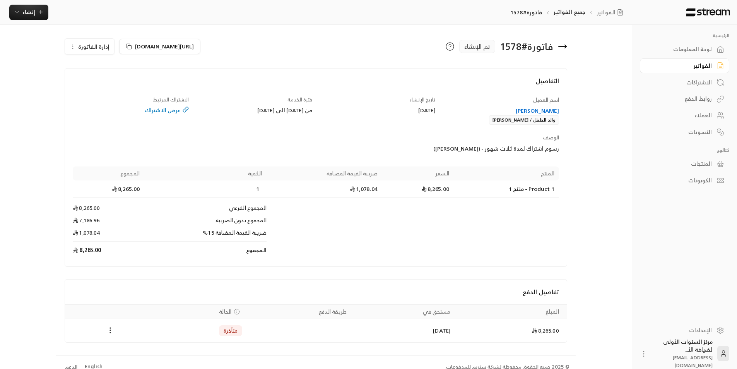
click at [103, 46] on span "إدارة الفاتورة" at bounding box center [93, 47] width 31 height 10
click at [91, 84] on link "إلغاء" at bounding box center [94, 83] width 48 height 14
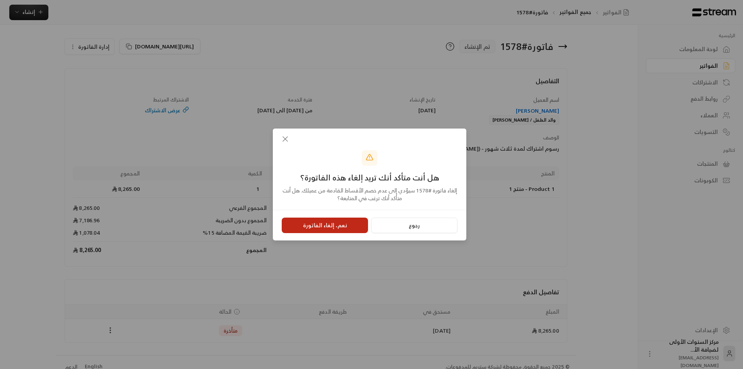
click at [330, 226] on button "نعم، إلغاء الفاتورة" at bounding box center [325, 224] width 86 height 15
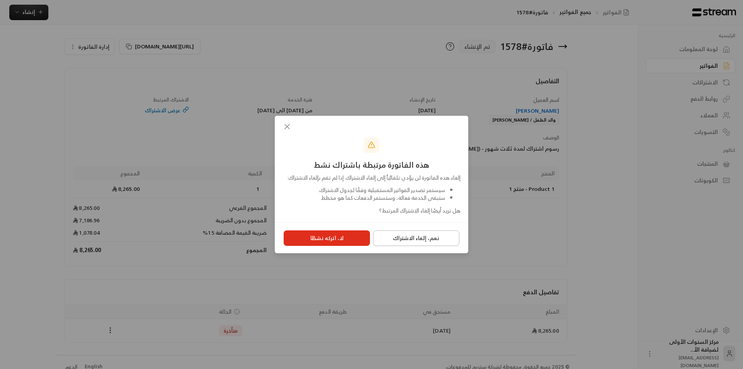
click at [404, 242] on button "نعم، إلغاء الاشتراك" at bounding box center [416, 237] width 86 height 15
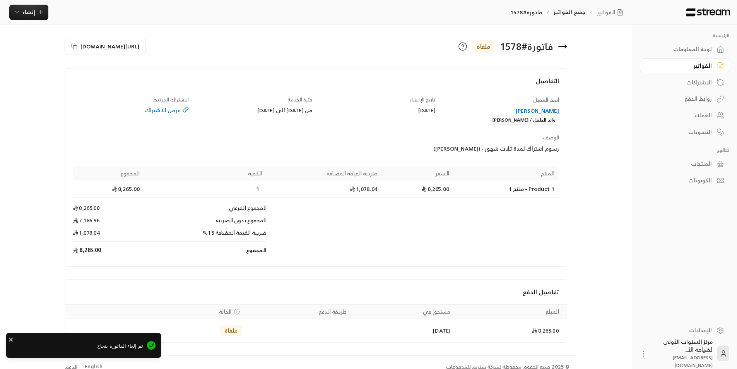
click at [532, 108] on div "[PERSON_NAME]" at bounding box center [501, 111] width 116 height 8
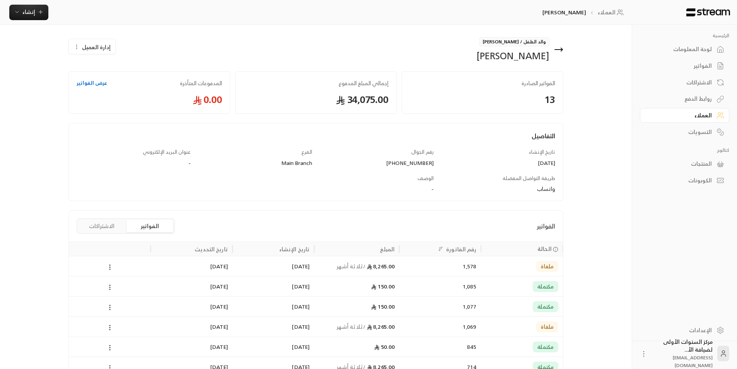
click at [104, 228] on button "الاشتراكات" at bounding box center [102, 226] width 46 height 12
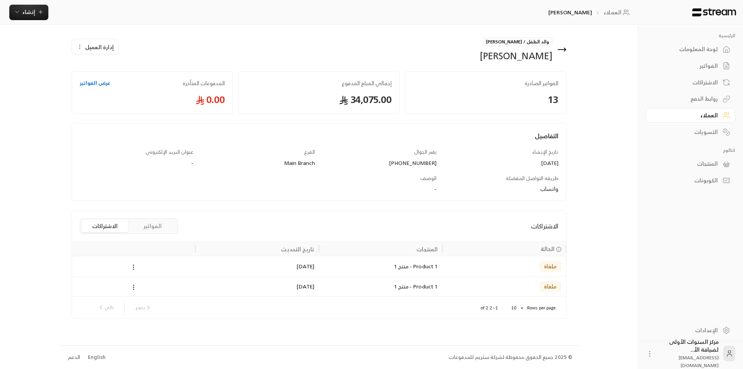
click at [562, 51] on icon at bounding box center [561, 49] width 9 height 9
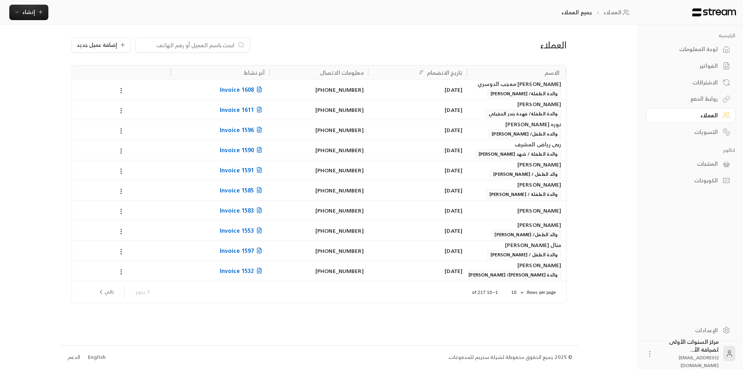
click at [394, 38] on div "إضافة عميل جديد" at bounding box center [235, 44] width 327 height 15
click at [700, 43] on link "لوحة المعلومات" at bounding box center [690, 49] width 89 height 15
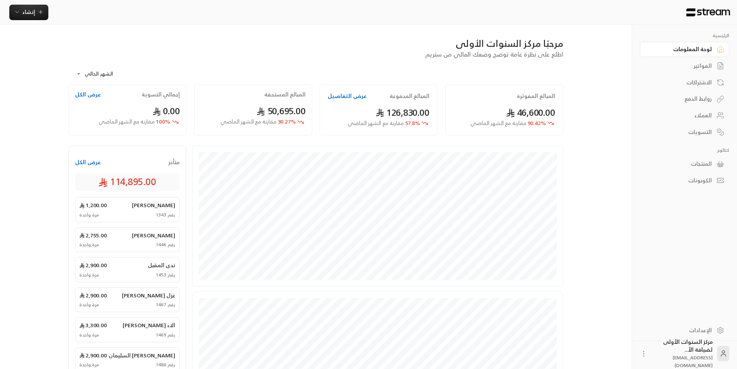
click at [702, 67] on div "الفواتير" at bounding box center [681, 66] width 62 height 8
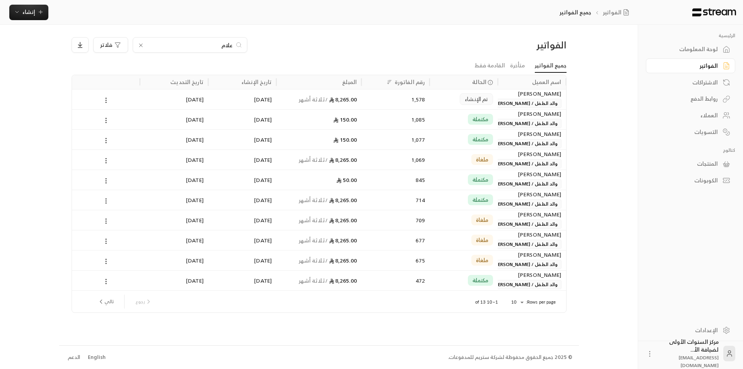
click at [485, 48] on div "الفواتير" at bounding box center [507, 45] width 118 height 12
click at [531, 104] on span "والد الطفل / [PERSON_NAME]" at bounding box center [525, 103] width 71 height 9
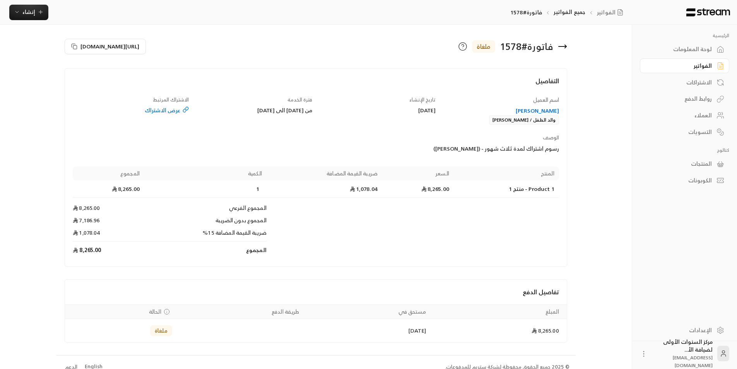
click at [560, 46] on icon at bounding box center [563, 46] width 8 height 0
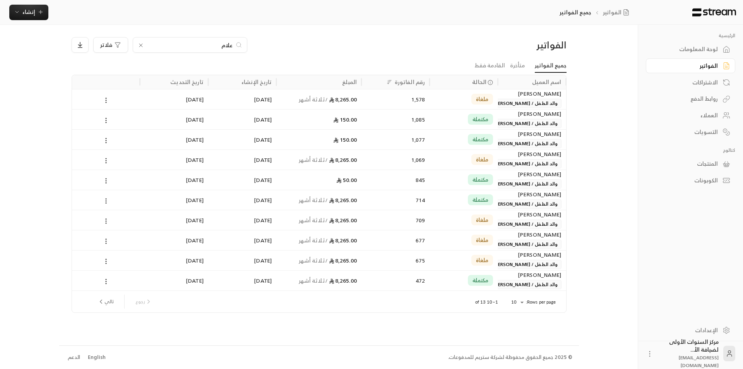
click at [693, 79] on div "الاشتراكات" at bounding box center [687, 83] width 62 height 8
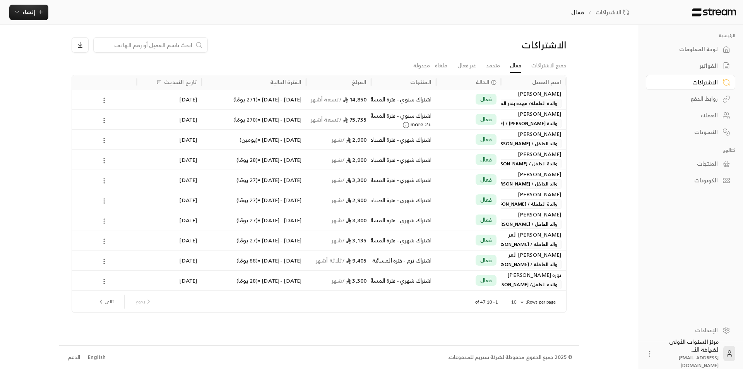
click at [699, 65] on div "الفواتير" at bounding box center [687, 66] width 62 height 8
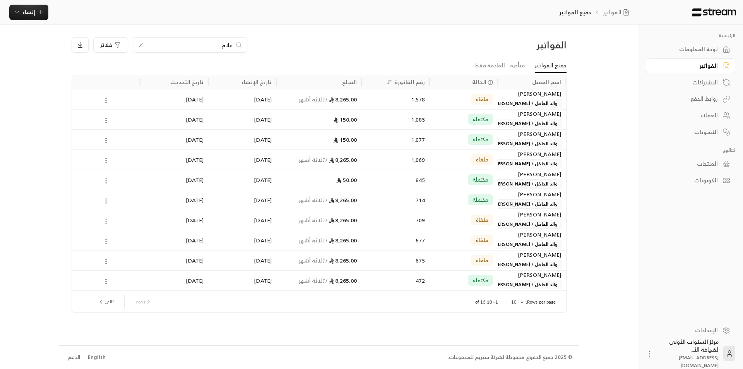
click at [140, 46] on icon at bounding box center [140, 45] width 3 height 3
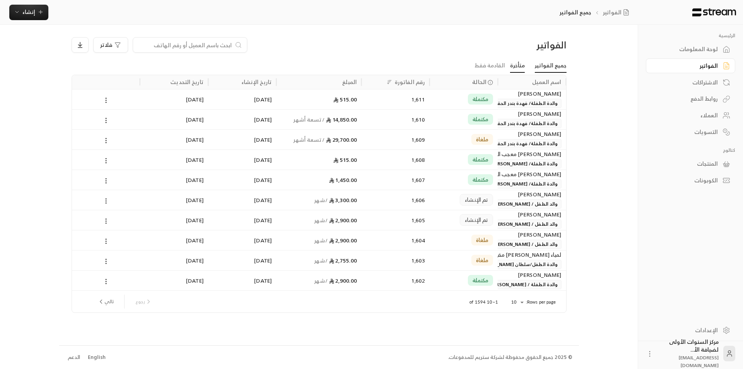
click at [522, 70] on link "متأخرة" at bounding box center [517, 66] width 15 height 14
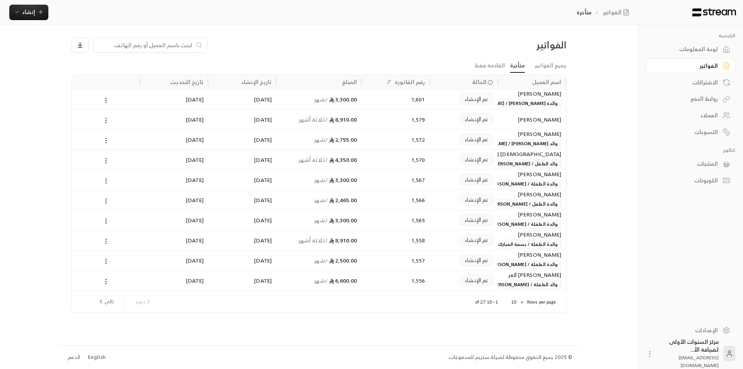
click at [510, 185] on span "والدة الطفلة / [PERSON_NAME]" at bounding box center [523, 183] width 75 height 9
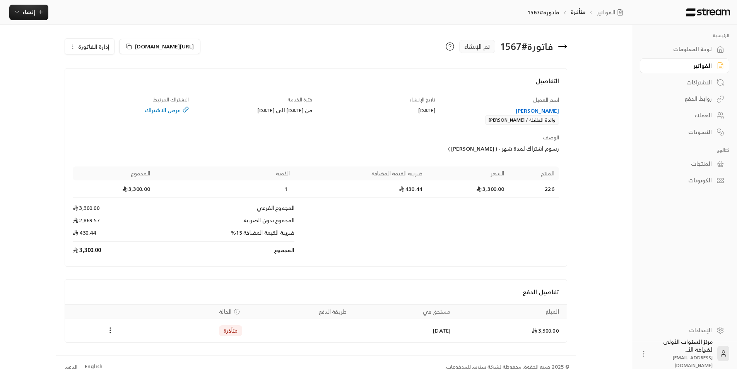
click at [522, 108] on div "[PERSON_NAME]" at bounding box center [501, 111] width 116 height 8
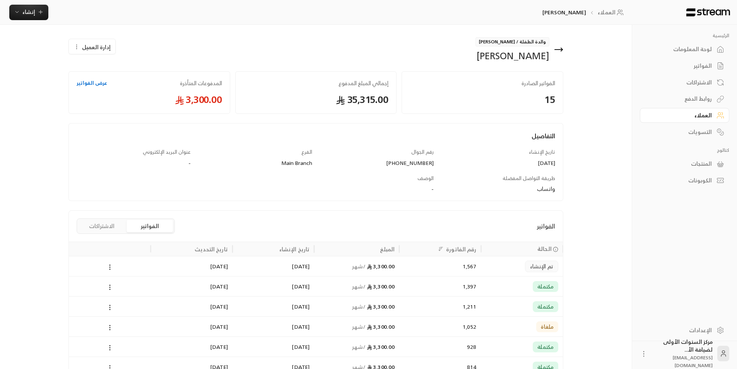
click at [348, 269] on div "3,300.00 / شهر" at bounding box center [357, 266] width 76 height 20
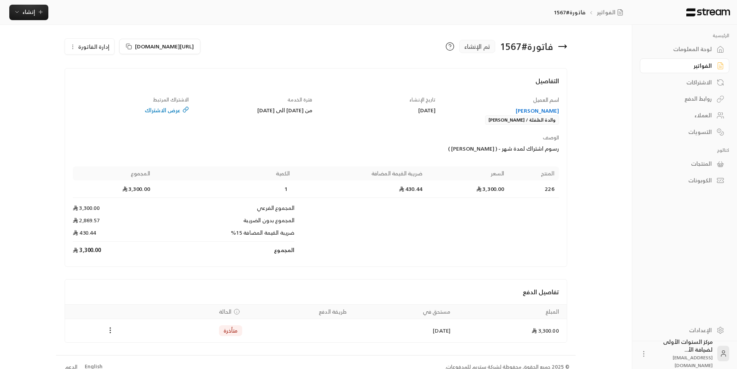
click at [97, 46] on span "إدارة الفاتورة" at bounding box center [93, 47] width 31 height 10
click at [103, 85] on link "إلغاء" at bounding box center [94, 83] width 48 height 14
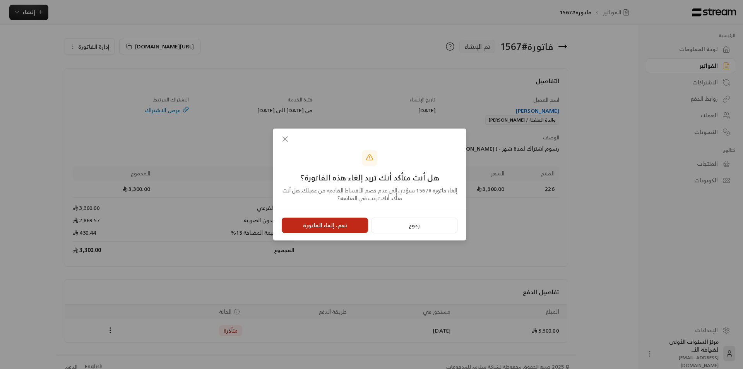
click at [351, 228] on button "نعم، إلغاء الفاتورة" at bounding box center [325, 224] width 86 height 15
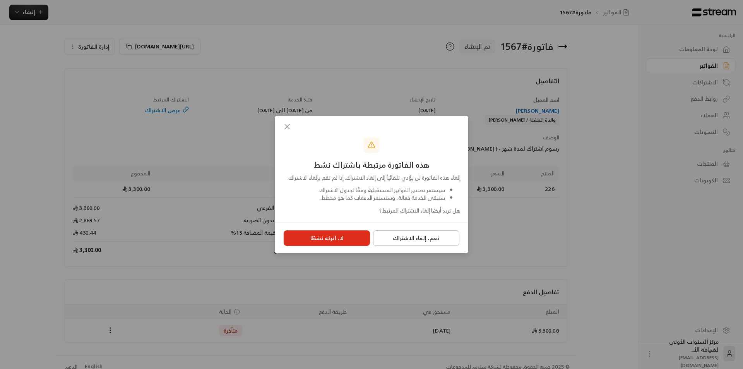
click at [404, 243] on button "نعم، إلغاء الاشتراك" at bounding box center [416, 237] width 86 height 15
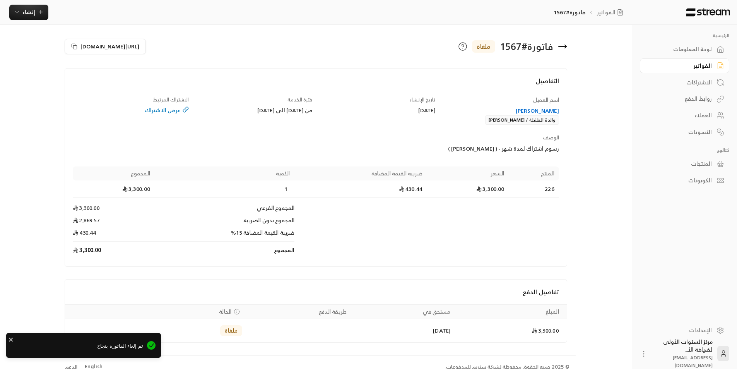
click at [522, 110] on div "[PERSON_NAME]" at bounding box center [501, 111] width 116 height 8
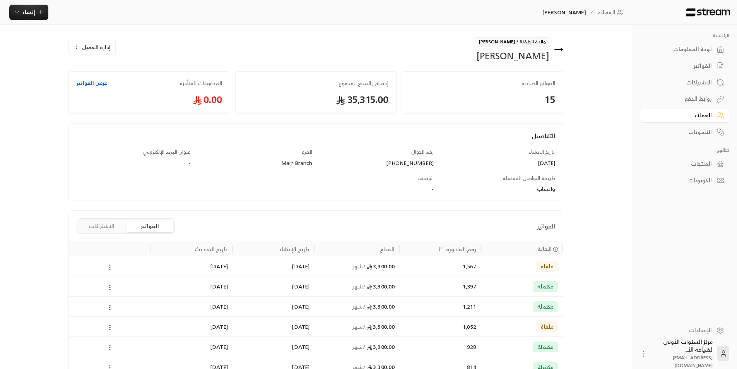
click at [109, 227] on button "الاشتراكات" at bounding box center [102, 226] width 46 height 12
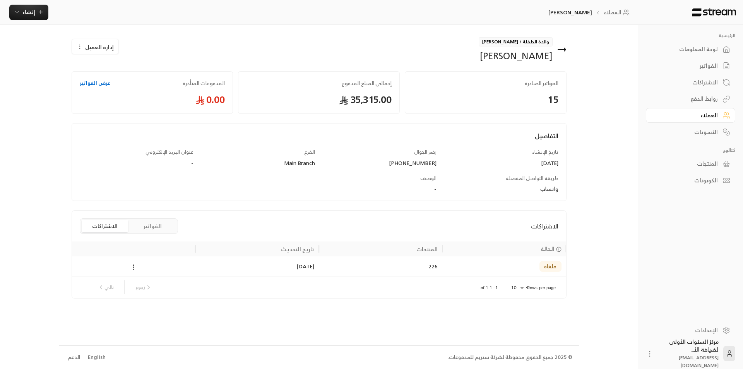
click at [560, 51] on icon at bounding box center [561, 49] width 9 height 9
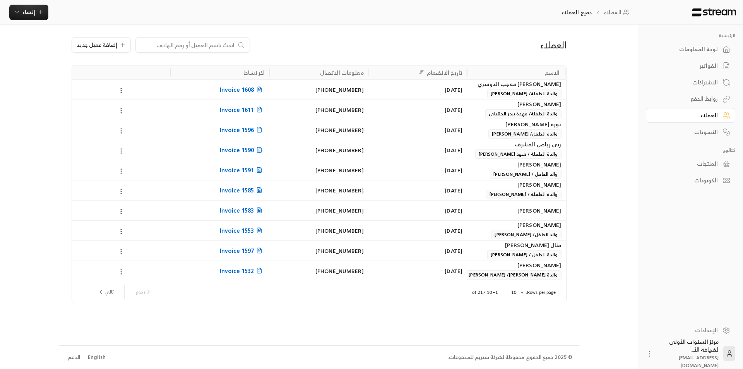
click at [707, 64] on div "الفواتير" at bounding box center [687, 66] width 62 height 8
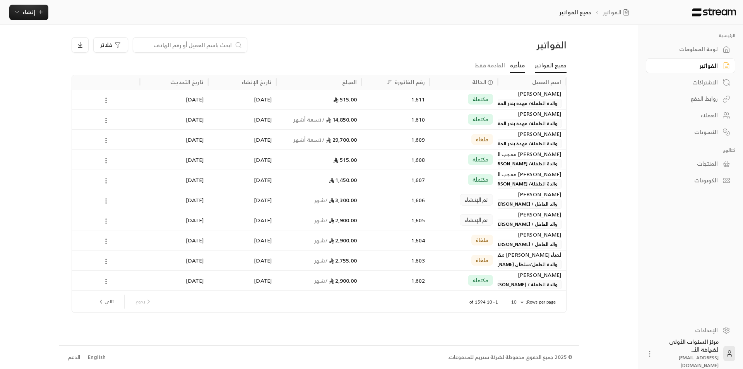
click at [518, 66] on link "متأخرة" at bounding box center [517, 66] width 15 height 14
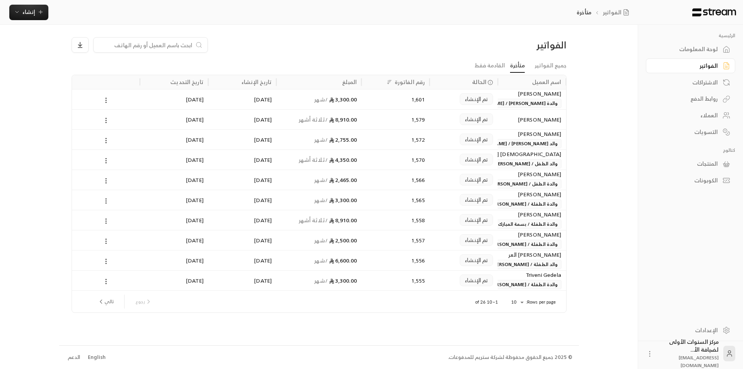
click at [516, 202] on span "والدة الطفلة / [PERSON_NAME]" at bounding box center [523, 203] width 75 height 9
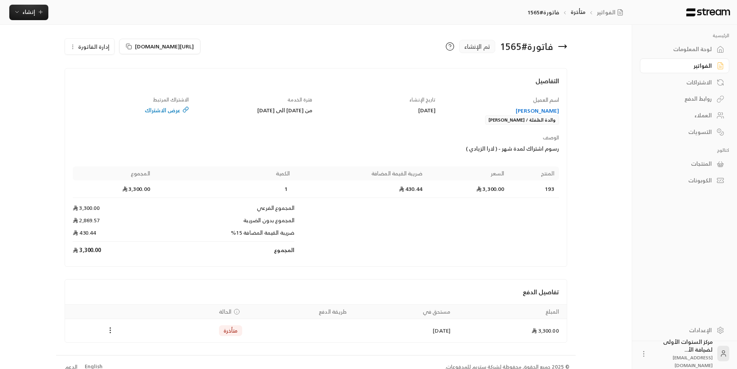
click at [95, 49] on span "إدارة الفاتورة" at bounding box center [93, 47] width 31 height 10
click at [105, 82] on span "إلغاء" at bounding box center [109, 83] width 10 height 6
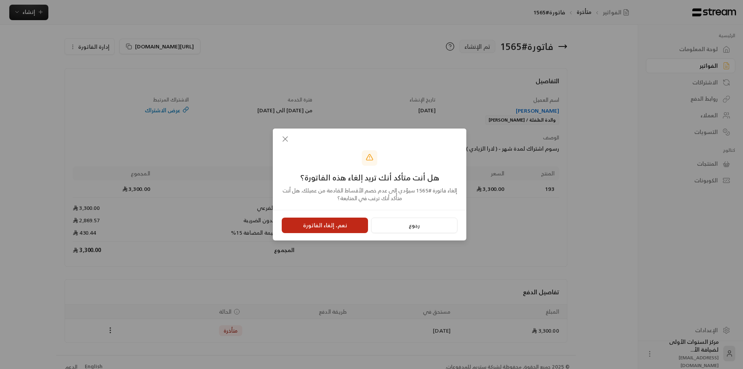
click at [346, 223] on button "نعم، إلغاء الفاتورة" at bounding box center [325, 224] width 86 height 15
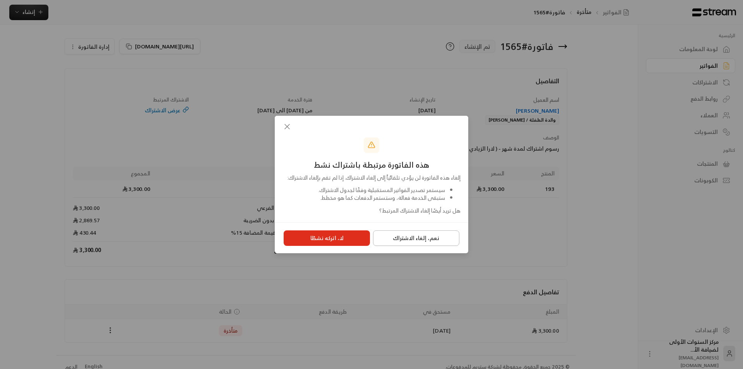
click at [430, 240] on button "نعم، إلغاء الاشتراك" at bounding box center [416, 237] width 86 height 15
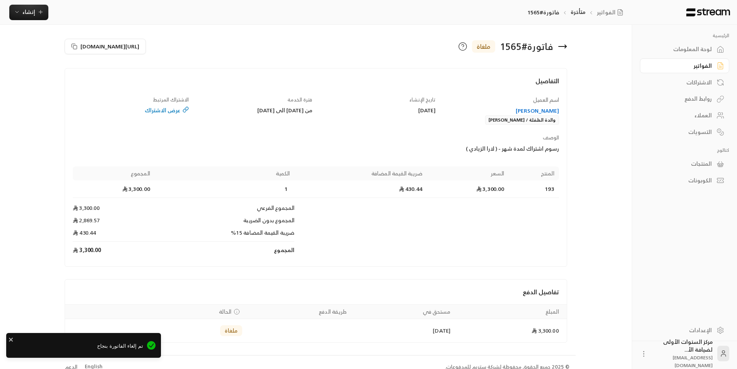
click at [530, 110] on div "[PERSON_NAME]" at bounding box center [501, 111] width 116 height 8
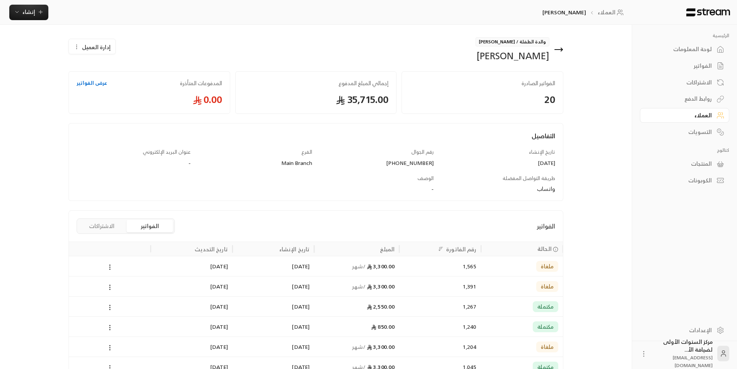
click at [560, 50] on icon at bounding box center [559, 50] width 8 height 0
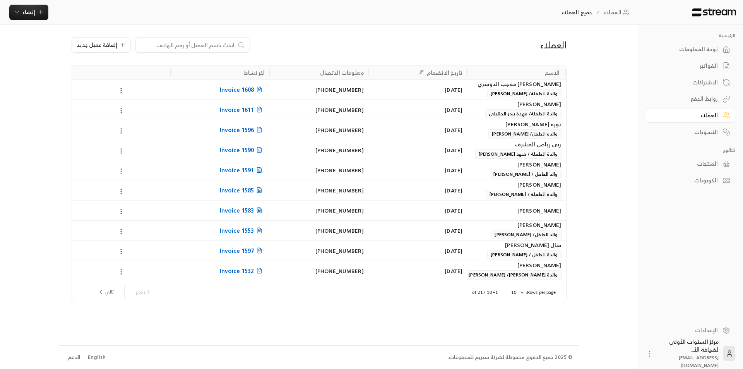
click at [690, 62] on div "الفواتير" at bounding box center [687, 66] width 62 height 8
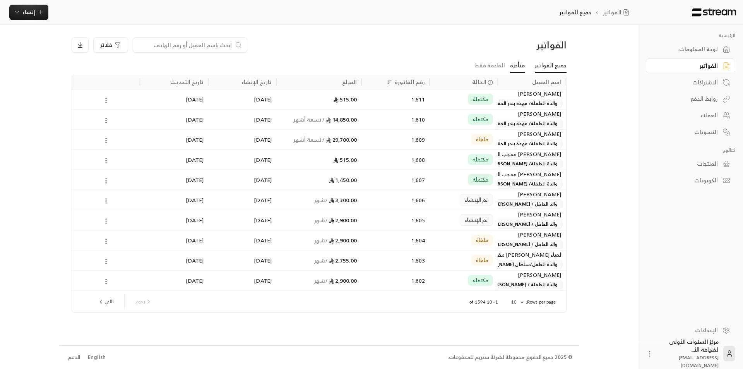
click at [519, 65] on link "متأخرة" at bounding box center [517, 66] width 15 height 14
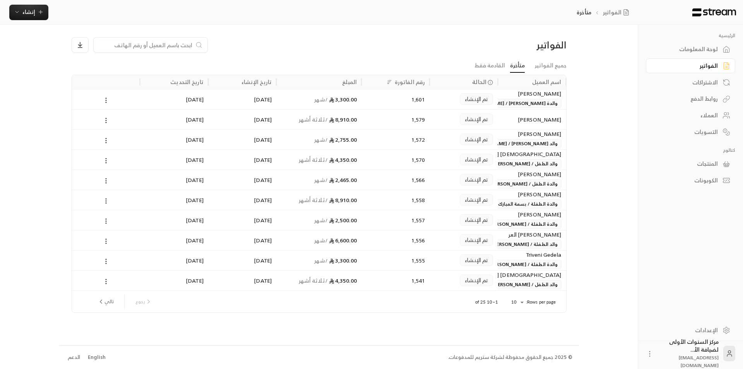
click at [522, 176] on div "[PERSON_NAME]" at bounding box center [531, 174] width 59 height 9
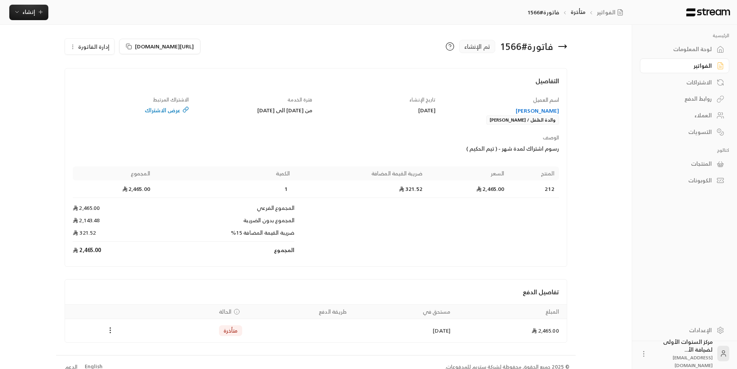
click at [93, 53] on button "إدارة الفاتورة" at bounding box center [89, 46] width 49 height 15
click at [100, 81] on link "إلغاء" at bounding box center [94, 83] width 48 height 14
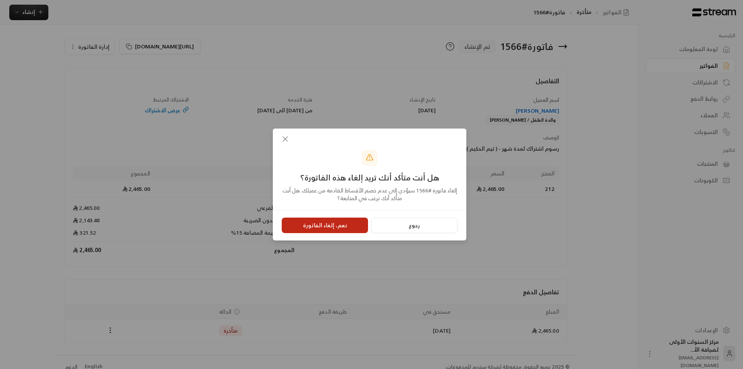
click at [346, 227] on button "نعم، إلغاء الفاتورة" at bounding box center [325, 224] width 86 height 15
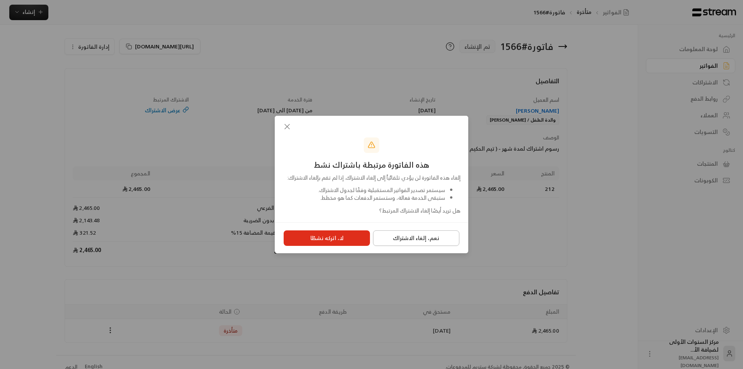
click at [429, 241] on button "نعم، إلغاء الاشتراك" at bounding box center [416, 237] width 86 height 15
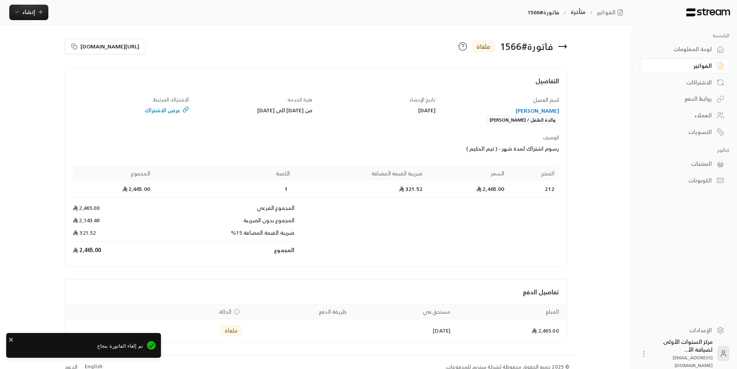
click at [562, 48] on icon at bounding box center [562, 46] width 9 height 9
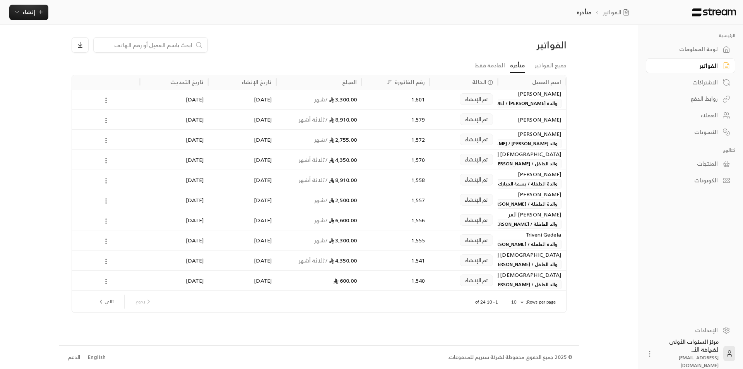
click at [523, 224] on span "والد الطفلة / [PERSON_NAME]" at bounding box center [525, 223] width 72 height 9
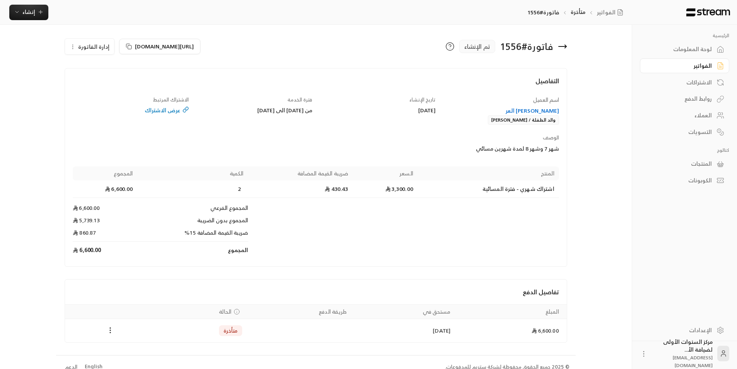
click at [92, 48] on span "إدارة الفاتورة" at bounding box center [93, 47] width 31 height 10
click at [105, 79] on link "إلغاء" at bounding box center [94, 83] width 48 height 14
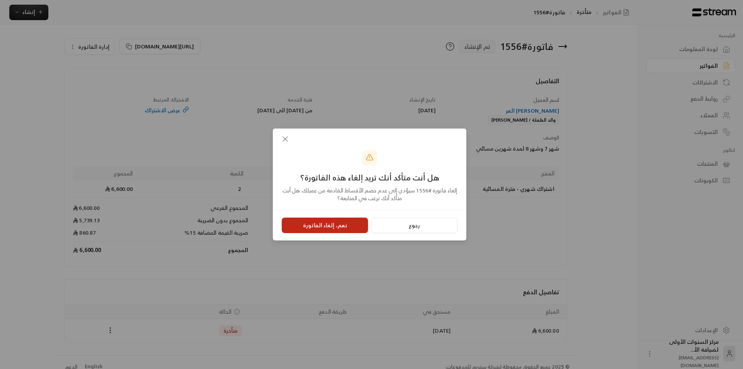
click at [341, 225] on button "نعم، إلغاء الفاتورة" at bounding box center [325, 224] width 86 height 15
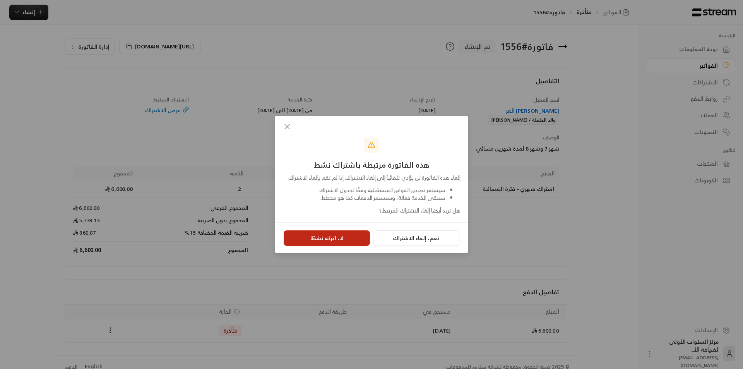
click at [322, 246] on button "لا، اتركه نشطًا" at bounding box center [327, 237] width 86 height 15
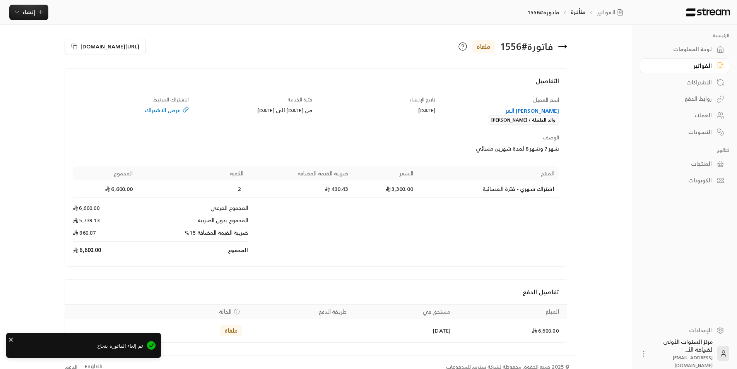
click at [546, 108] on div "[PERSON_NAME] العر" at bounding box center [501, 111] width 116 height 8
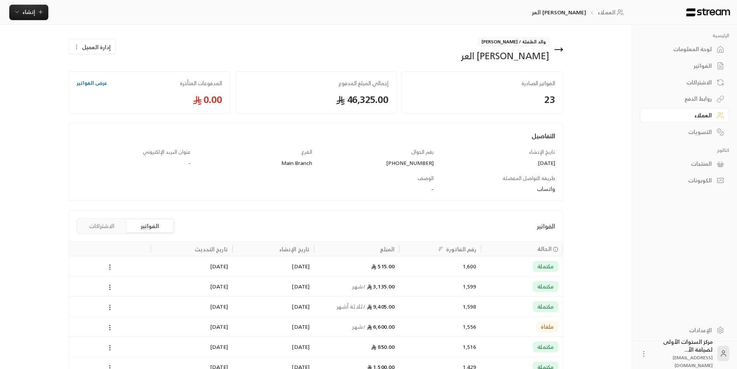
click at [558, 50] on icon at bounding box center [558, 49] width 9 height 9
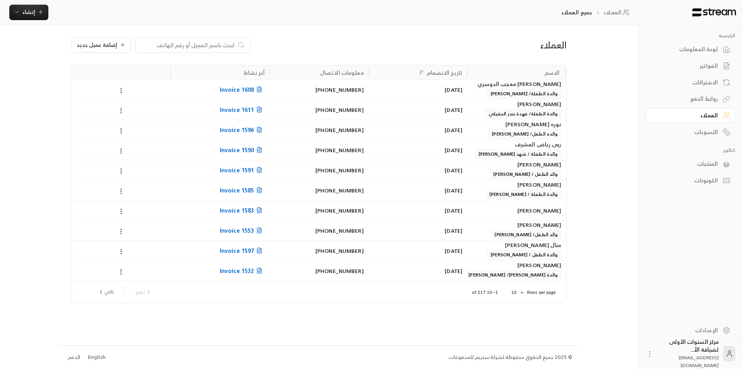
click at [688, 63] on div "الفواتير" at bounding box center [687, 66] width 62 height 8
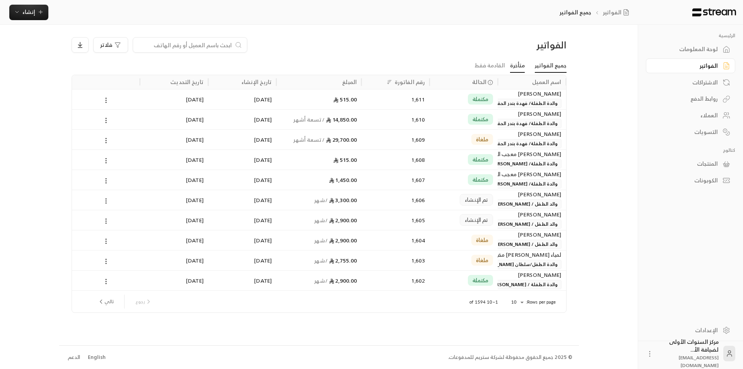
click at [520, 68] on link "متأخرة" at bounding box center [517, 66] width 15 height 14
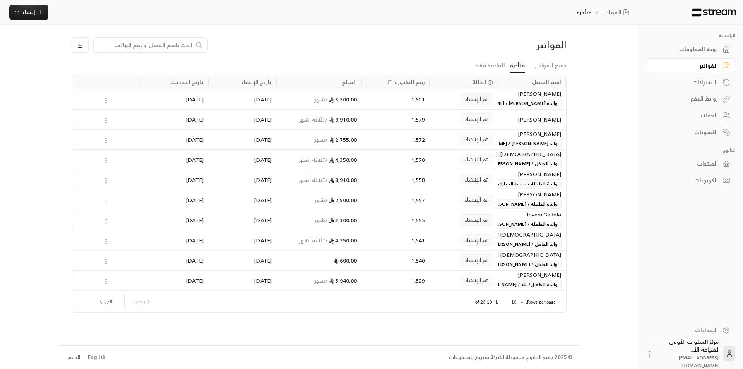
click at [513, 275] on div "[PERSON_NAME]" at bounding box center [531, 275] width 59 height 9
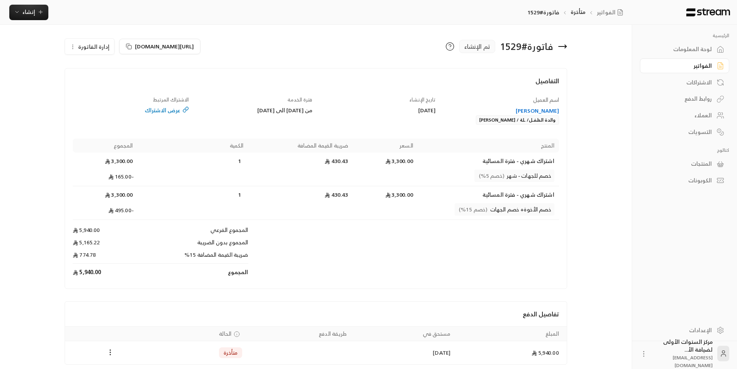
click at [537, 109] on div "[PERSON_NAME]" at bounding box center [501, 111] width 116 height 8
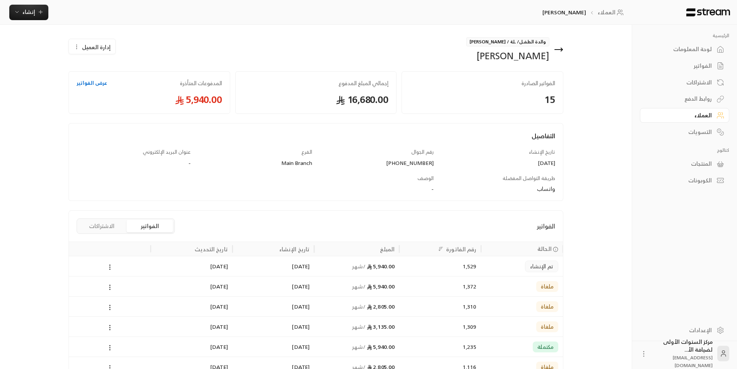
click at [95, 45] on span "إدارة العميل" at bounding box center [96, 47] width 29 height 8
click at [155, 203] on div "والدة الطفــل/ ـلة / [PERSON_NAME] [PERSON_NAME] إدارة العميل تعديل حذف الفواتي…" at bounding box center [315, 258] width 495 height 442
click at [108, 227] on button "الاشتراكات" at bounding box center [102, 226] width 46 height 12
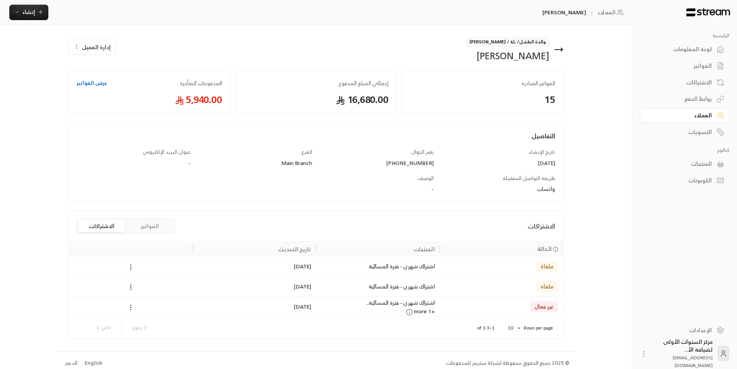
click at [159, 228] on button "الفواتير" at bounding box center [150, 226] width 46 height 12
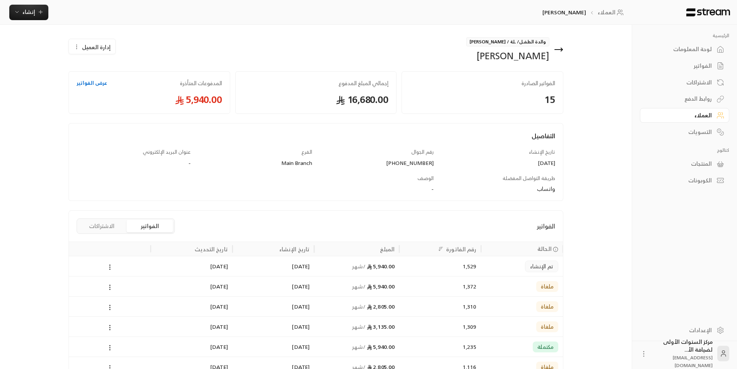
click at [422, 271] on div "1,529" at bounding box center [440, 266] width 72 height 20
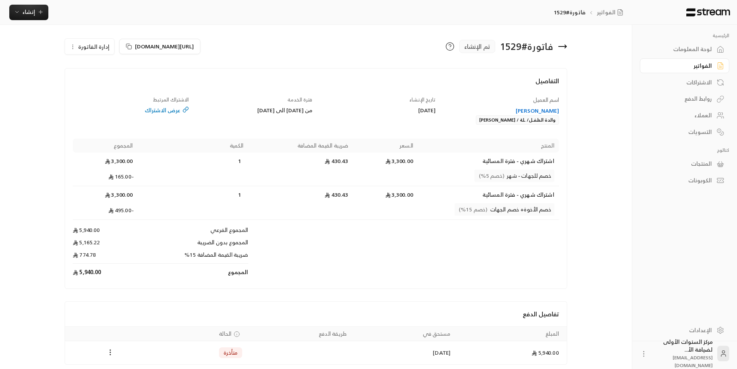
click at [98, 44] on span "إدارة الفاتورة" at bounding box center [93, 47] width 31 height 10
click at [106, 86] on link "إلغاء" at bounding box center [94, 83] width 48 height 14
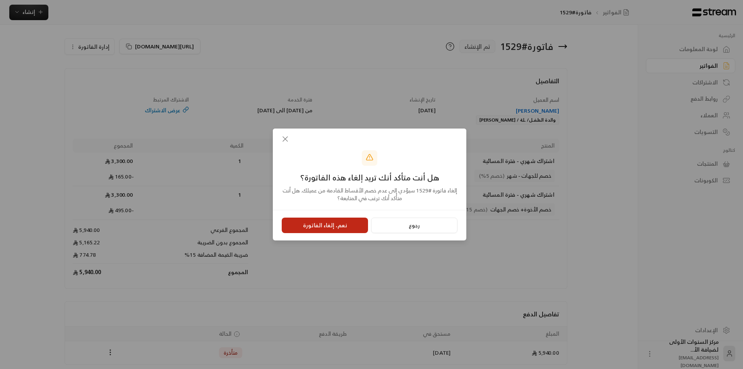
click at [331, 228] on button "نعم، إلغاء الفاتورة" at bounding box center [325, 224] width 86 height 15
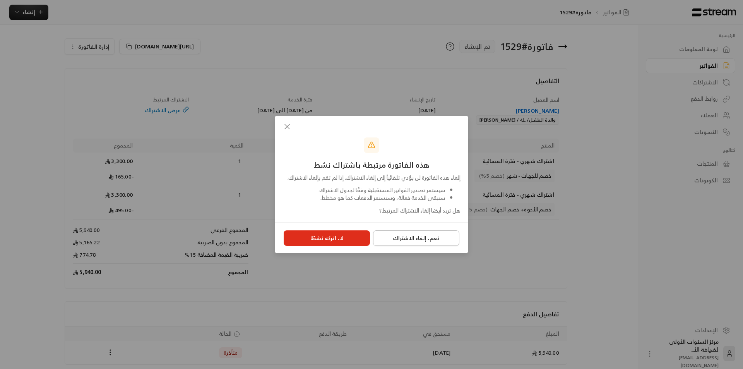
click at [422, 238] on button "نعم، إلغاء الاشتراك" at bounding box center [416, 237] width 86 height 15
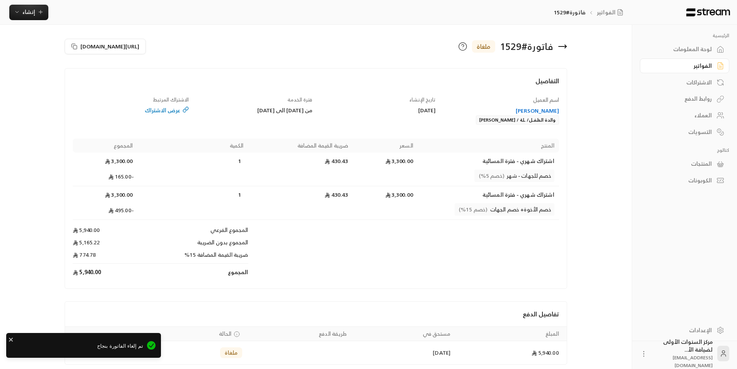
click at [563, 48] on icon at bounding box center [562, 46] width 9 height 9
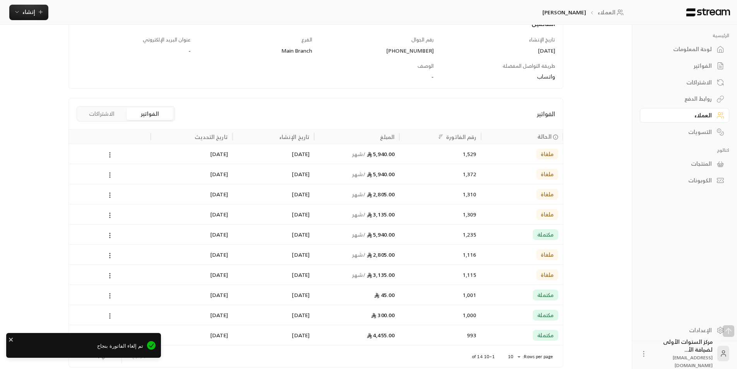
scroll to position [116, 0]
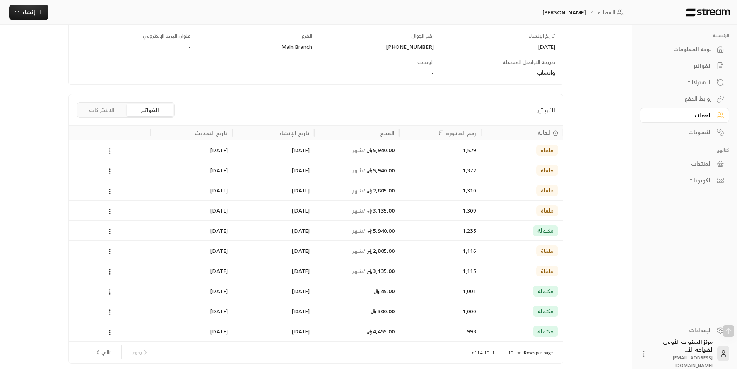
click at [702, 65] on div "الفواتير" at bounding box center [681, 66] width 62 height 8
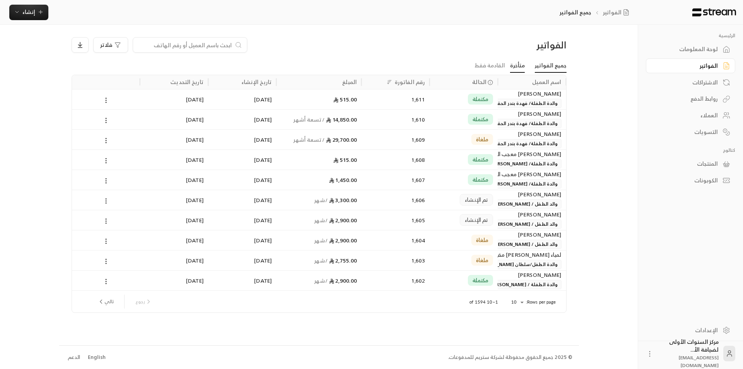
click at [519, 65] on link "متأخرة" at bounding box center [517, 66] width 15 height 14
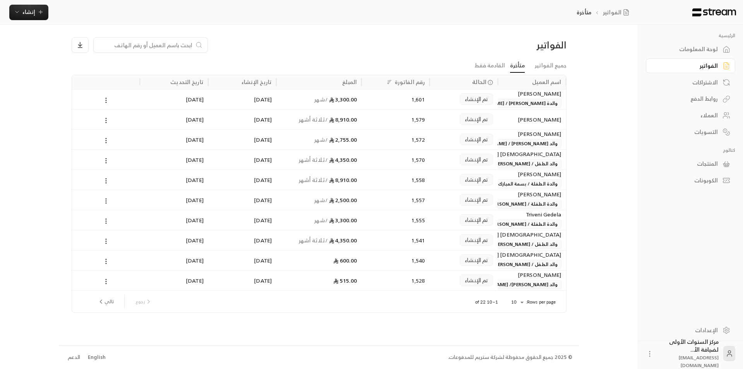
click at [513, 301] on body "الرئيسية لوحة المعلومات الفواتير الاشتراكات روابط الدفع العملاء التسويات كتالوج…" at bounding box center [371, 184] width 743 height 369
click at [518, 353] on li "100" at bounding box center [517, 353] width 22 height 12
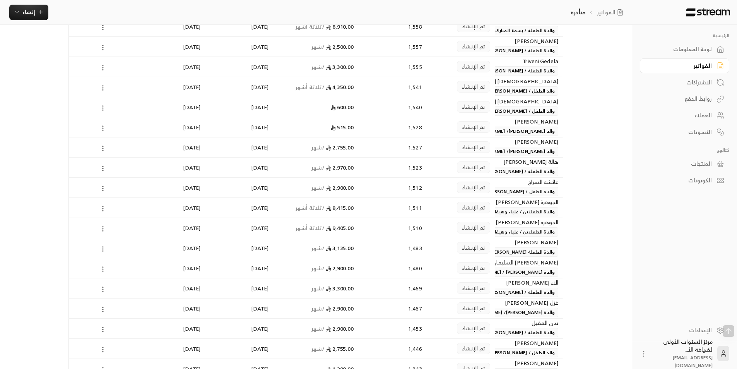
scroll to position [155, 0]
click at [514, 185] on div "[PERSON_NAME] والده الطفل / [PERSON_NAME]" at bounding box center [529, 185] width 59 height 19
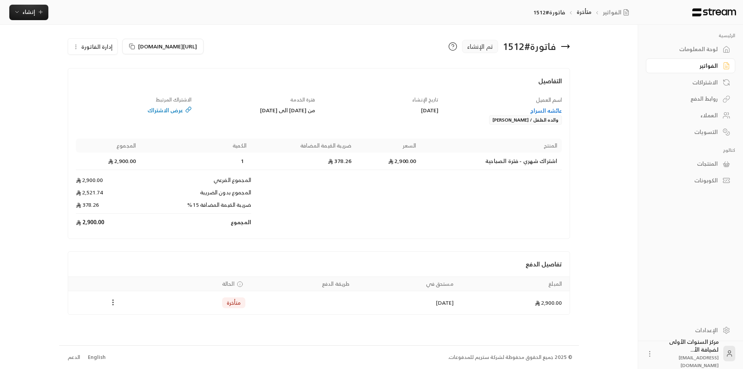
click at [92, 43] on span "إدارة الفاتورة" at bounding box center [96, 47] width 31 height 10
click at [113, 84] on span "إلغاء" at bounding box center [113, 83] width 10 height 6
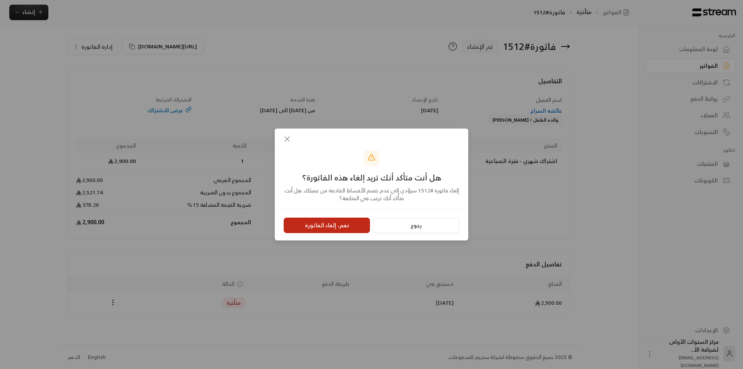
click at [326, 223] on button "نعم، إلغاء الفاتورة" at bounding box center [327, 224] width 86 height 15
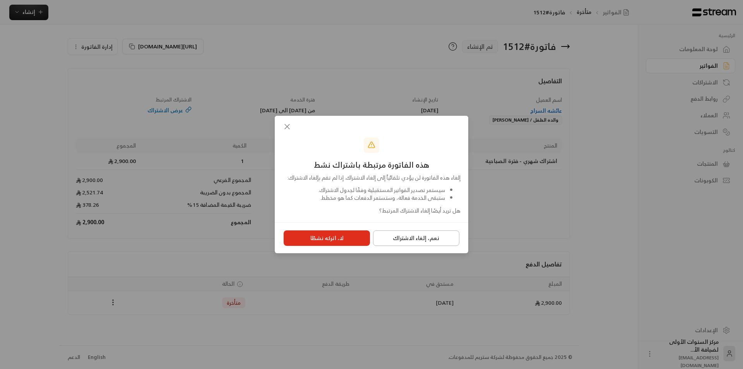
click at [419, 244] on button "نعم، إلغاء الاشتراك" at bounding box center [416, 237] width 86 height 15
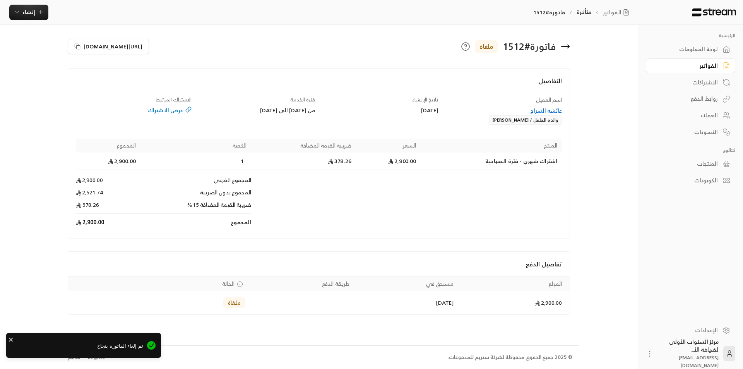
click at [565, 46] on icon at bounding box center [566, 46] width 8 height 0
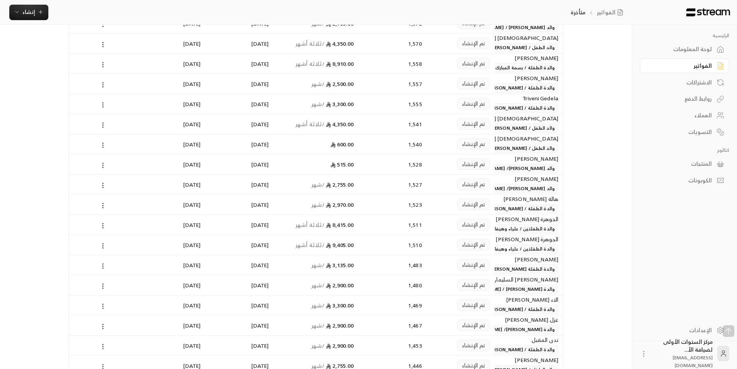
scroll to position [155, 0]
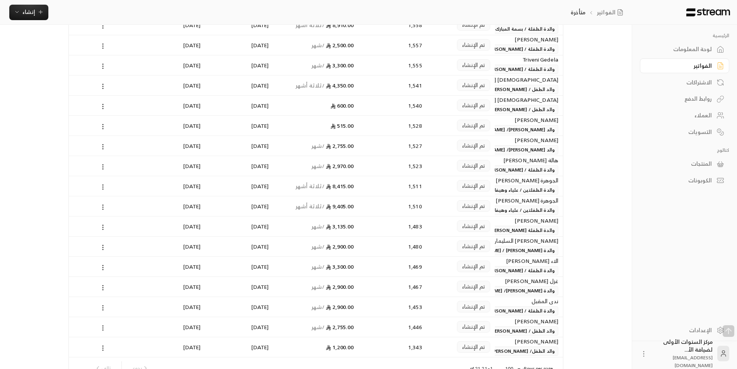
click at [513, 190] on span "والدة الطفلتين / علياء وهيفاء الحميضي" at bounding box center [513, 189] width 92 height 9
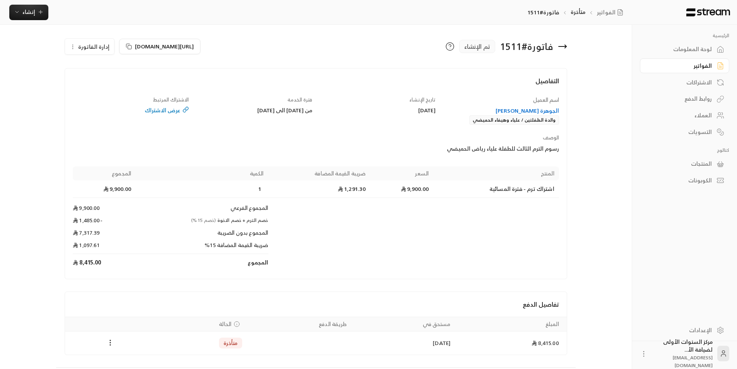
click at [553, 113] on div "الجوهرة [PERSON_NAME]" at bounding box center [501, 111] width 116 height 8
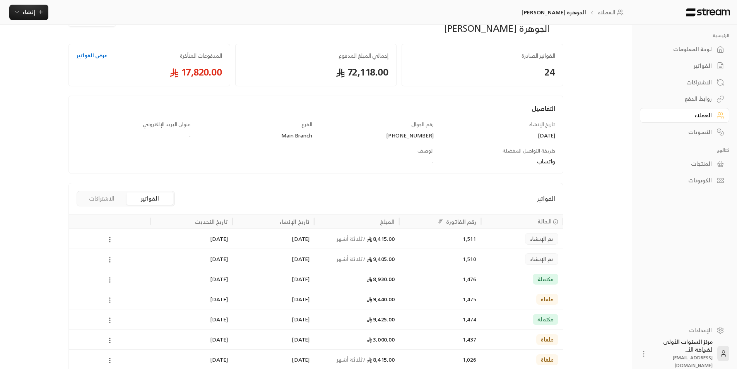
scroll to position [77, 0]
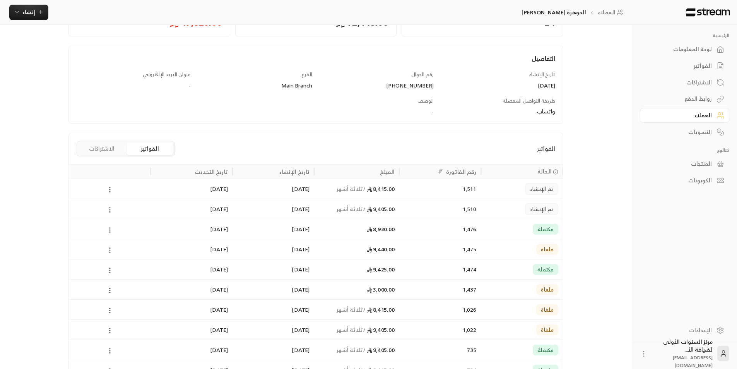
click at [430, 209] on div "1,510" at bounding box center [440, 209] width 72 height 20
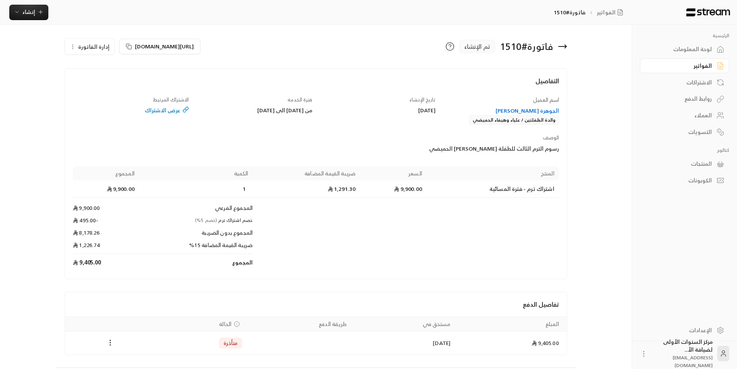
click at [104, 49] on span "إدارة الفاتورة" at bounding box center [93, 47] width 31 height 10
click at [110, 85] on span "إلغاء" at bounding box center [109, 83] width 10 height 6
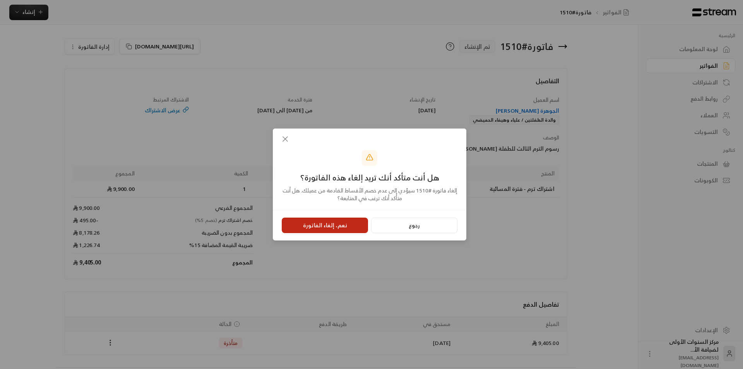
click at [339, 229] on button "نعم، إلغاء الفاتورة" at bounding box center [325, 224] width 86 height 15
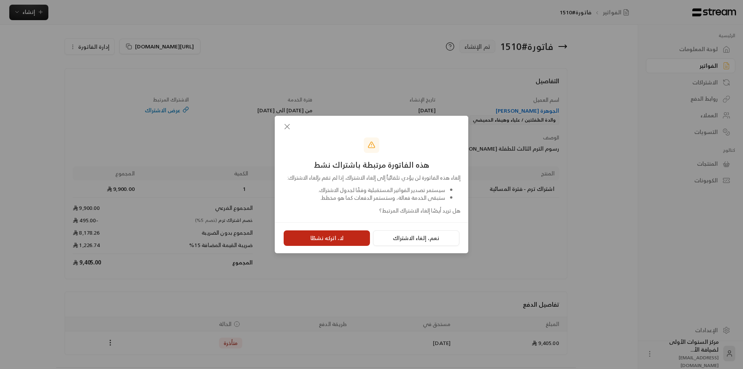
click at [353, 242] on button "لا، اتركه نشطًا" at bounding box center [327, 237] width 86 height 15
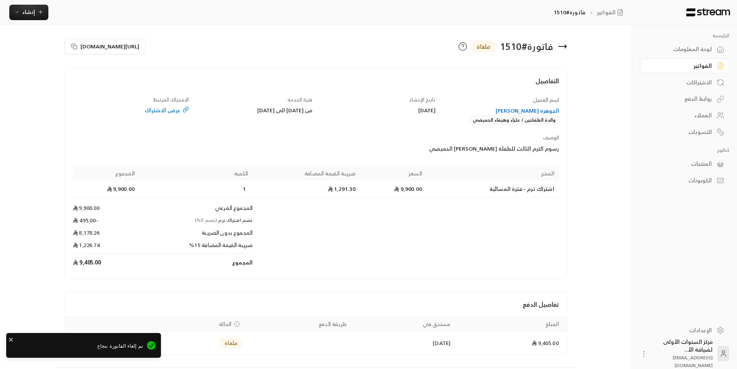
click at [538, 111] on div "الجوهرة [PERSON_NAME]" at bounding box center [501, 111] width 116 height 8
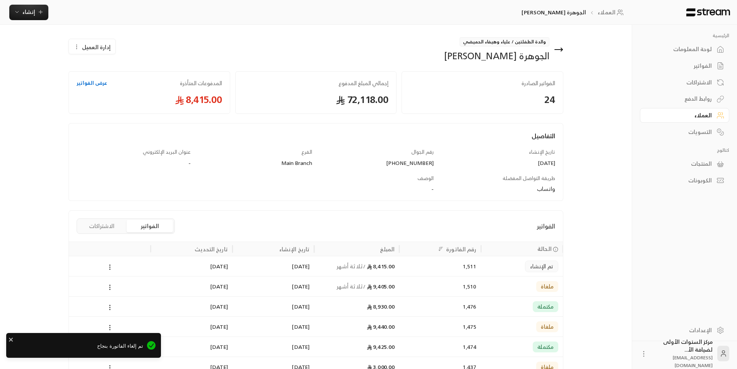
click at [331, 265] on div "8,415.00 / ثلاثة أشهر" at bounding box center [357, 266] width 76 height 20
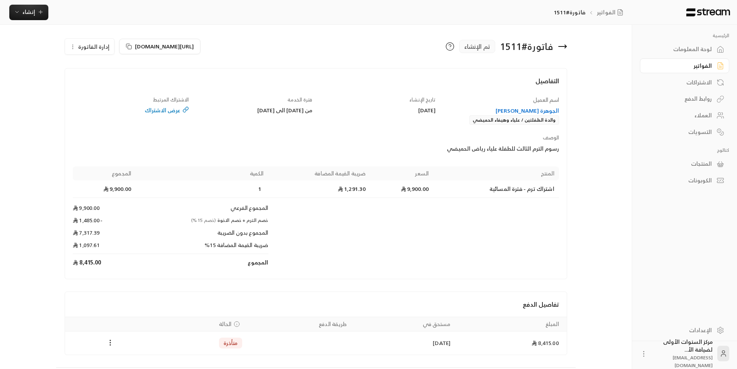
click at [87, 46] on span "إدارة الفاتورة" at bounding box center [93, 47] width 31 height 10
click at [109, 82] on span "إلغاء" at bounding box center [109, 83] width 10 height 6
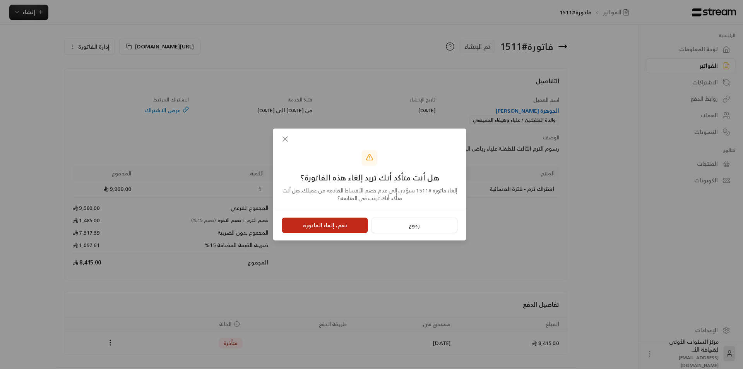
click at [337, 224] on button "نعم، إلغاء الفاتورة" at bounding box center [325, 224] width 86 height 15
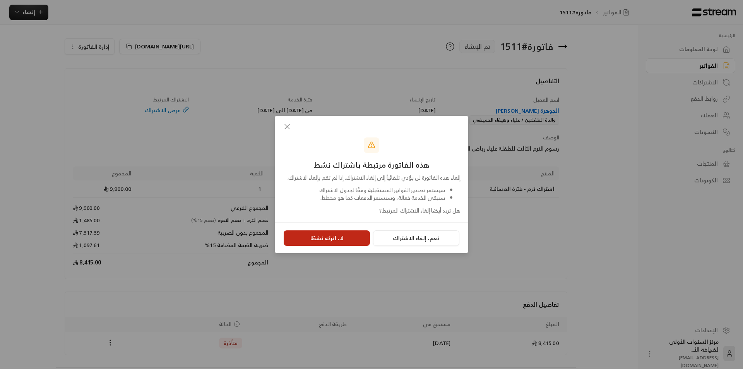
click at [334, 246] on button "لا، اتركه نشطًا" at bounding box center [327, 237] width 86 height 15
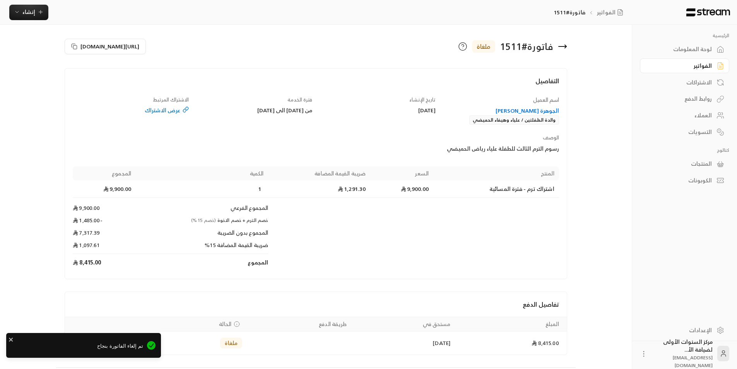
click at [543, 107] on div "الجوهرة [PERSON_NAME]" at bounding box center [501, 111] width 116 height 8
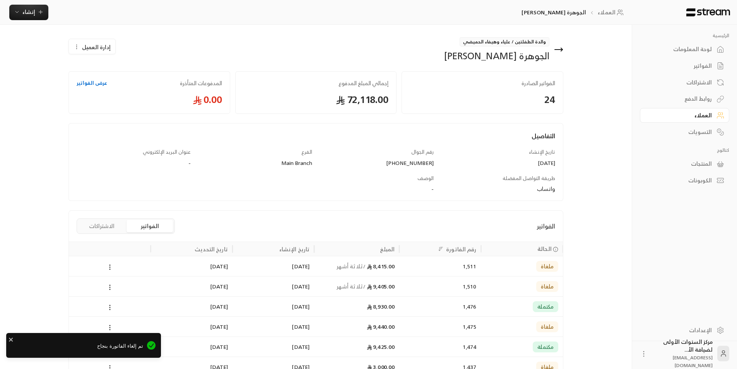
click at [95, 227] on button "الاشتراكات" at bounding box center [102, 226] width 46 height 12
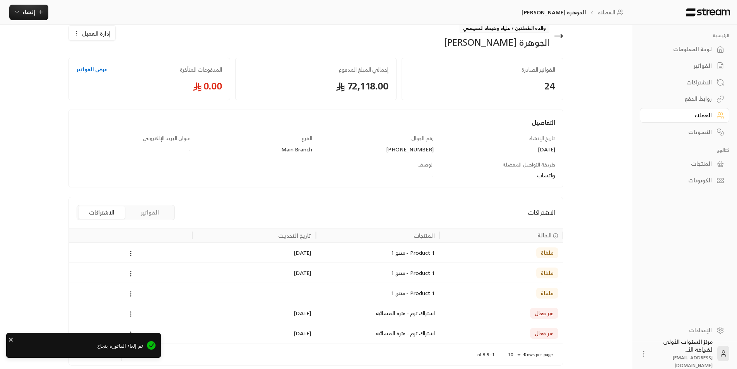
scroll to position [46, 0]
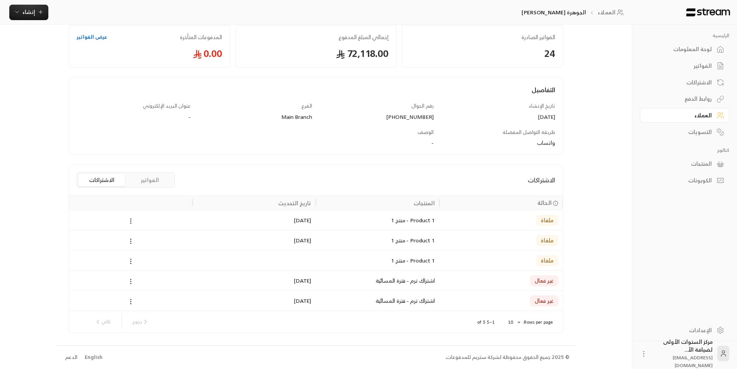
click at [132, 280] on icon at bounding box center [130, 281] width 7 height 7
click at [142, 322] on li "إلغاء" at bounding box center [140, 315] width 20 height 14
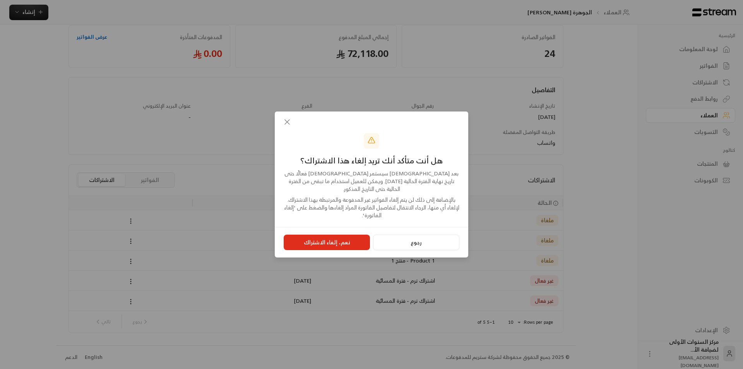
click at [354, 237] on button "نعم، إلغاء الاشتراك" at bounding box center [327, 242] width 86 height 15
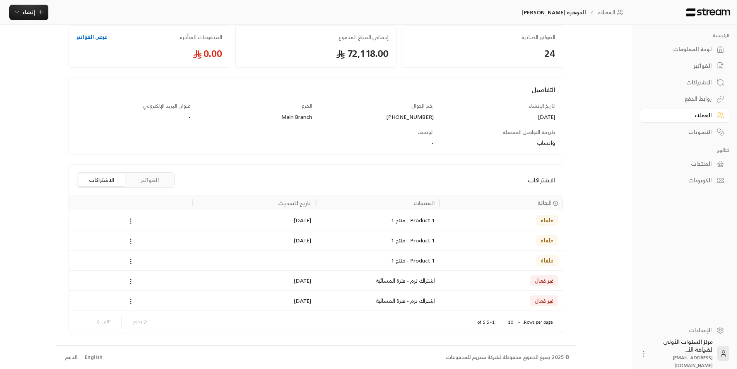
click at [130, 301] on icon at bounding box center [130, 301] width 7 height 7
click at [139, 337] on li "إلغاء" at bounding box center [140, 336] width 20 height 14
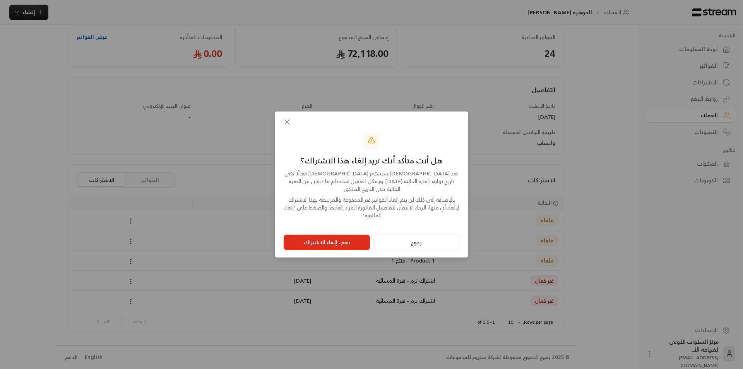
click at [322, 241] on button "نعم، إلغاء الاشتراك" at bounding box center [327, 242] width 86 height 15
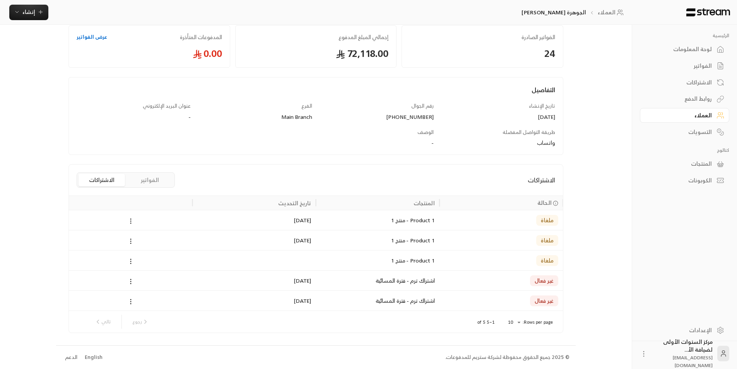
click at [518, 320] on body "الرئيسية لوحة المعلومات الفواتير الاشتراكات روابط الدفع العملاء التسويات كتالوج…" at bounding box center [368, 138] width 737 height 369
click at [518, 320] on li "10" at bounding box center [514, 317] width 22 height 12
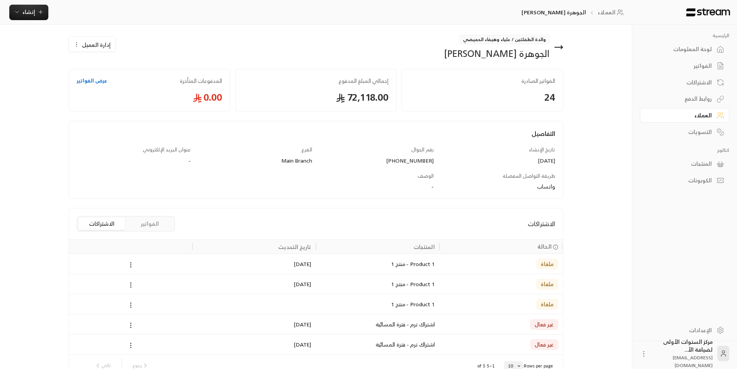
scroll to position [0, 0]
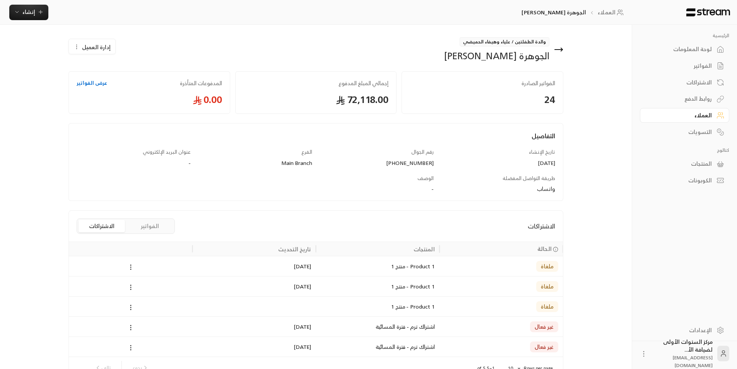
click at [561, 51] on icon at bounding box center [562, 49] width 2 height 3
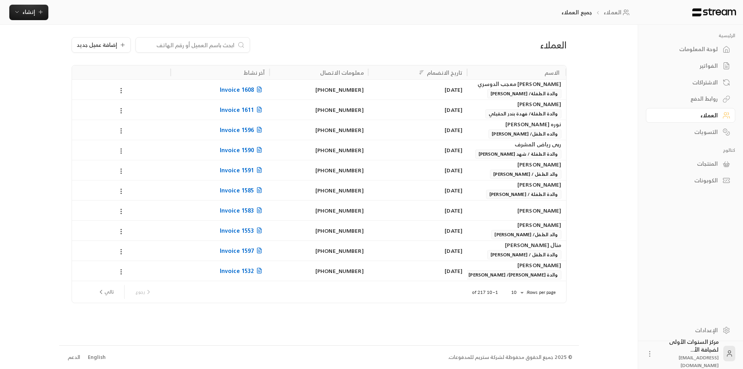
click at [705, 48] on div "لوحة المعلومات" at bounding box center [687, 49] width 62 height 8
